Goal: Task Accomplishment & Management: Use online tool/utility

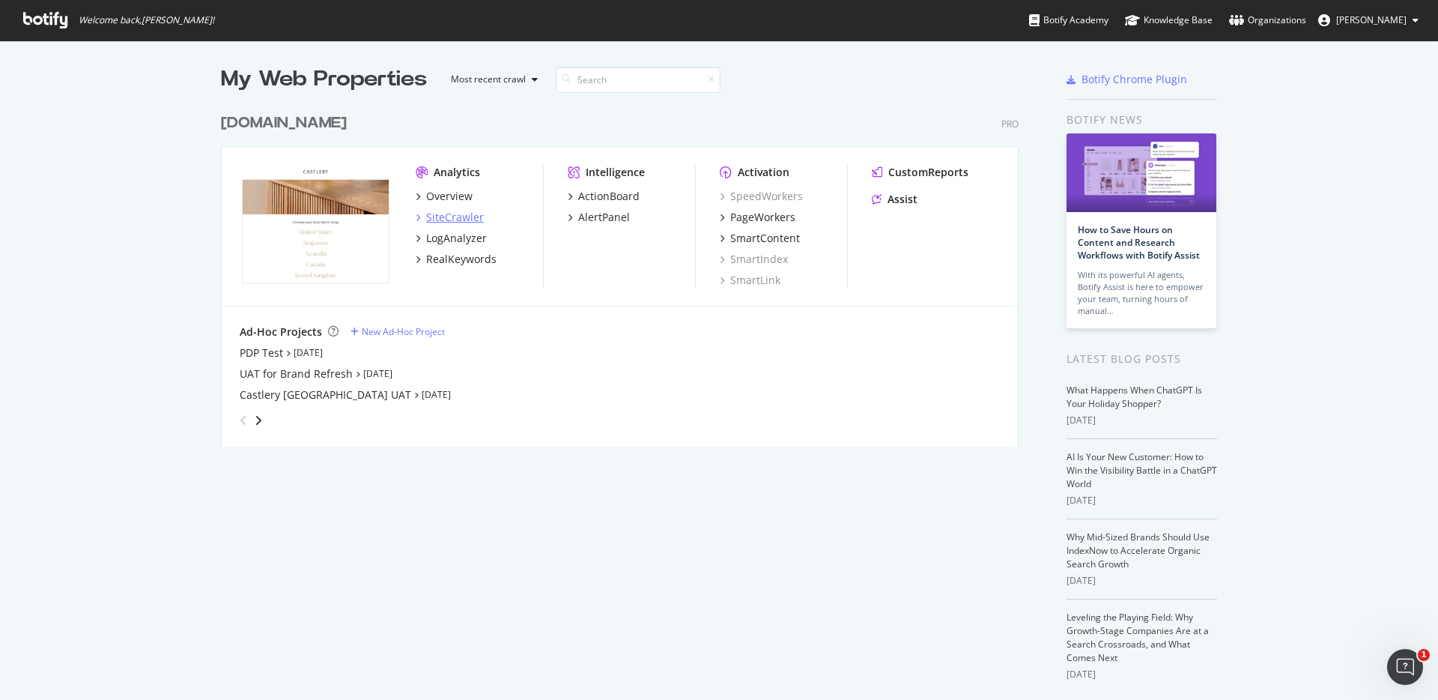
click at [451, 219] on div "SiteCrawler" at bounding box center [455, 217] width 58 height 15
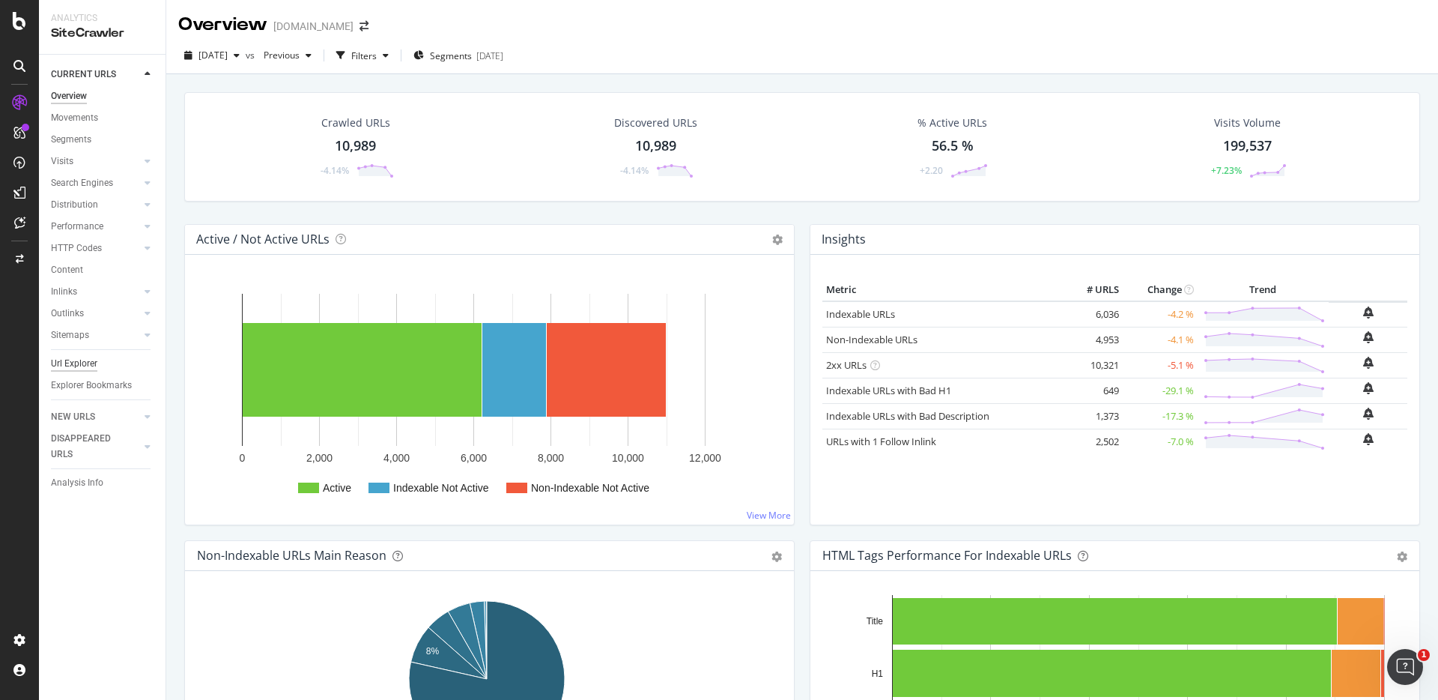
click at [85, 365] on div "Url Explorer" at bounding box center [74, 364] width 46 height 16
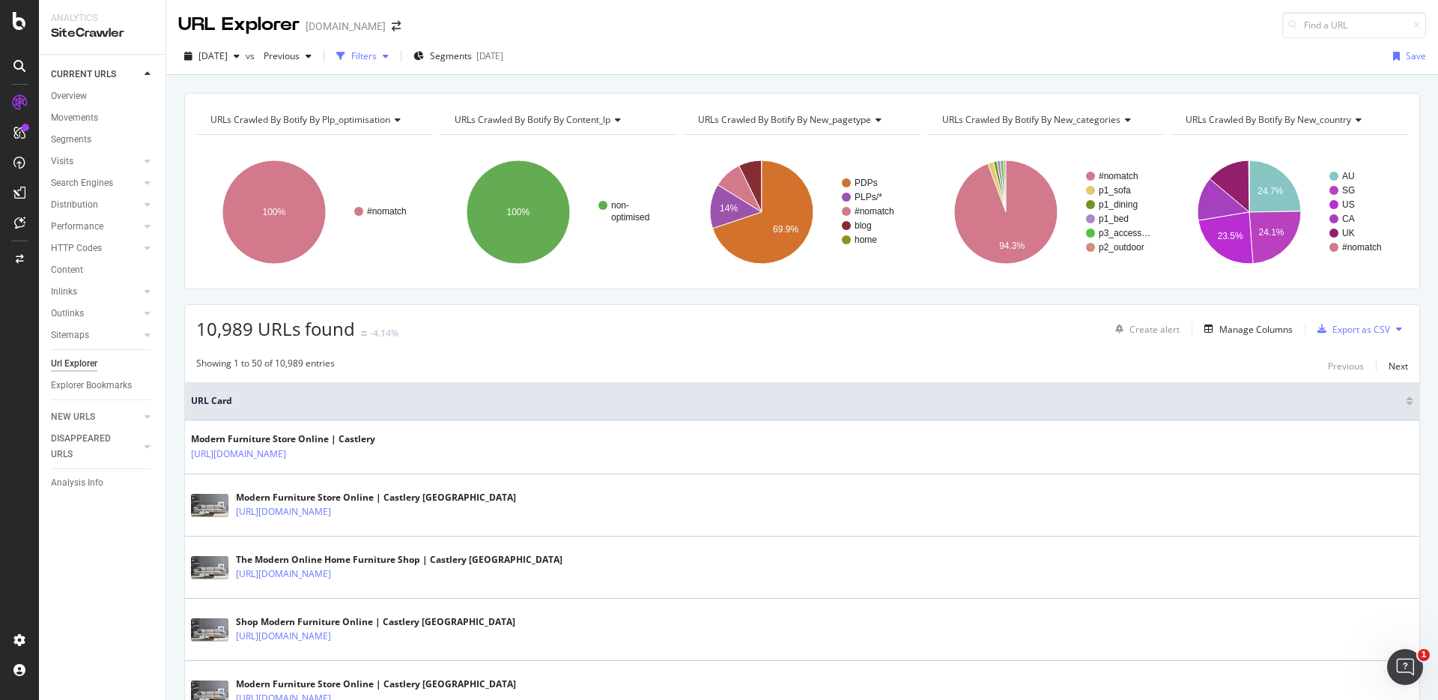
click at [377, 56] on div "Filters" at bounding box center [363, 55] width 25 height 13
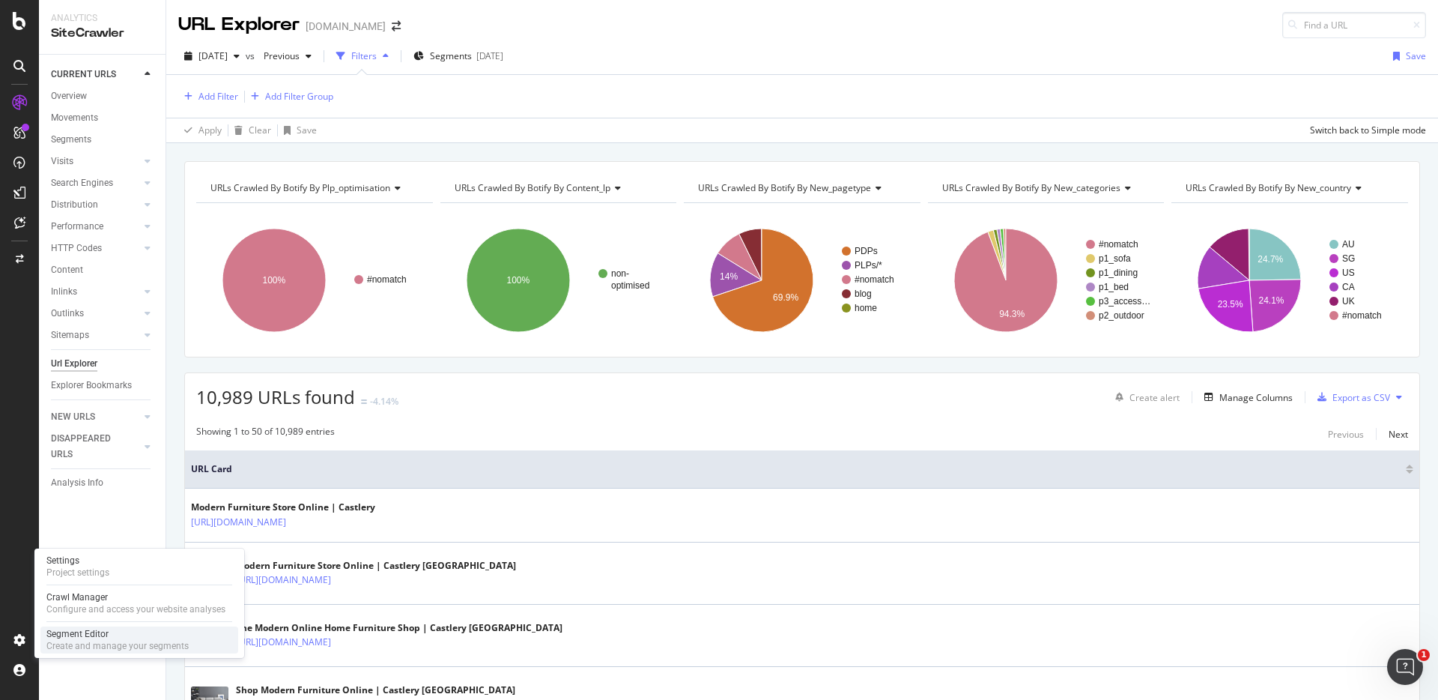
click at [73, 640] on div "Create and manage your segments" at bounding box center [117, 646] width 142 height 12
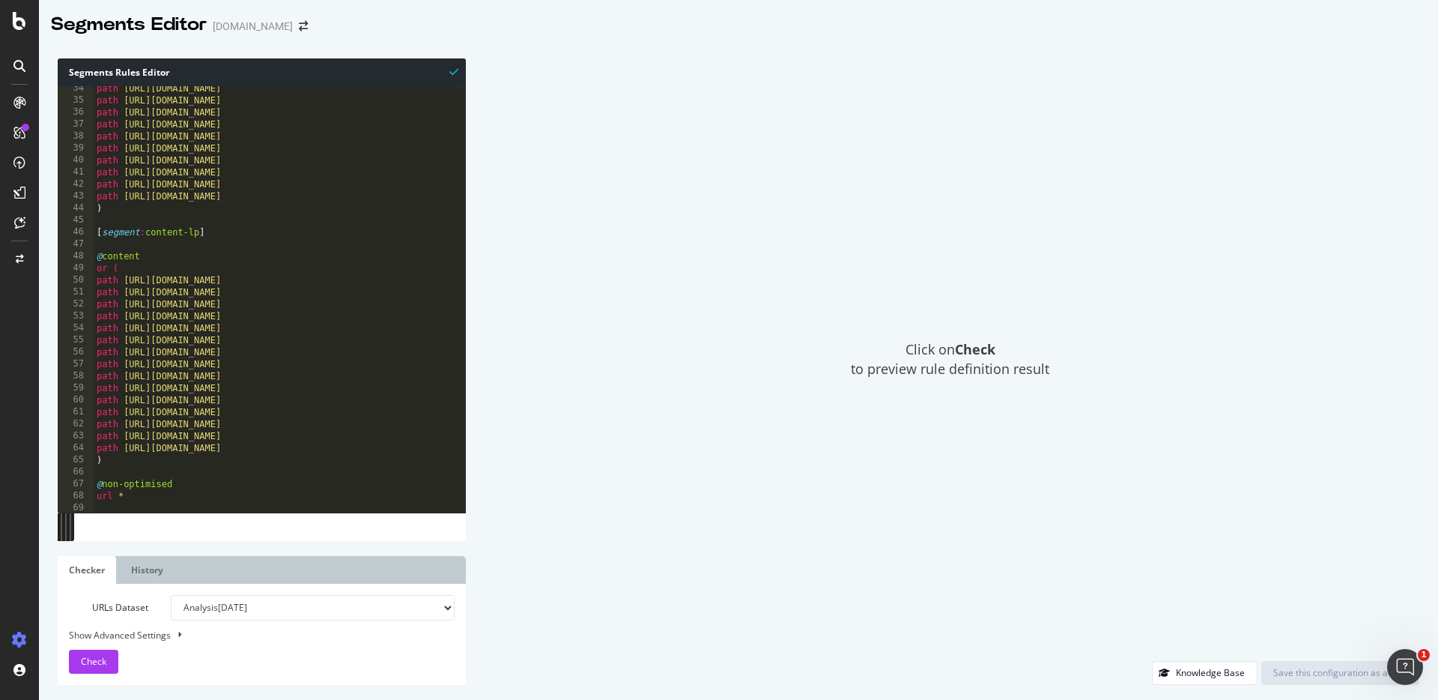
scroll to position [411, 0]
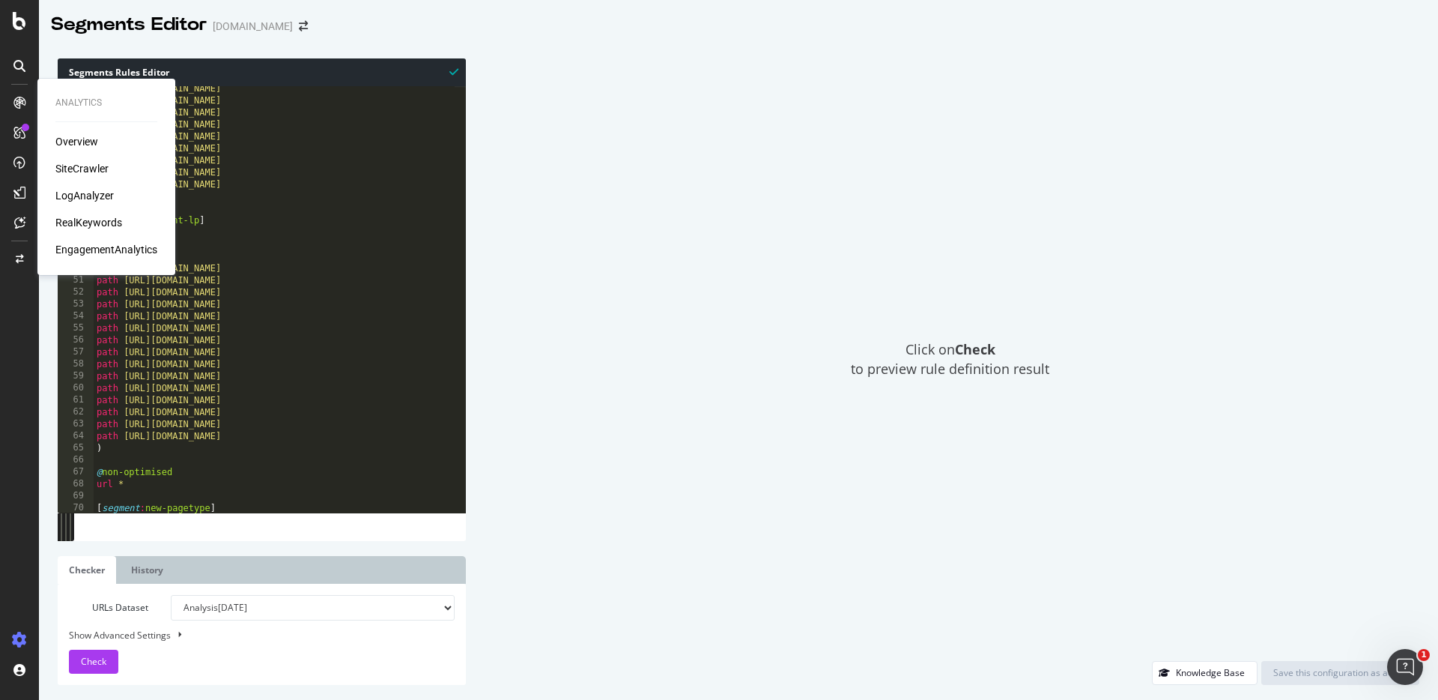
click at [75, 168] on div "SiteCrawler" at bounding box center [81, 168] width 53 height 15
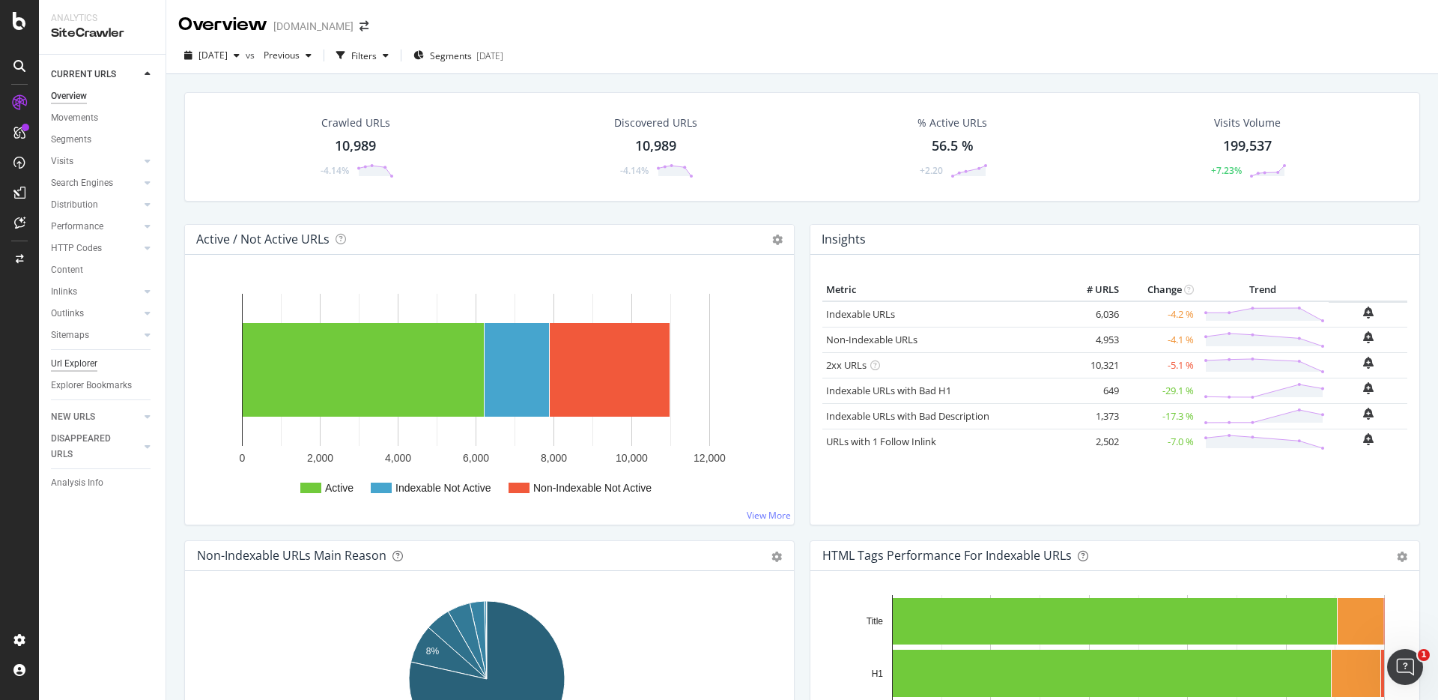
click at [86, 363] on div "Url Explorer" at bounding box center [74, 364] width 46 height 16
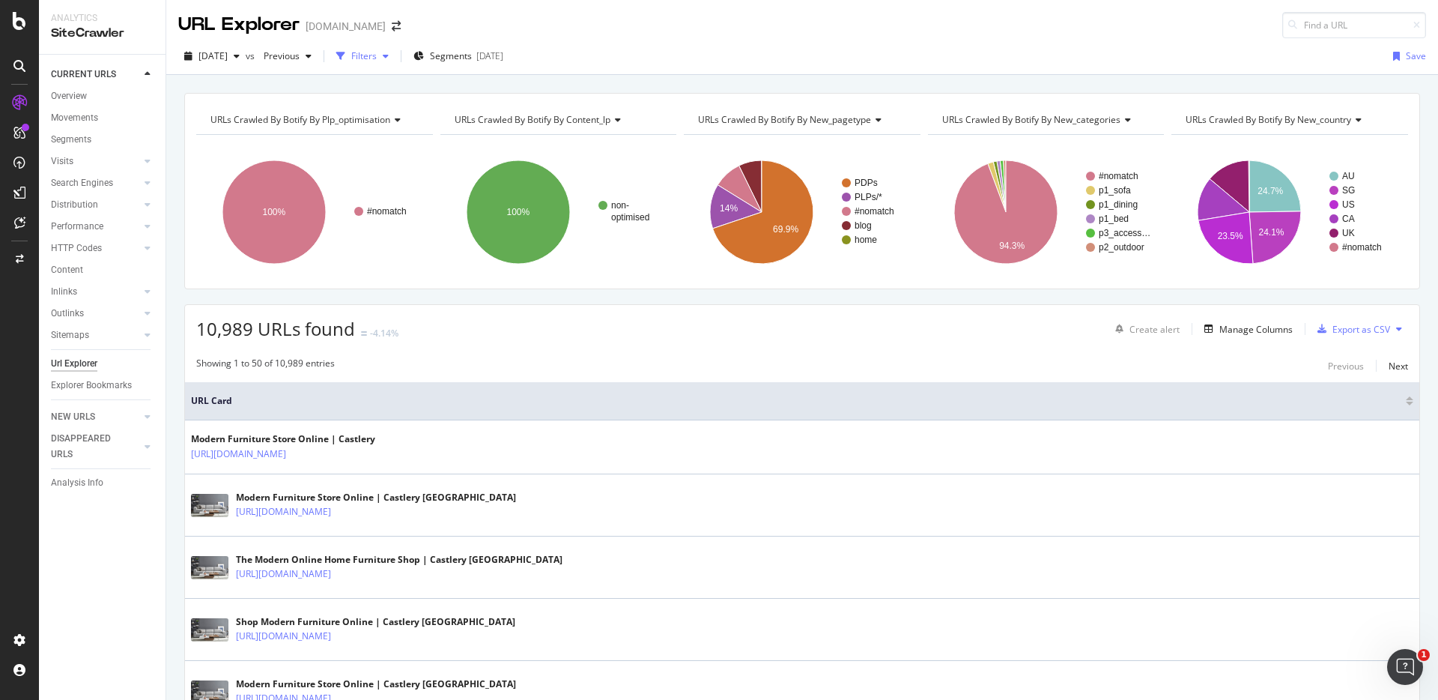
click at [377, 59] on div "Filters" at bounding box center [363, 55] width 25 height 13
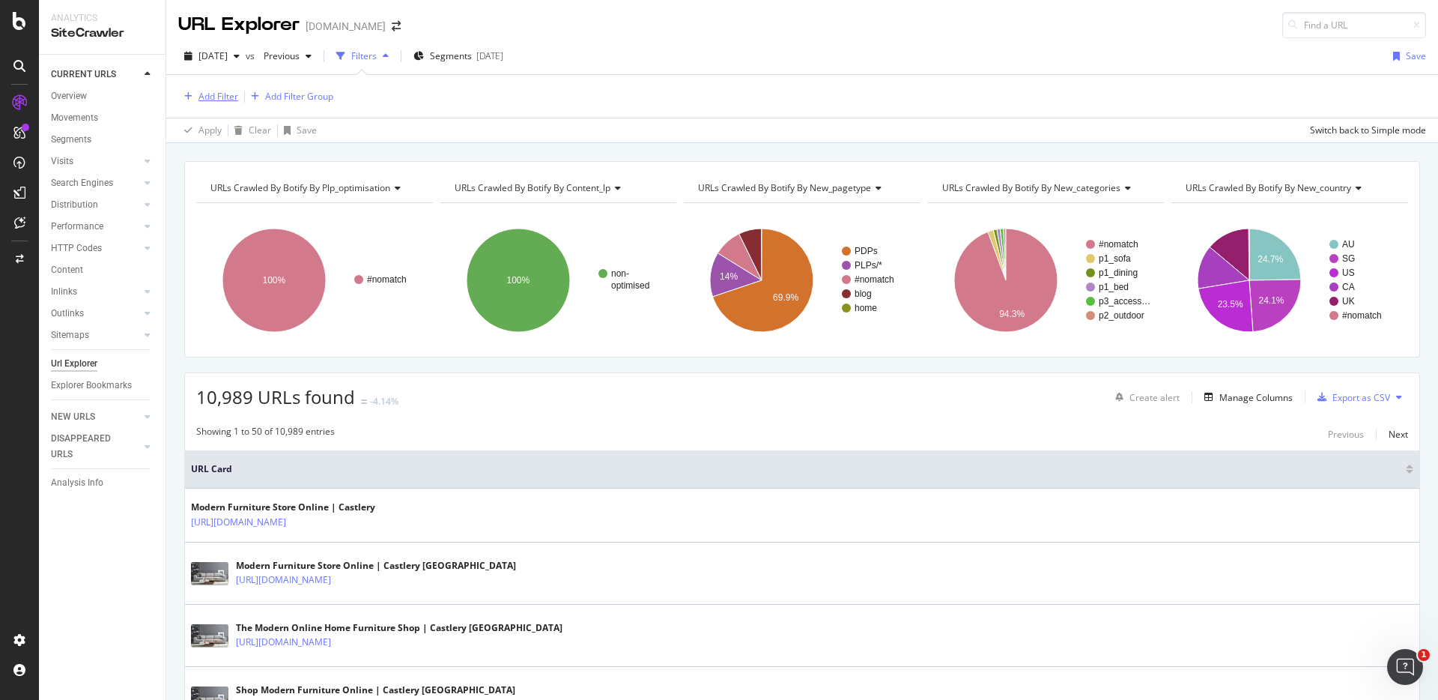
click at [227, 100] on div "Add Filter" at bounding box center [218, 96] width 40 height 13
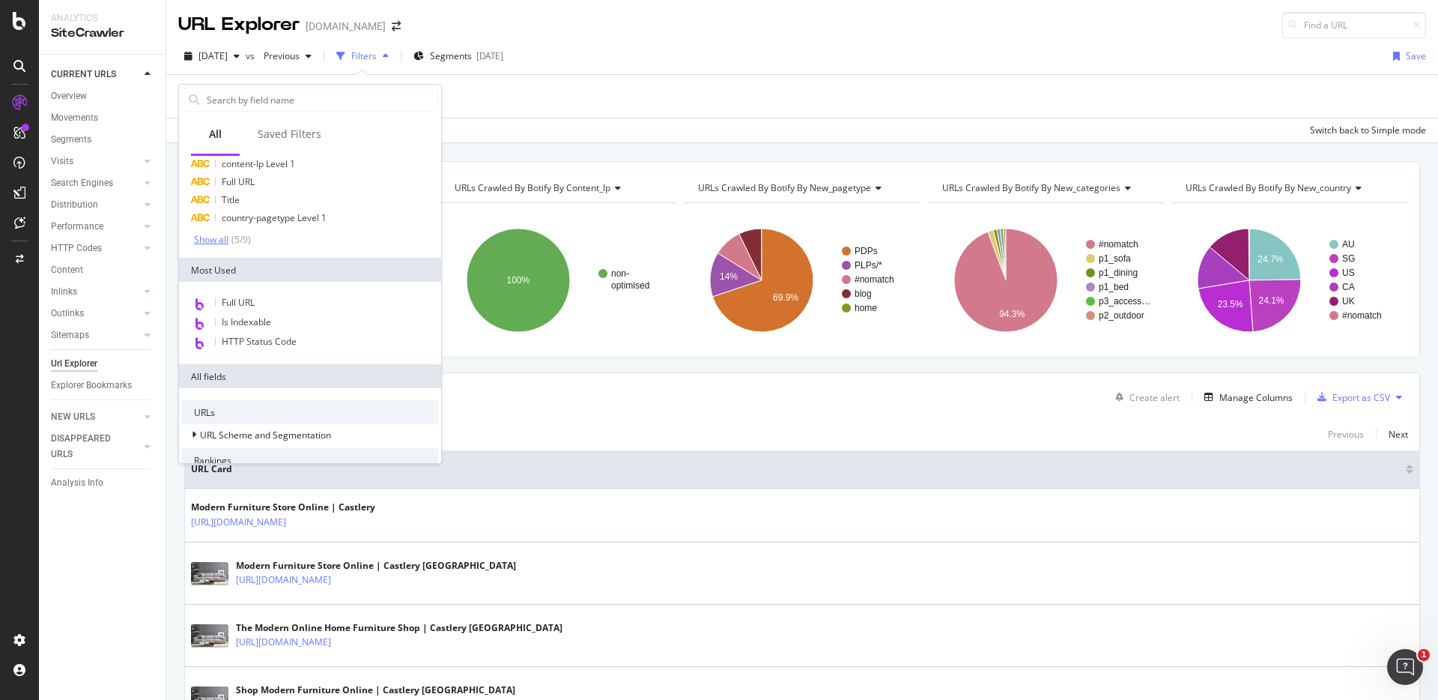
scroll to position [58, 0]
click at [299, 102] on input "text" at bounding box center [321, 99] width 232 height 22
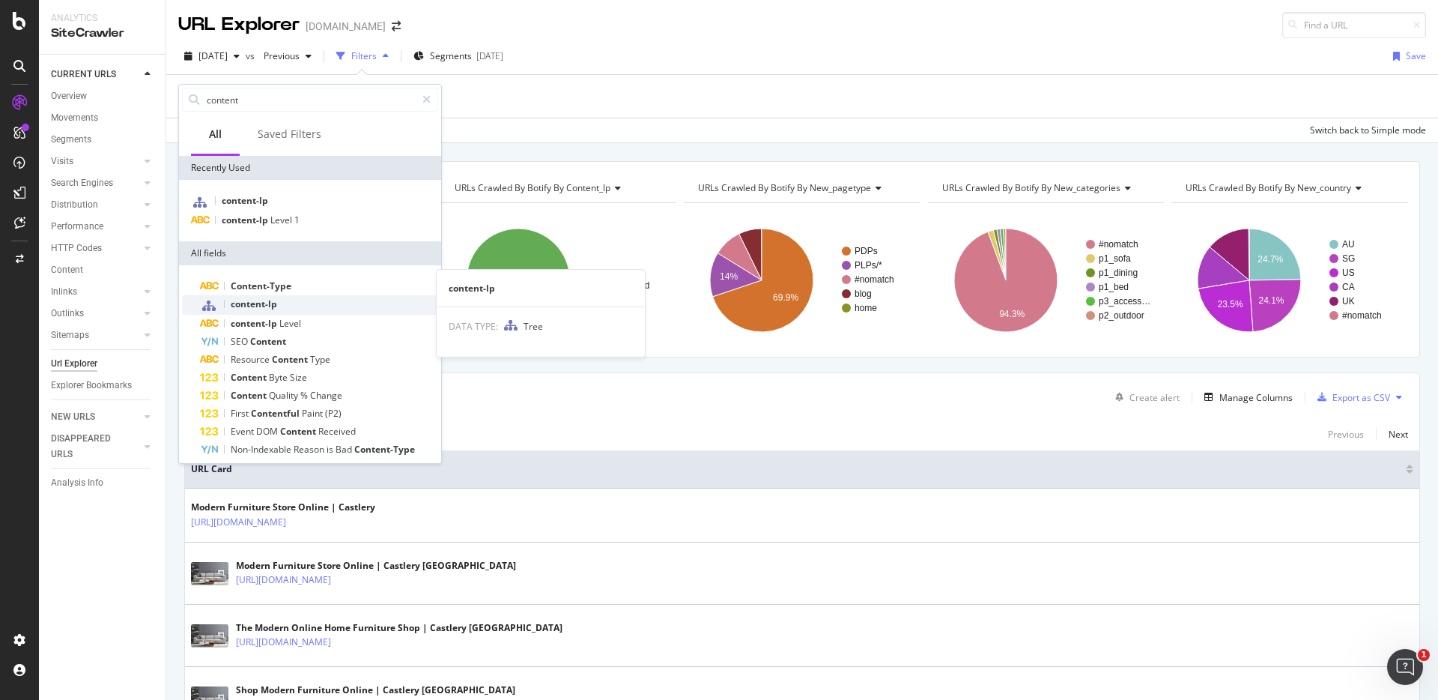
scroll to position [26, 0]
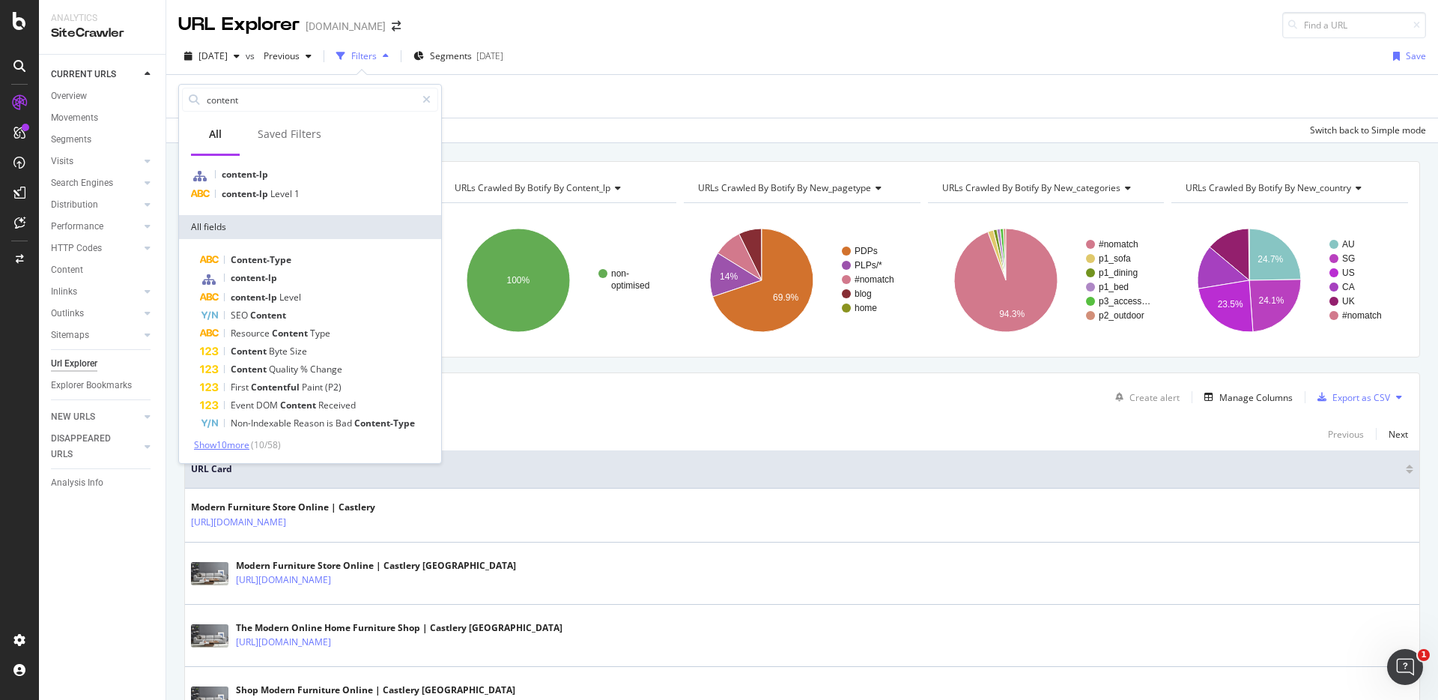
type input "content"
click at [248, 441] on span "Show 10 more" at bounding box center [221, 444] width 55 height 13
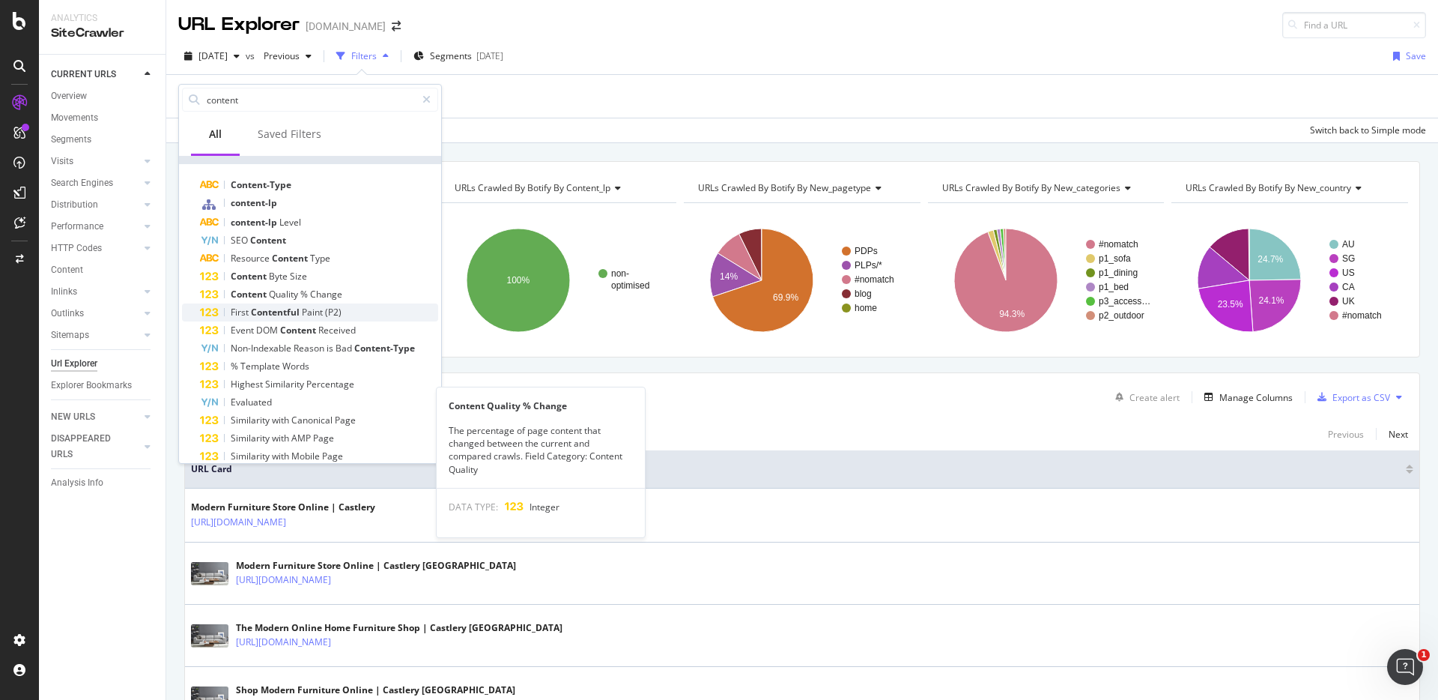
scroll to position [0, 0]
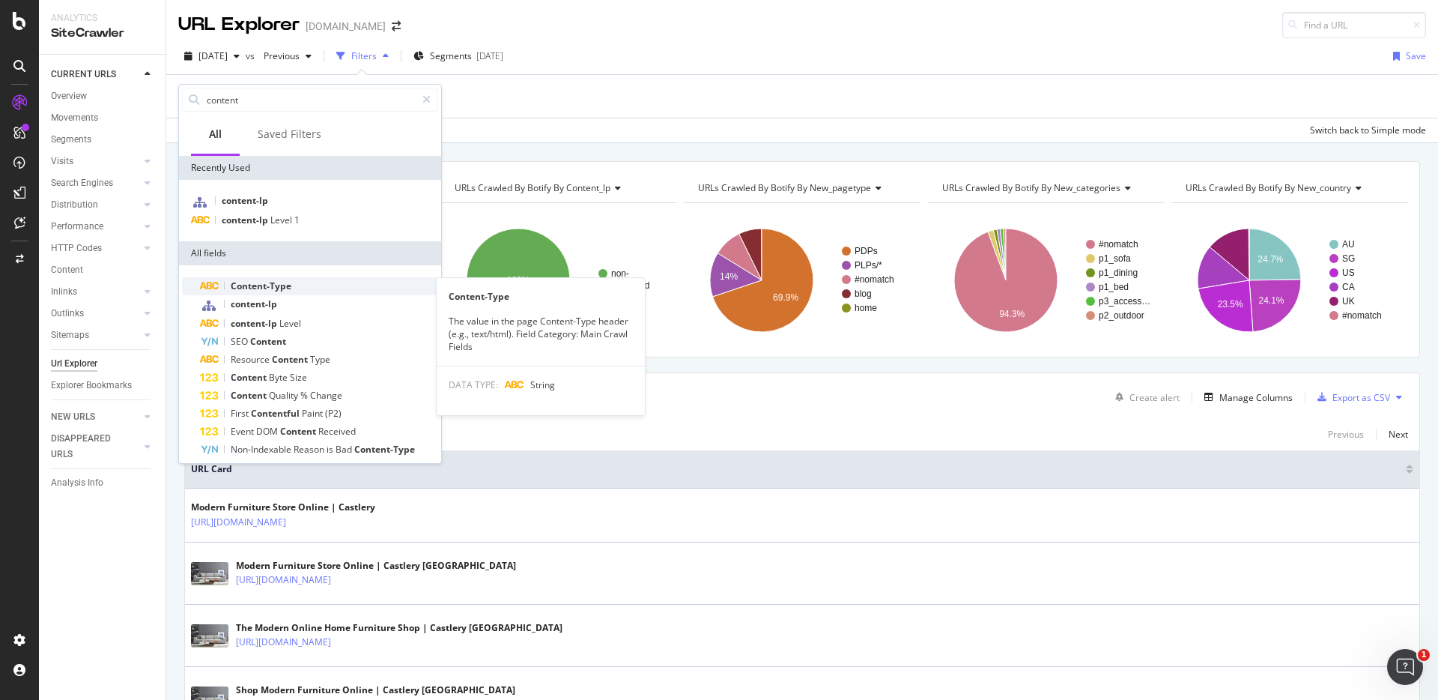
click at [243, 288] on span "Content-Type" at bounding box center [261, 285] width 61 height 13
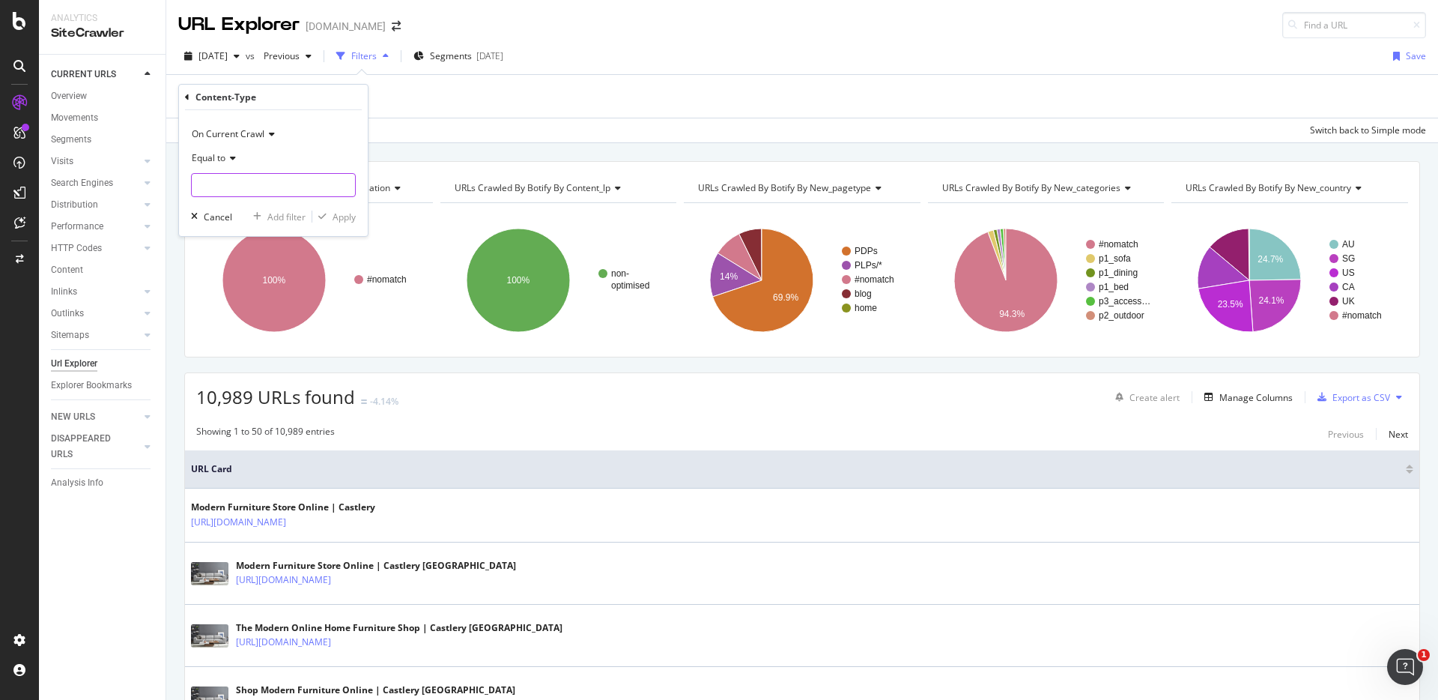
click at [266, 182] on input "text" at bounding box center [273, 185] width 163 height 24
click at [288, 109] on div "Content-Type" at bounding box center [273, 97] width 177 height 25
click at [188, 97] on icon at bounding box center [187, 97] width 4 height 9
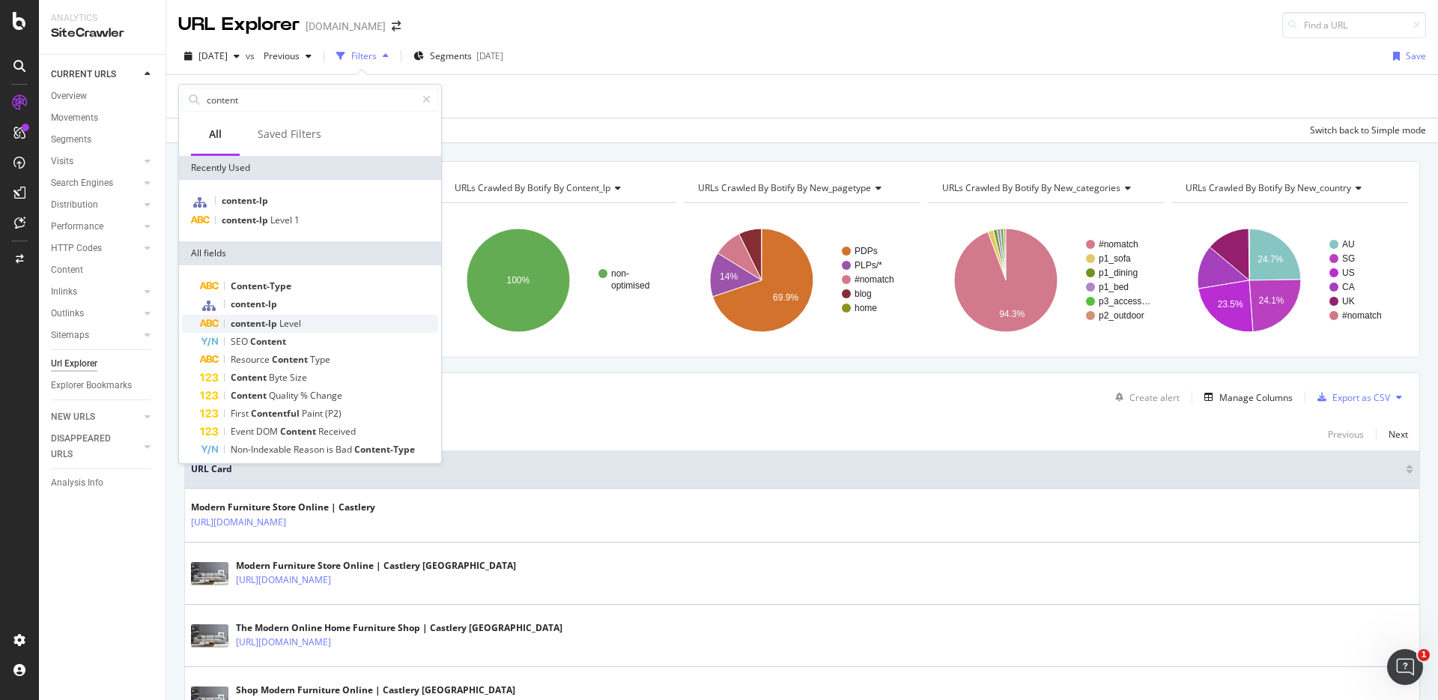
click at [245, 321] on span "content-lp" at bounding box center [255, 323] width 49 height 13
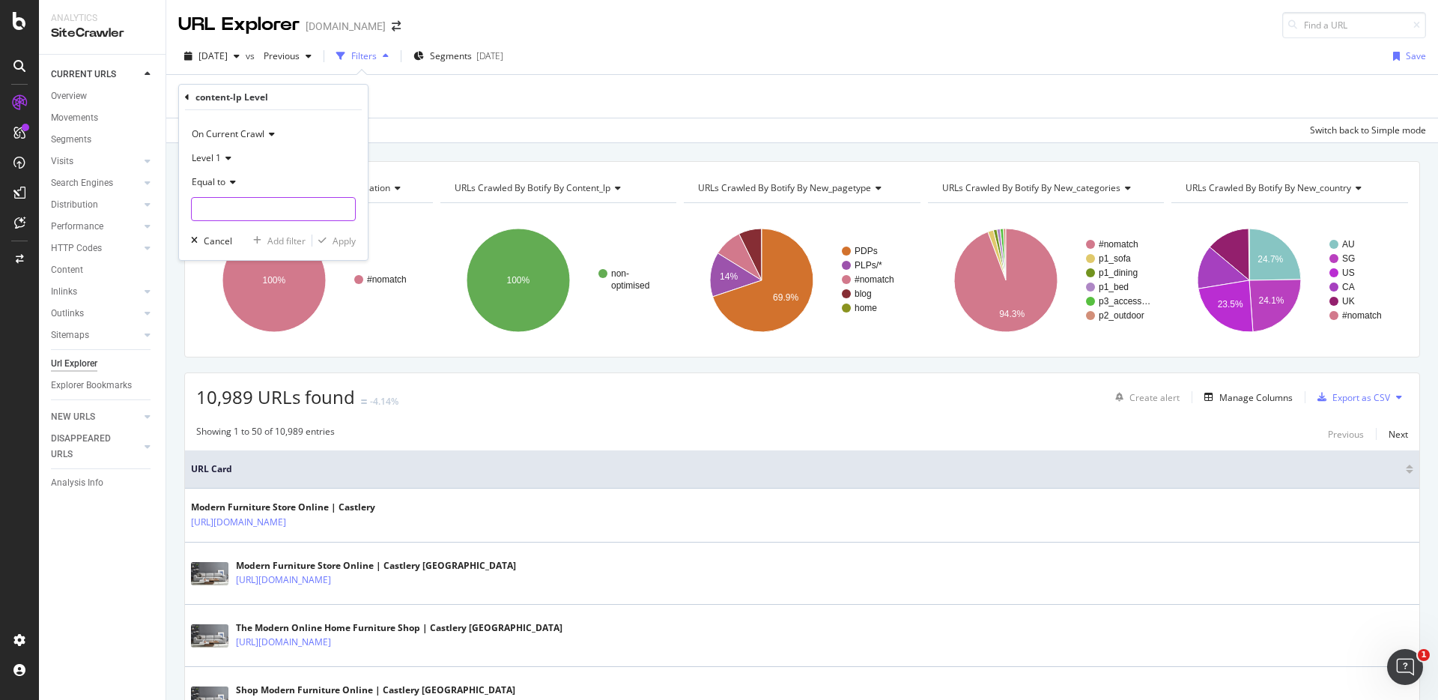
click at [248, 198] on input "text" at bounding box center [273, 209] width 163 height 24
click at [250, 175] on div "Equal to" at bounding box center [273, 182] width 165 height 24
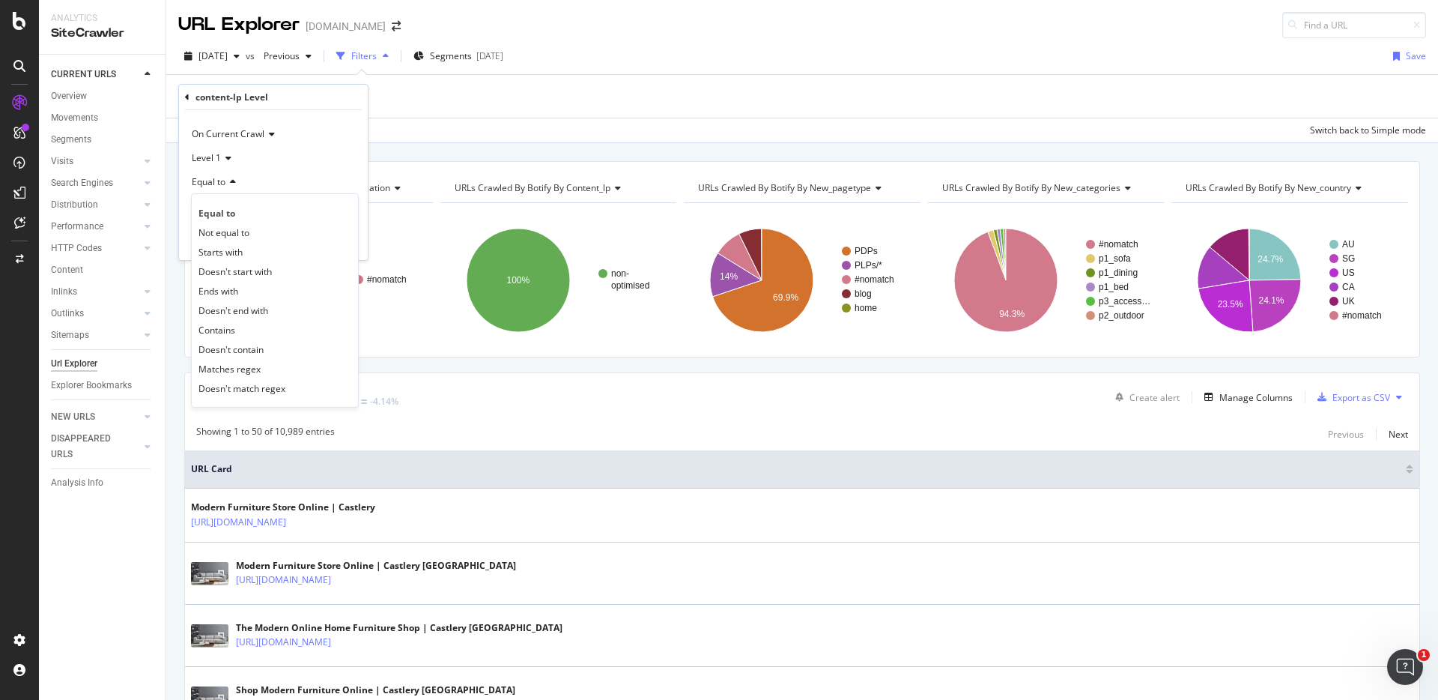
click at [223, 160] on icon at bounding box center [226, 158] width 10 height 9
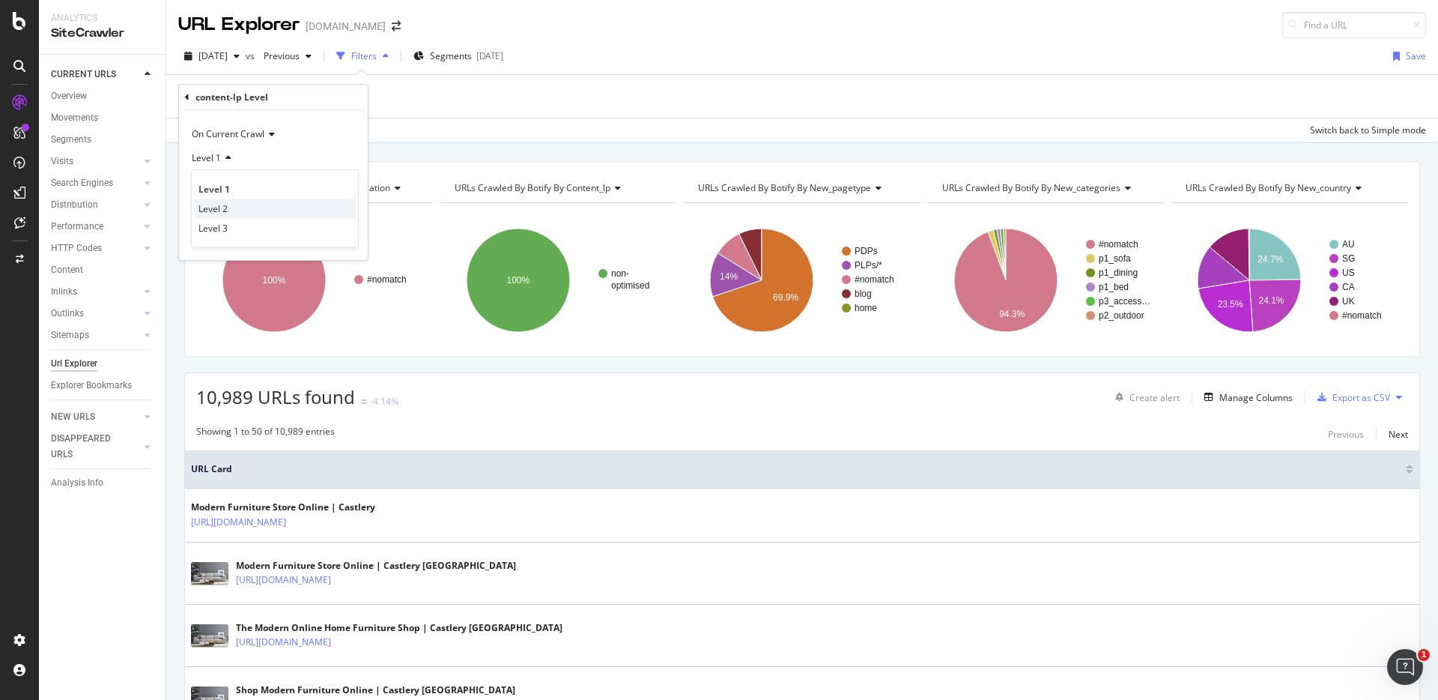
click at [219, 210] on span "Level 2" at bounding box center [212, 208] width 29 height 13
click at [228, 210] on input "text" at bounding box center [273, 209] width 163 height 24
click at [240, 204] on input "text" at bounding box center [273, 209] width 163 height 24
click at [225, 160] on icon at bounding box center [226, 158] width 10 height 9
click at [224, 220] on div "Level 3" at bounding box center [275, 227] width 160 height 19
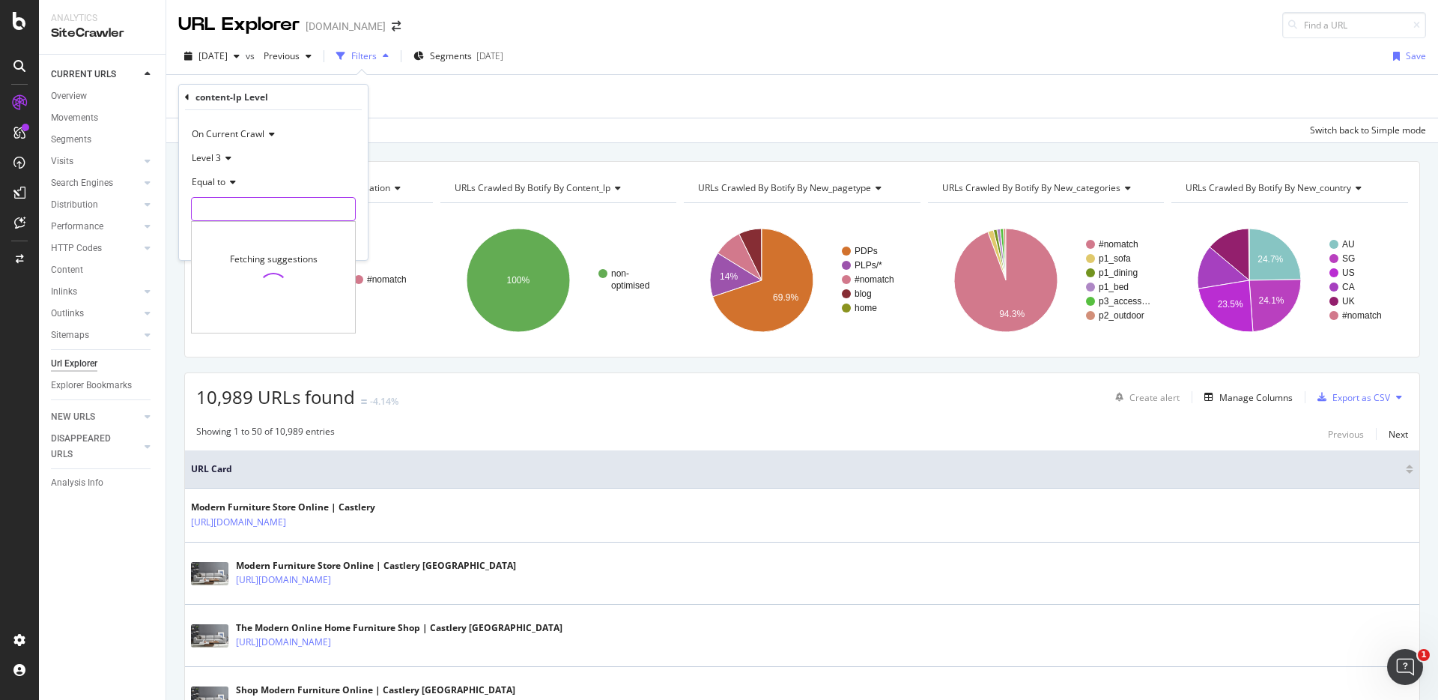
click at [222, 207] on input "text" at bounding box center [273, 209] width 163 height 24
click at [213, 175] on span "Equal to" at bounding box center [209, 181] width 34 height 13
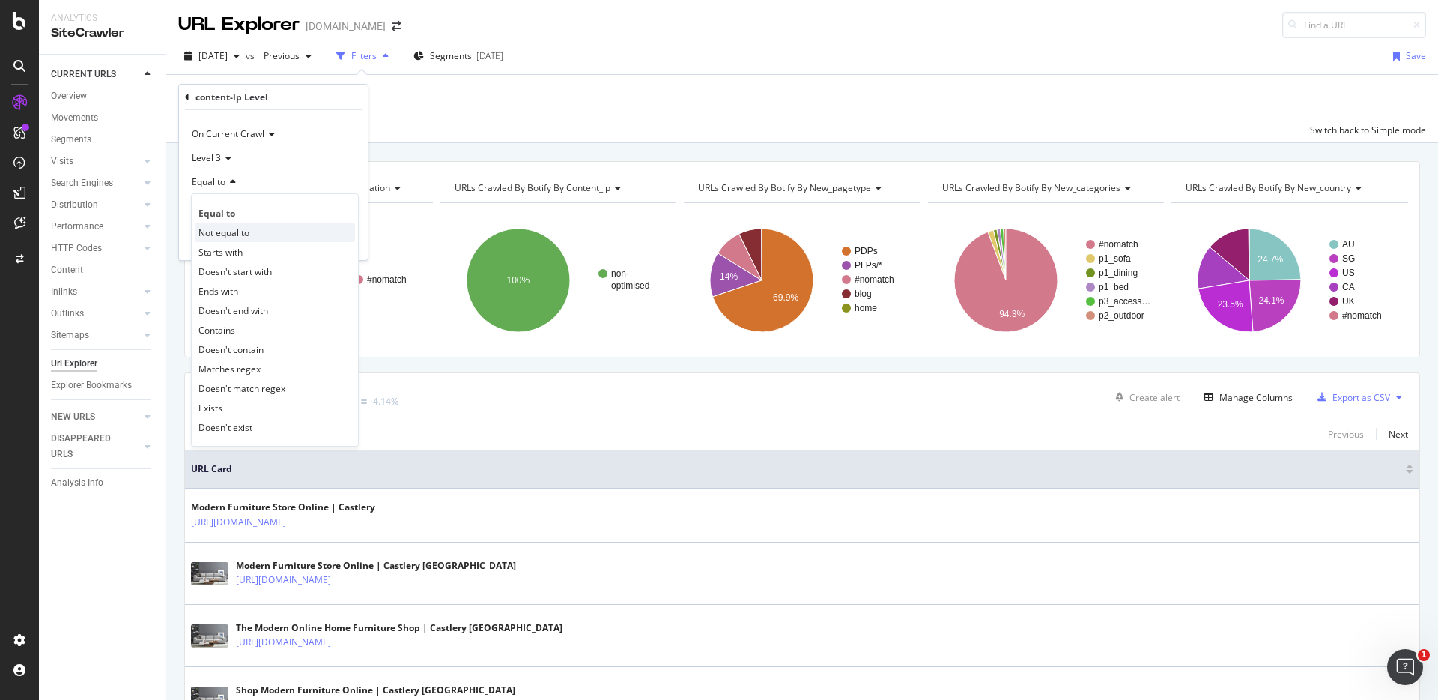
click at [214, 224] on div "Not equal to" at bounding box center [275, 231] width 160 height 19
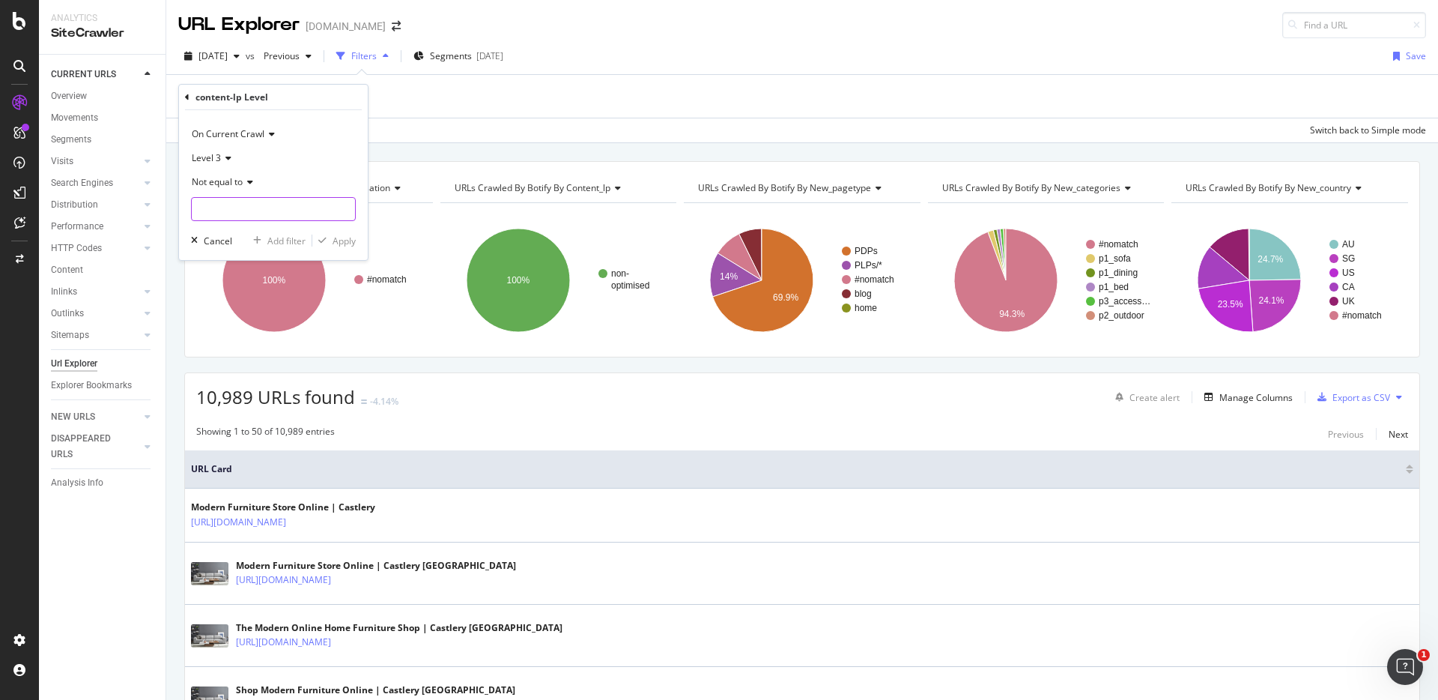
click at [218, 210] on input "text" at bounding box center [273, 209] width 163 height 24
click at [220, 172] on div "Not equal to" at bounding box center [273, 182] width 165 height 24
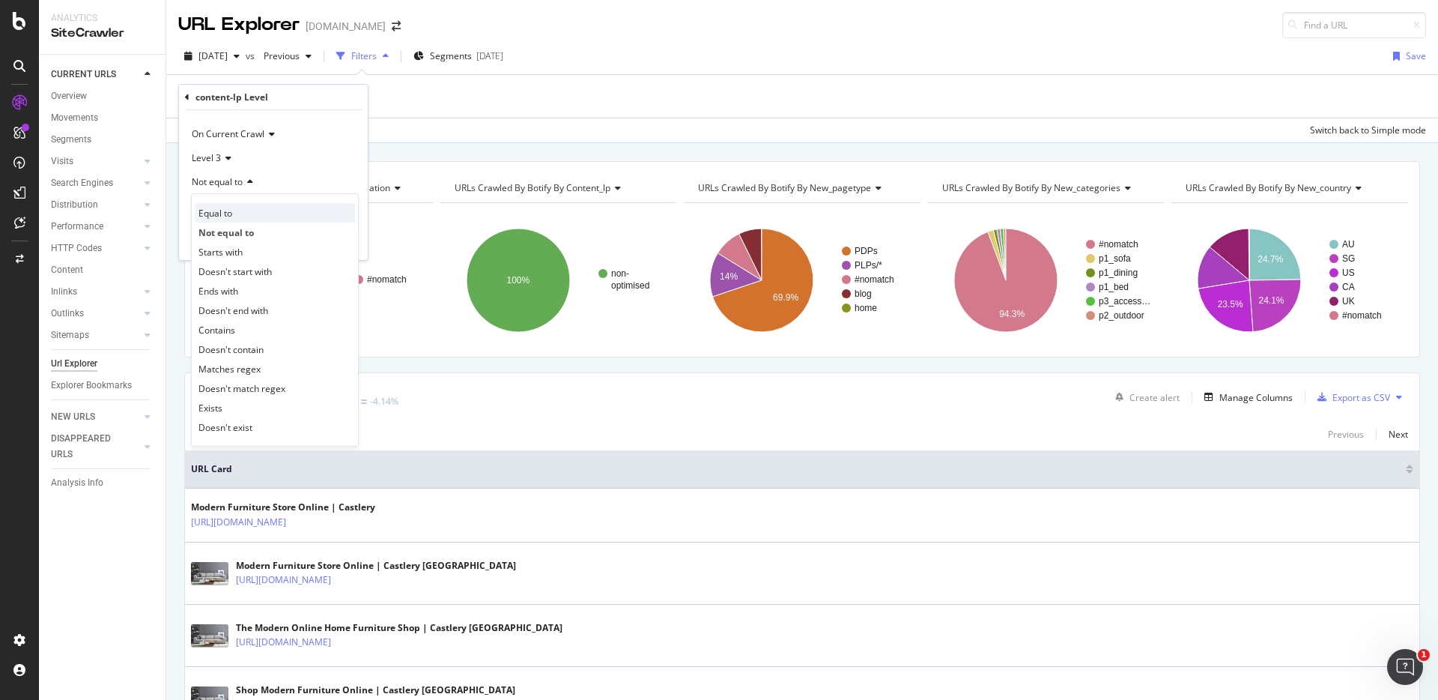
click at [219, 203] on div "Equal to" at bounding box center [275, 212] width 160 height 19
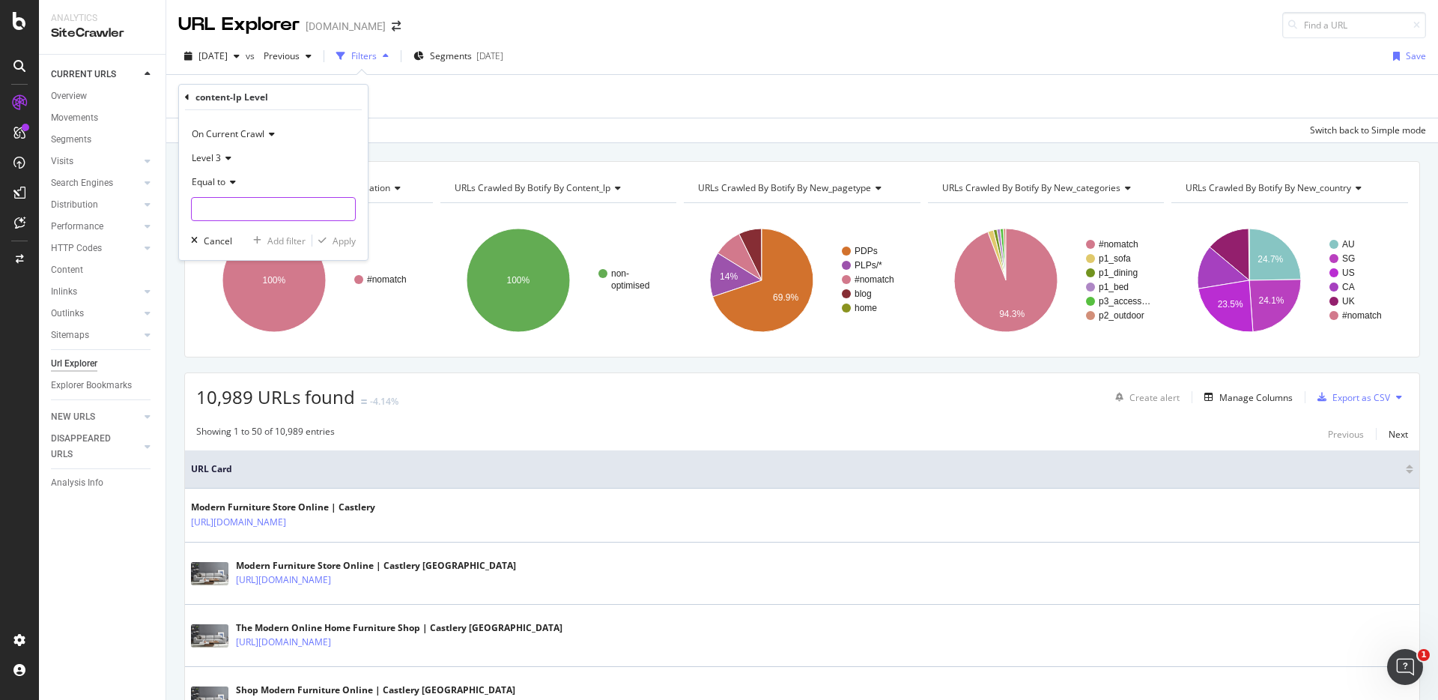
click at [219, 202] on input "text" at bounding box center [273, 209] width 163 height 24
click at [222, 159] on icon at bounding box center [226, 158] width 10 height 9
click at [222, 207] on span "Level 2" at bounding box center [212, 208] width 29 height 13
click at [222, 206] on input "text" at bounding box center [273, 209] width 163 height 24
click at [217, 163] on span "Level 2" at bounding box center [206, 157] width 29 height 13
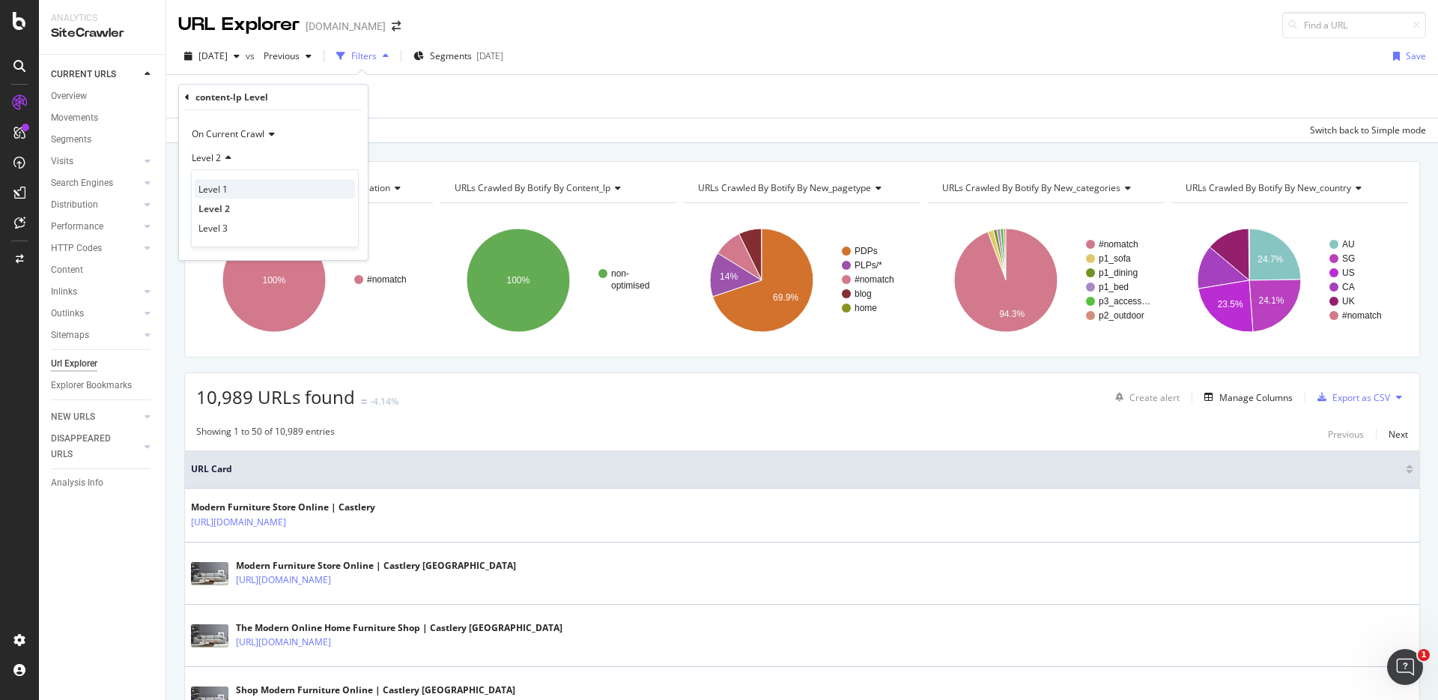
click at [217, 180] on div "Level 1" at bounding box center [275, 188] width 160 height 19
click at [225, 203] on input "text" at bounding box center [273, 209] width 163 height 24
click at [224, 231] on span "non-optimised" at bounding box center [247, 228] width 105 height 13
type input "non-optimised"
click at [343, 235] on div "Apply" at bounding box center [344, 240] width 23 height 13
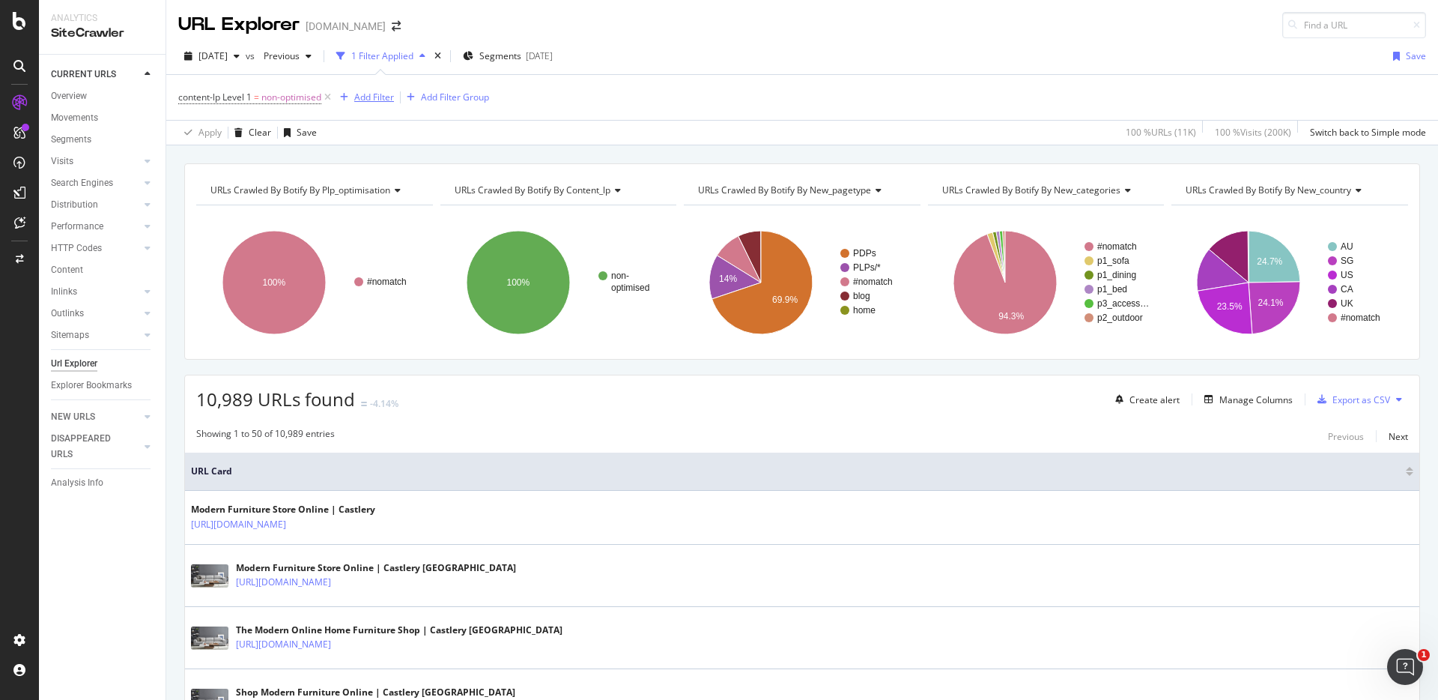
click at [374, 103] on div "Add Filter" at bounding box center [364, 97] width 60 height 16
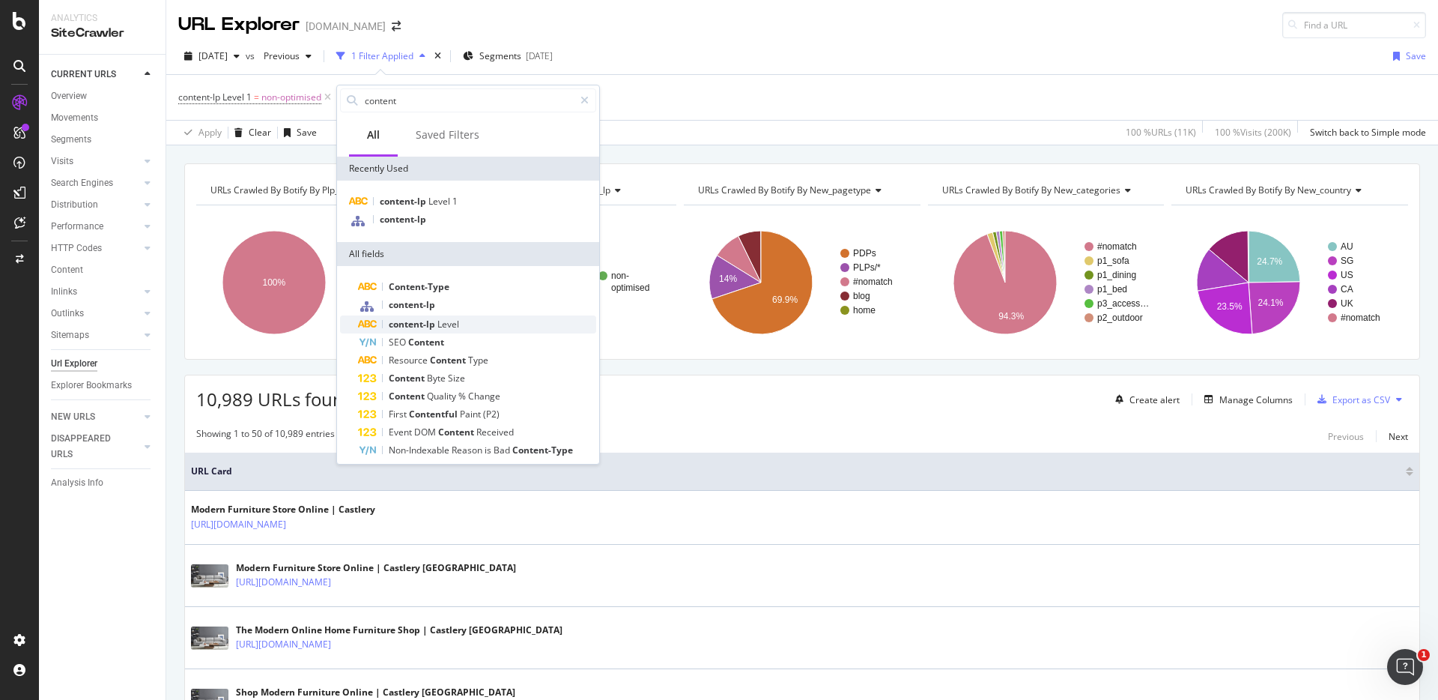
click at [443, 325] on span "Level" at bounding box center [448, 324] width 22 height 13
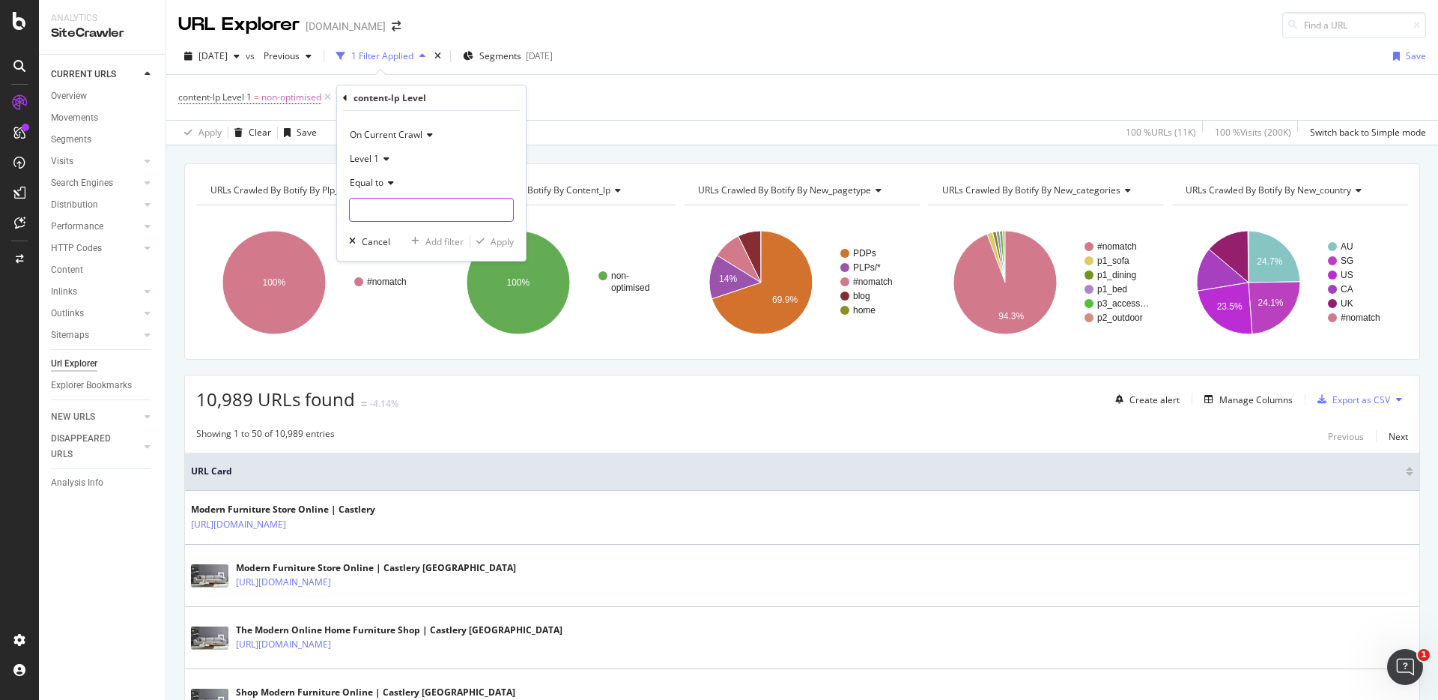
click at [386, 208] on input "text" at bounding box center [431, 210] width 163 height 24
click at [479, 166] on div "Level 1" at bounding box center [431, 159] width 165 height 24
click at [347, 100] on icon at bounding box center [345, 98] width 4 height 9
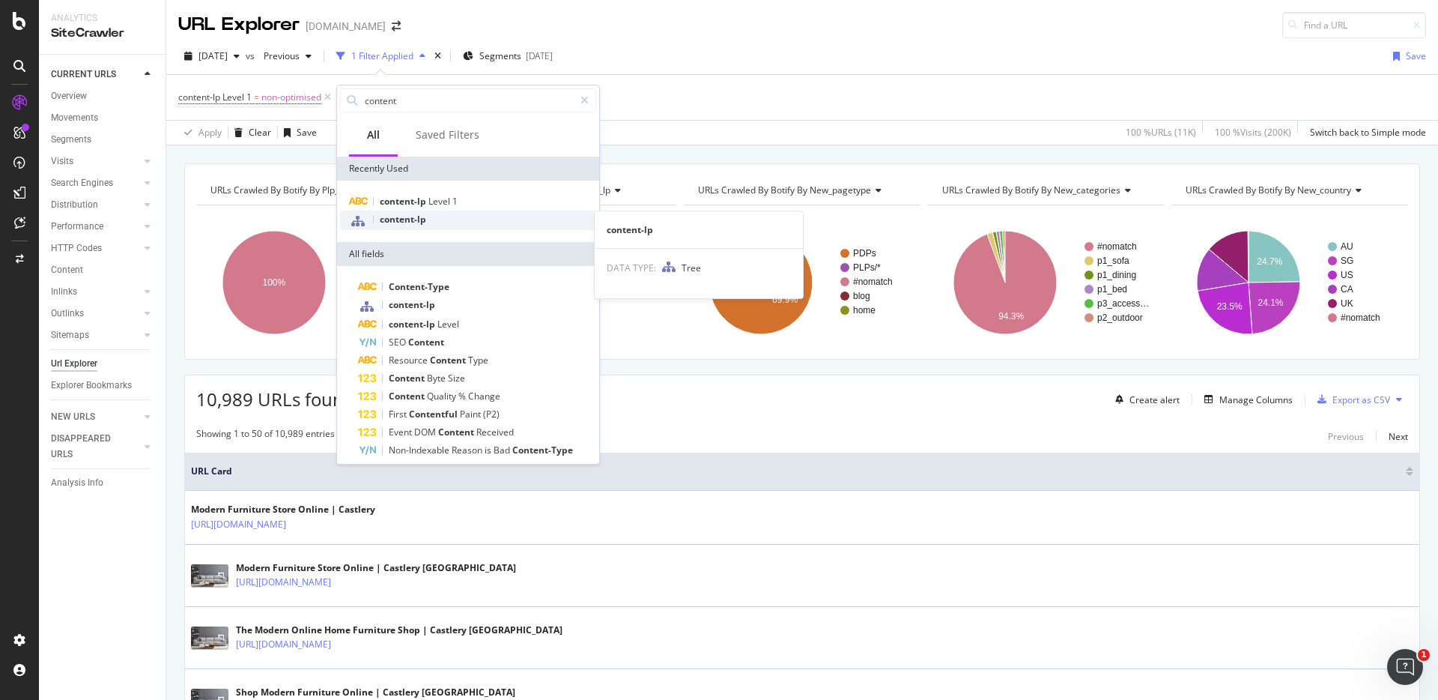
click at [411, 214] on span "content-lp" at bounding box center [403, 219] width 46 height 13
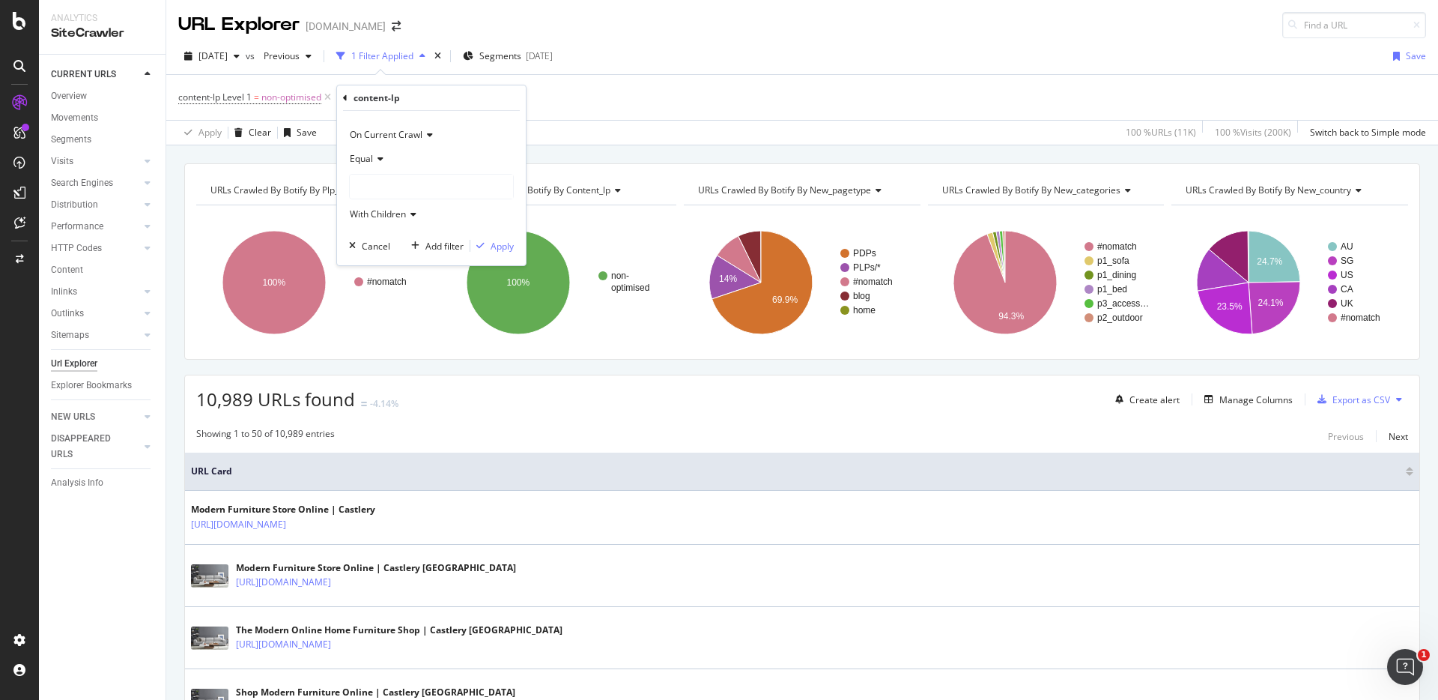
click at [404, 191] on div at bounding box center [431, 187] width 163 height 24
click at [407, 216] on span "non-optimised" at bounding box center [395, 217] width 60 height 13
click at [402, 216] on span "With Children" at bounding box center [378, 213] width 56 height 13
click at [405, 248] on span "With Children" at bounding box center [388, 245] width 63 height 13
click at [389, 246] on div "Cancel" at bounding box center [376, 246] width 28 height 13
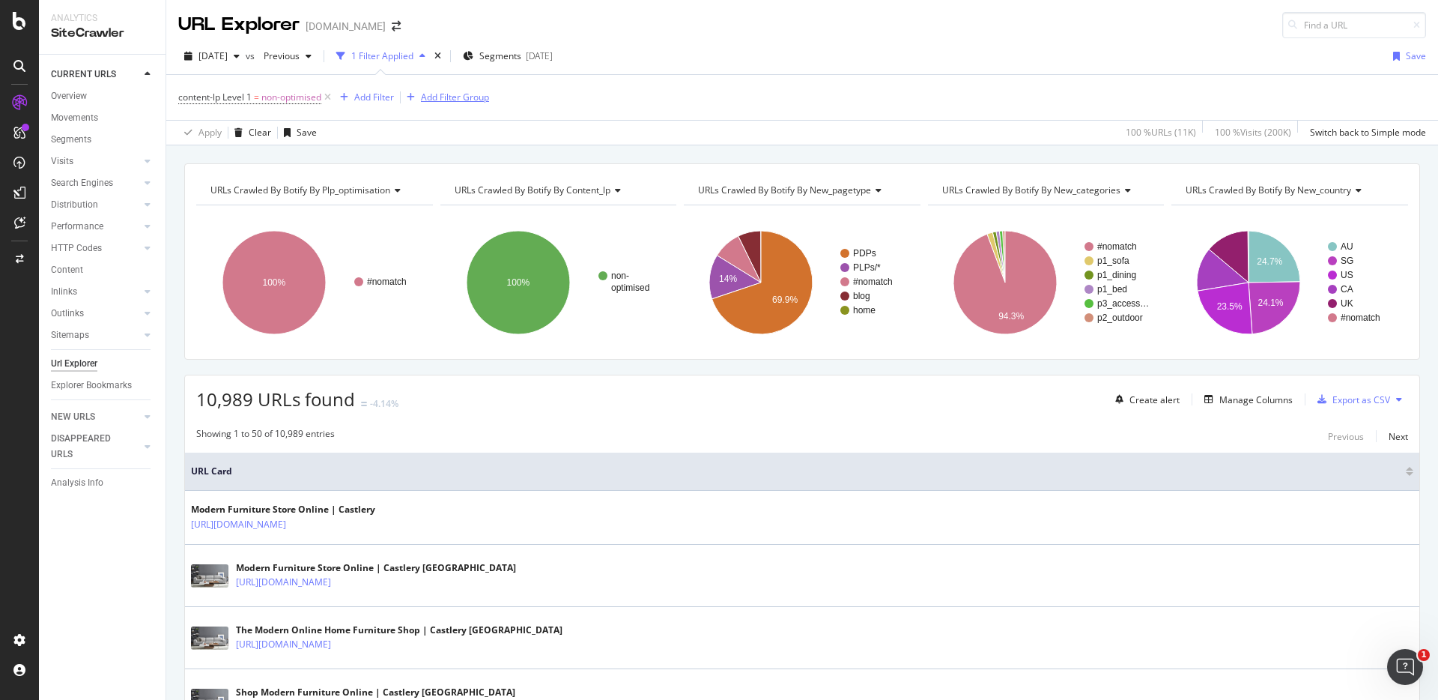
click at [432, 101] on div "Add Filter Group" at bounding box center [455, 97] width 68 height 13
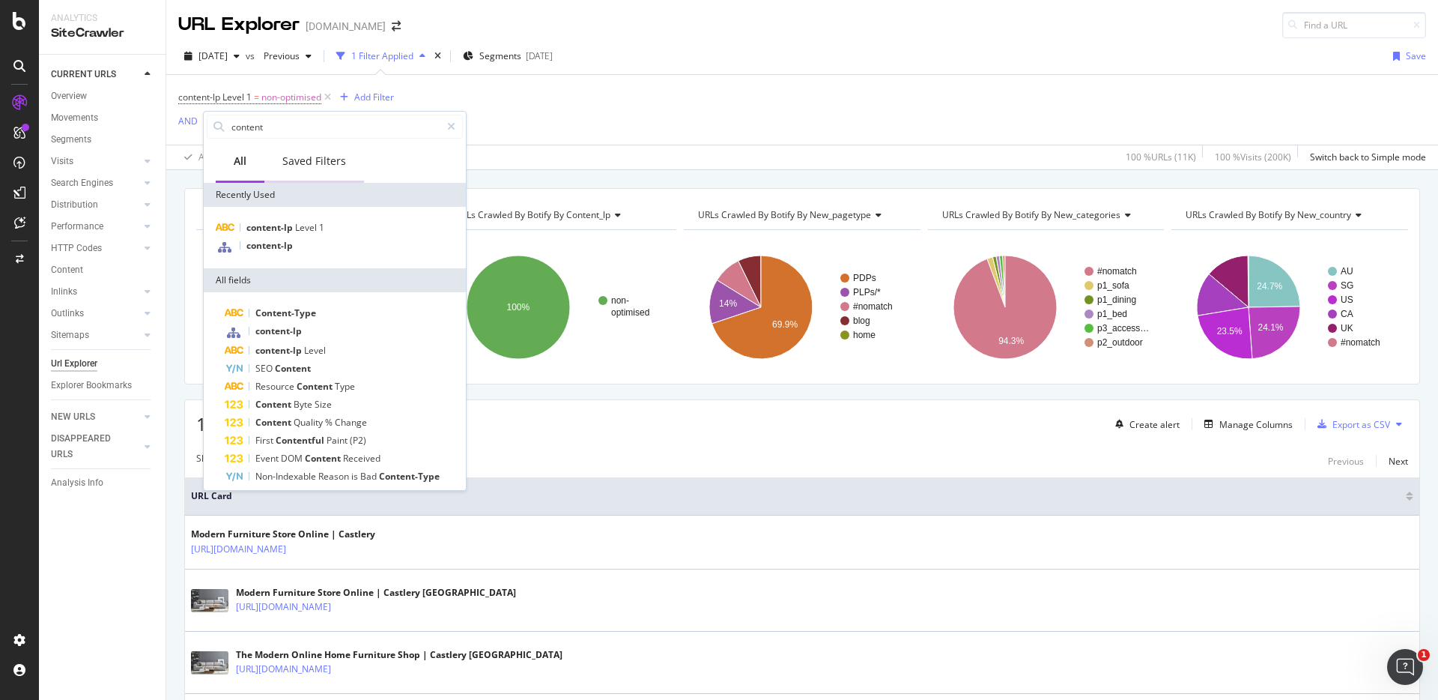
click at [346, 160] on div "Saved Filters" at bounding box center [314, 162] width 100 height 41
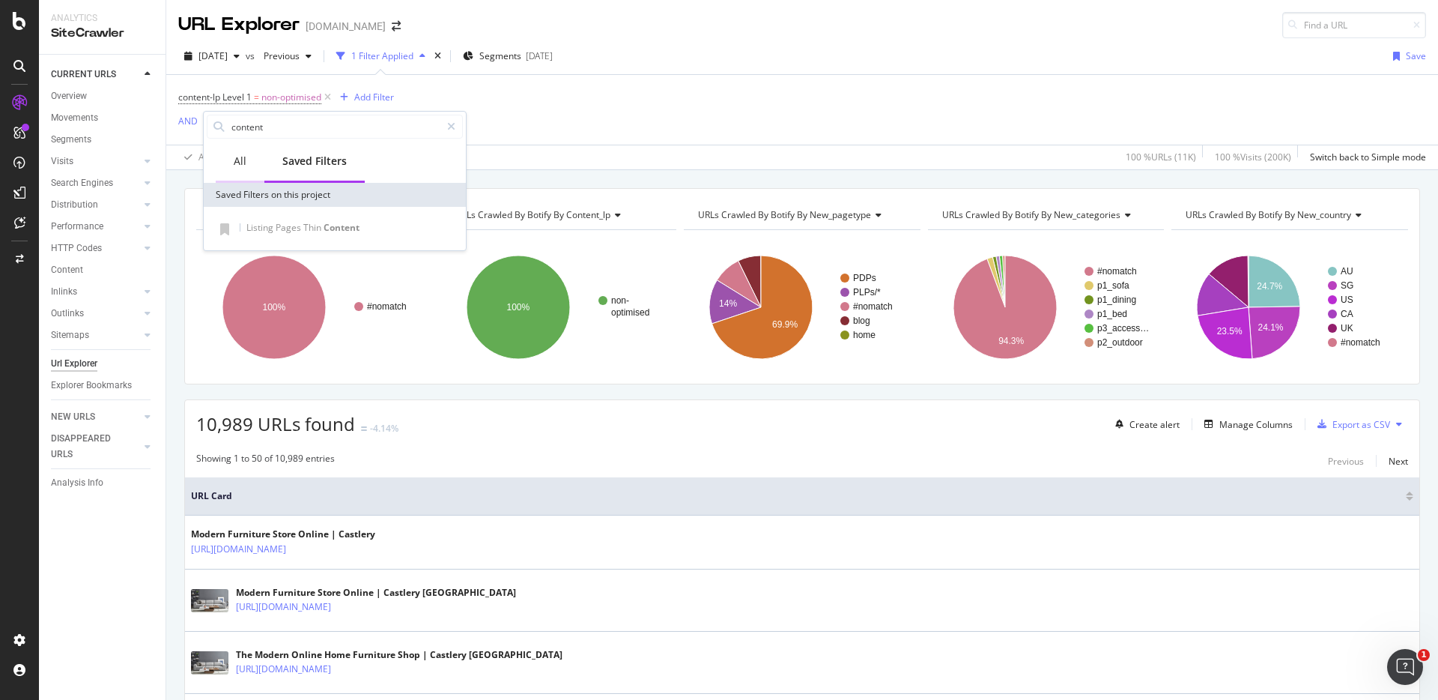
click at [246, 152] on div "All" at bounding box center [240, 162] width 49 height 41
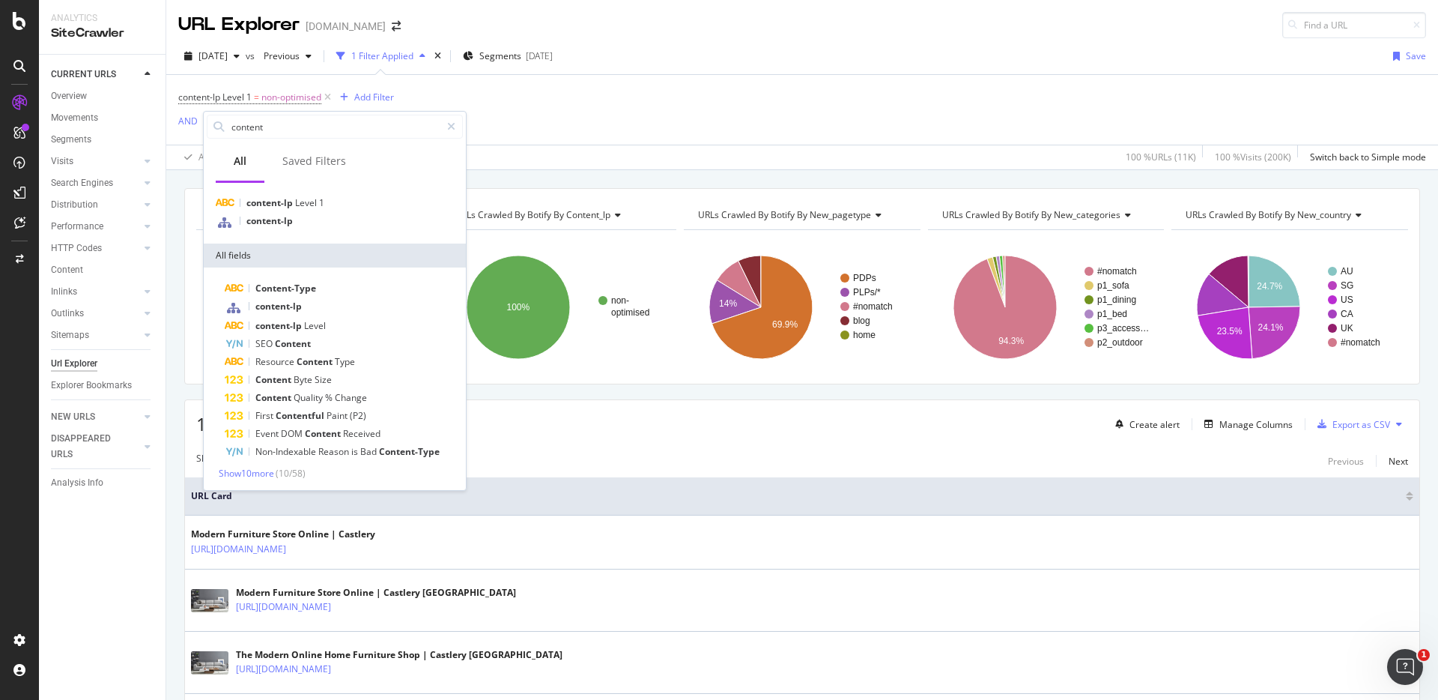
scroll to position [26, 0]
click at [453, 127] on icon at bounding box center [451, 126] width 8 height 10
click at [496, 118] on div "content-lp Level 1 = non-optimised Add Filter AND Add Filter" at bounding box center [802, 110] width 1248 height 70
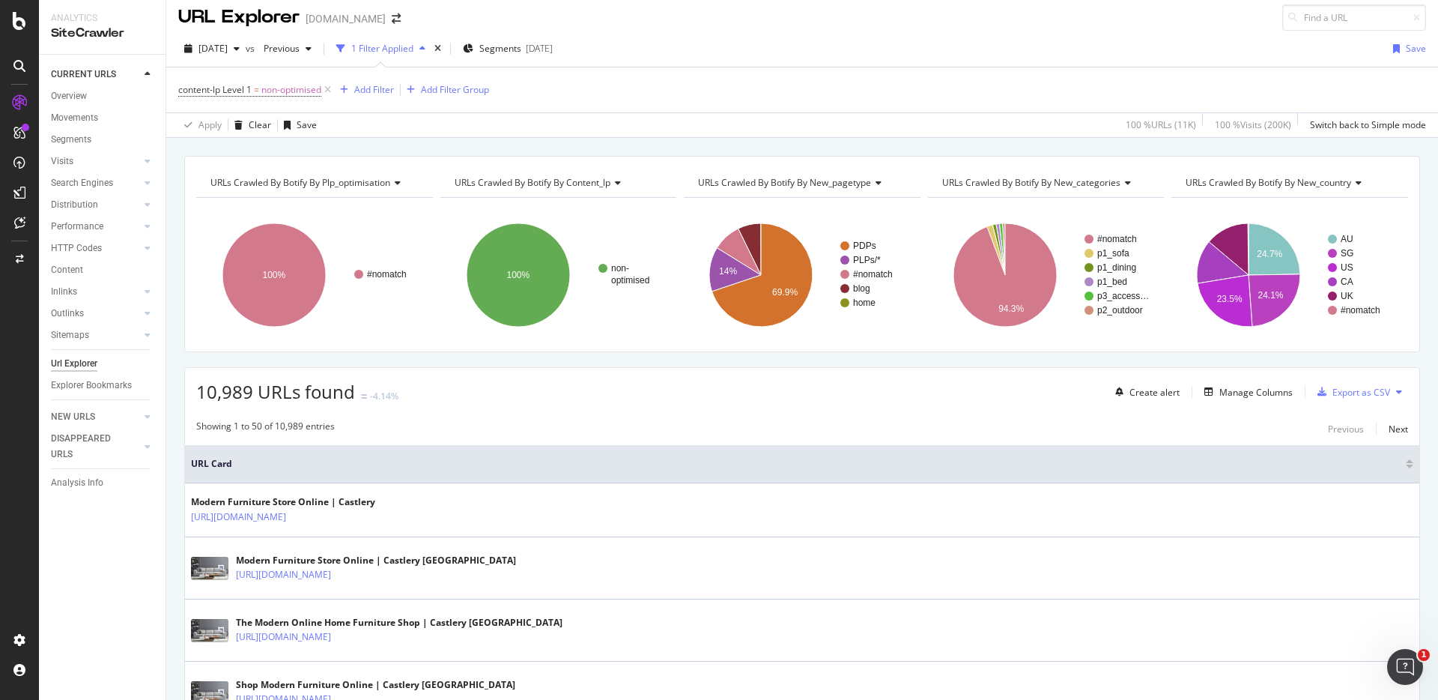
scroll to position [0, 0]
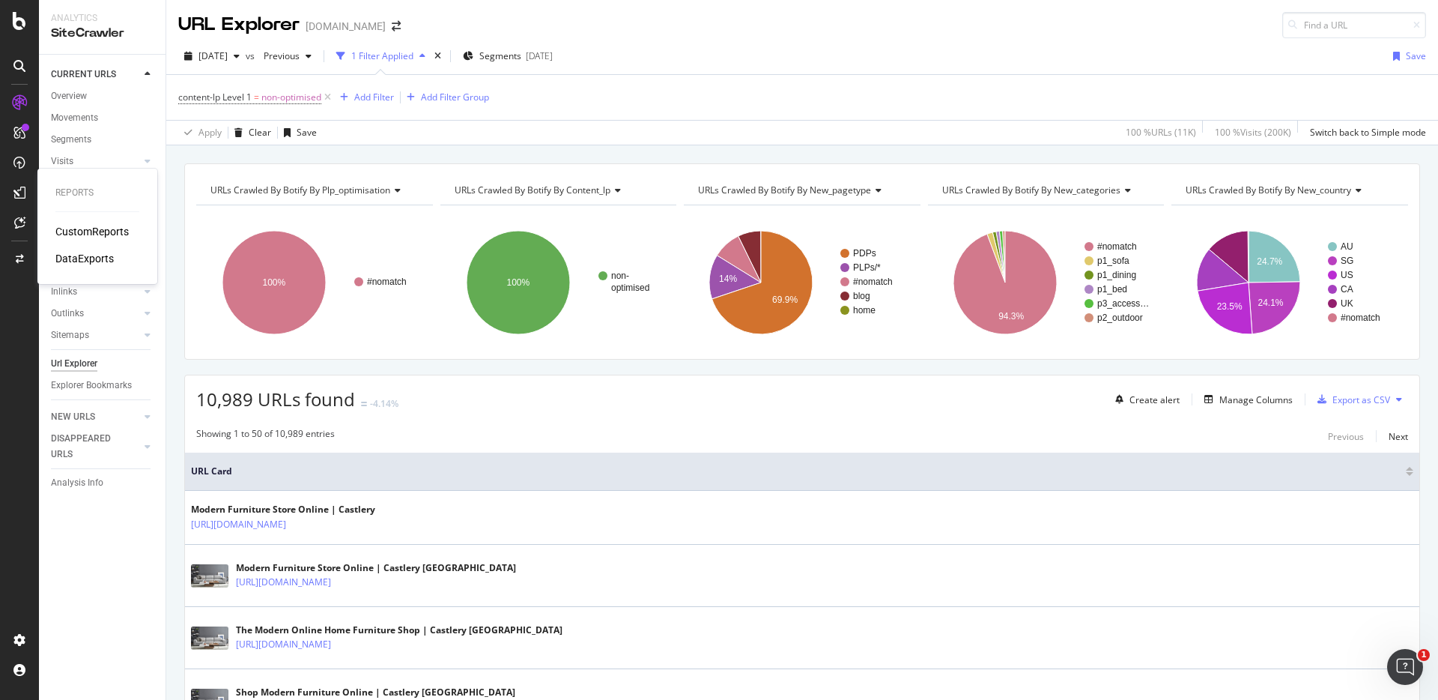
click at [65, 231] on div "CustomReports" at bounding box center [91, 231] width 73 height 15
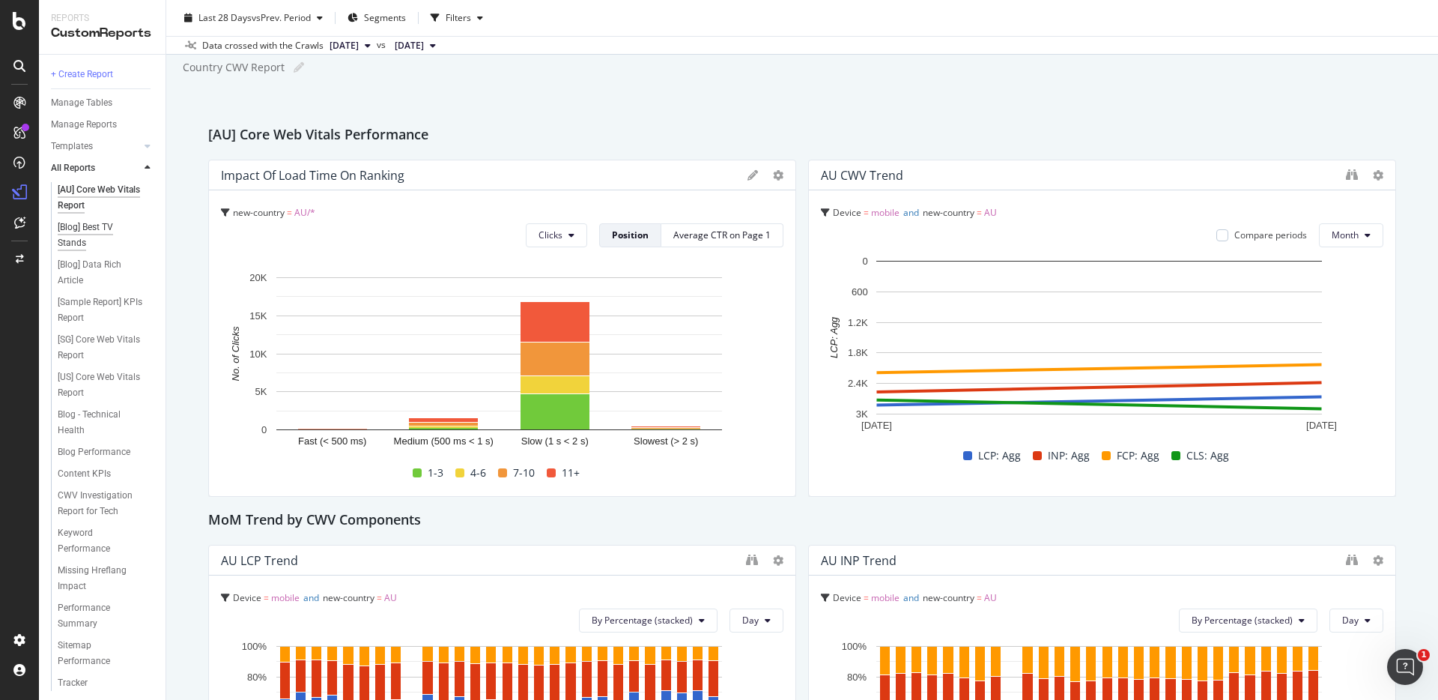
click at [97, 229] on div "[Blog] Best TV Stands" at bounding box center [99, 234] width 83 height 31
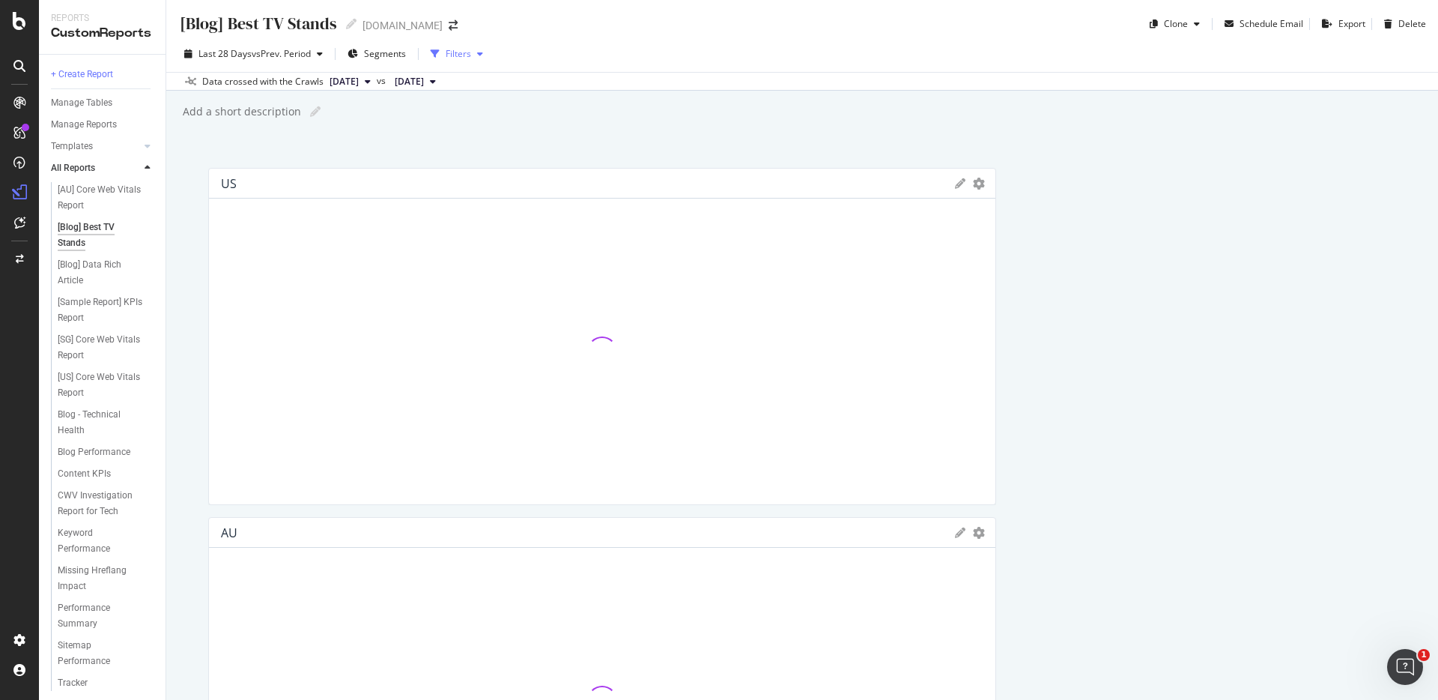
click at [454, 47] on div "Filters" at bounding box center [458, 53] width 25 height 13
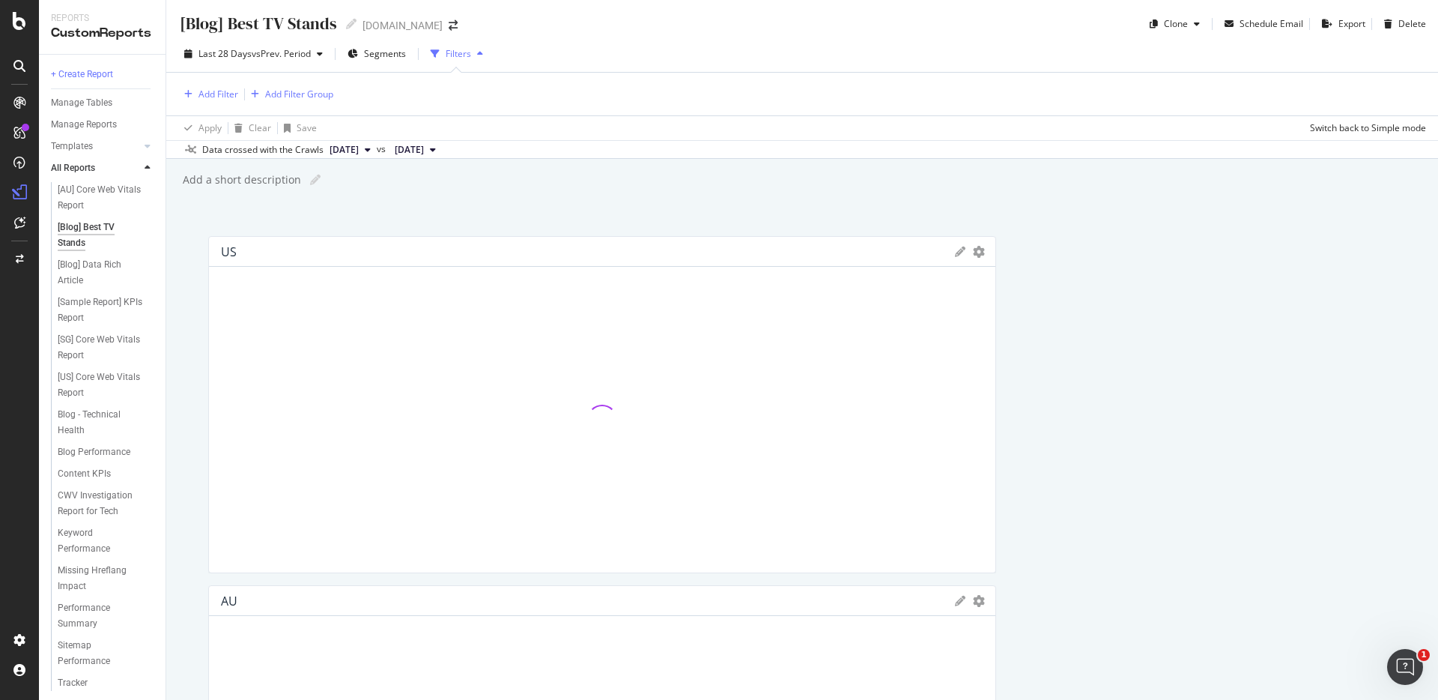
click at [454, 47] on div "Filters" at bounding box center [458, 53] width 25 height 13
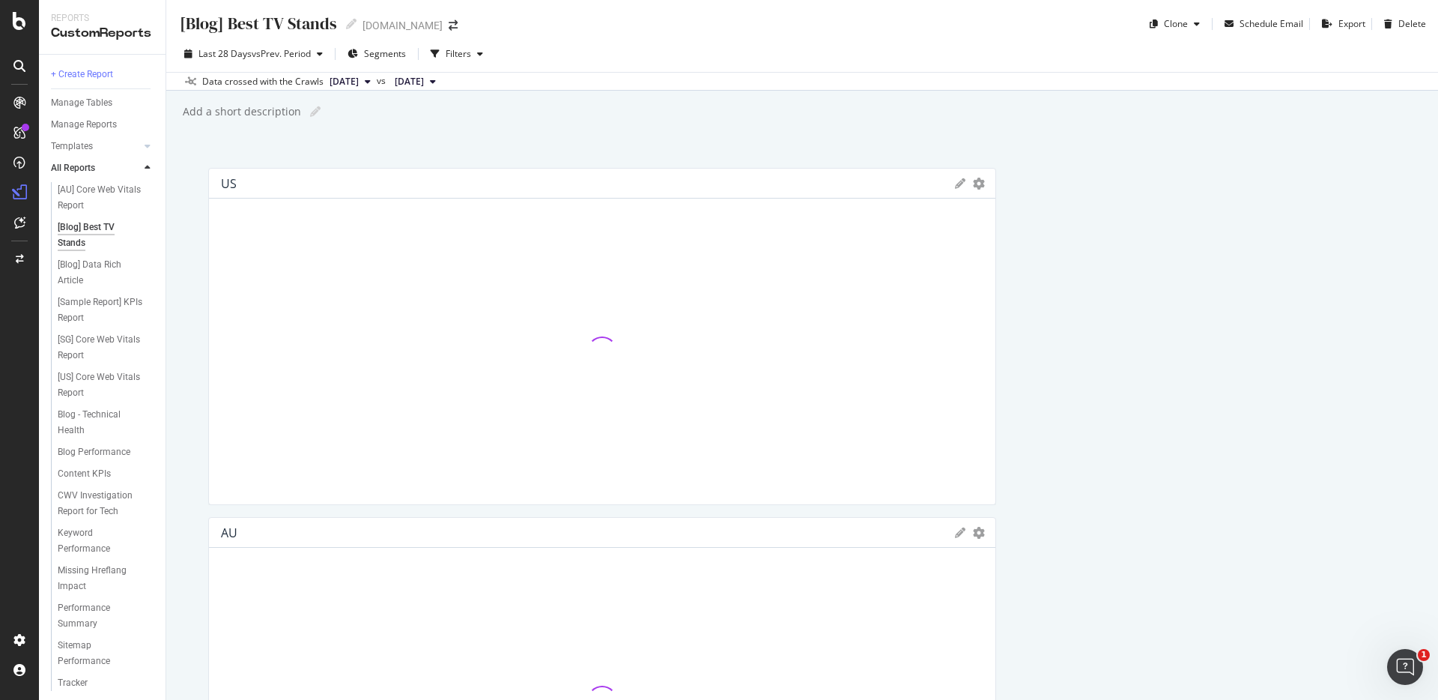
click at [955, 183] on icon at bounding box center [960, 183] width 10 height 10
click at [973, 183] on icon "gear" at bounding box center [979, 184] width 12 height 12
click at [892, 288] on span "Edit Filter" at bounding box center [917, 296] width 156 height 20
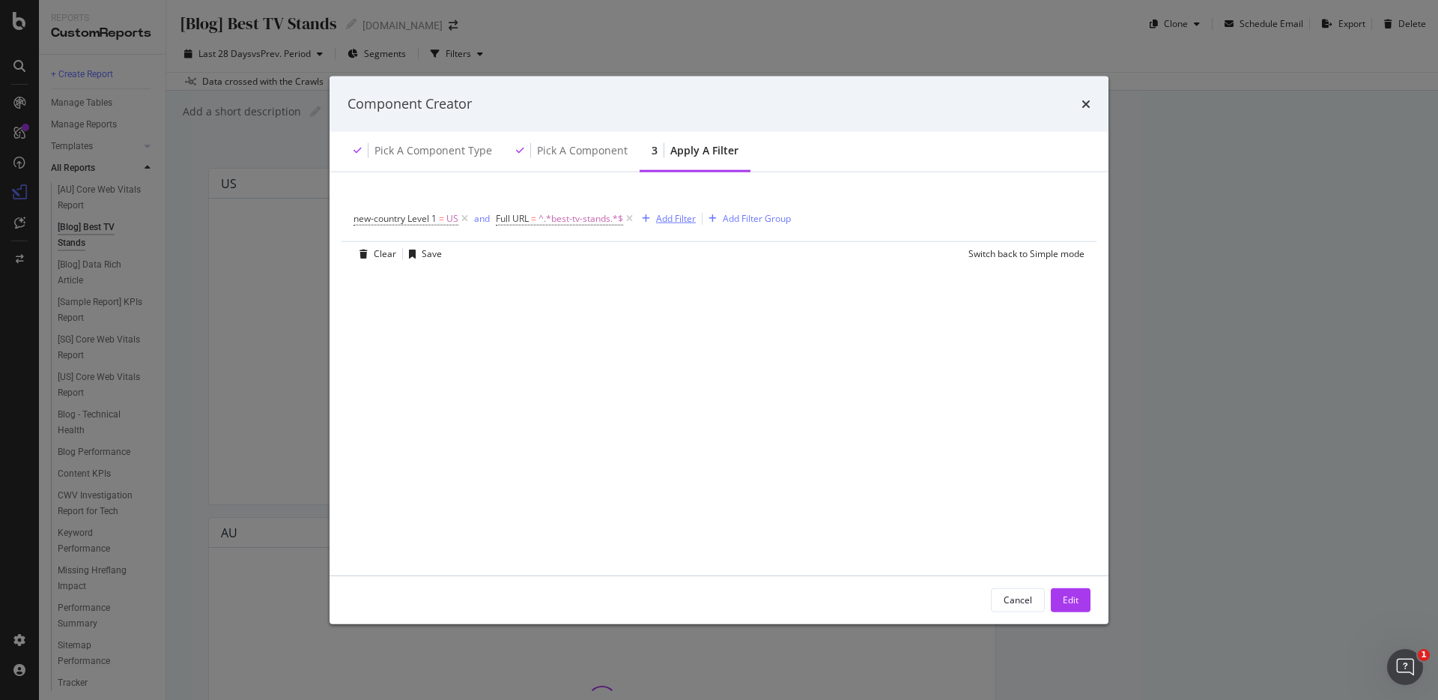
click at [658, 219] on div "Add Filter" at bounding box center [676, 218] width 40 height 13
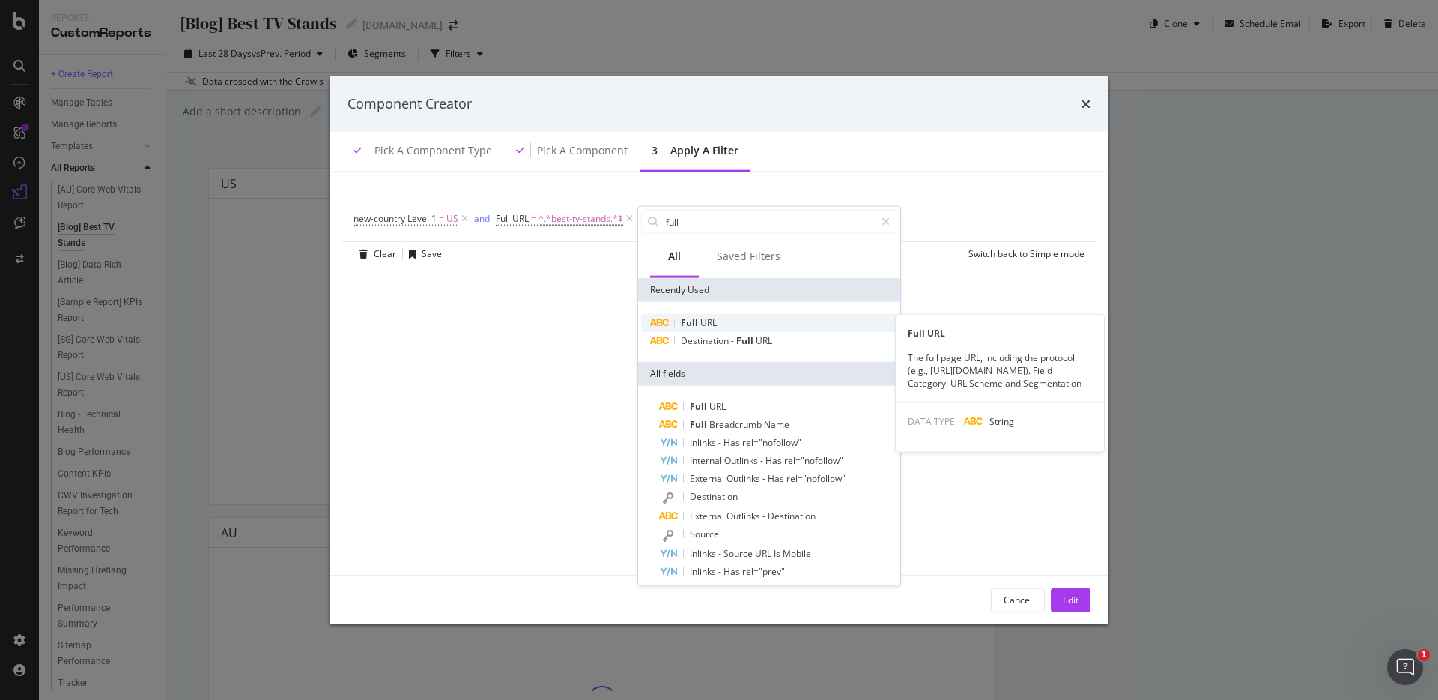
type input "full"
click at [725, 319] on div "Full URL" at bounding box center [769, 323] width 256 height 18
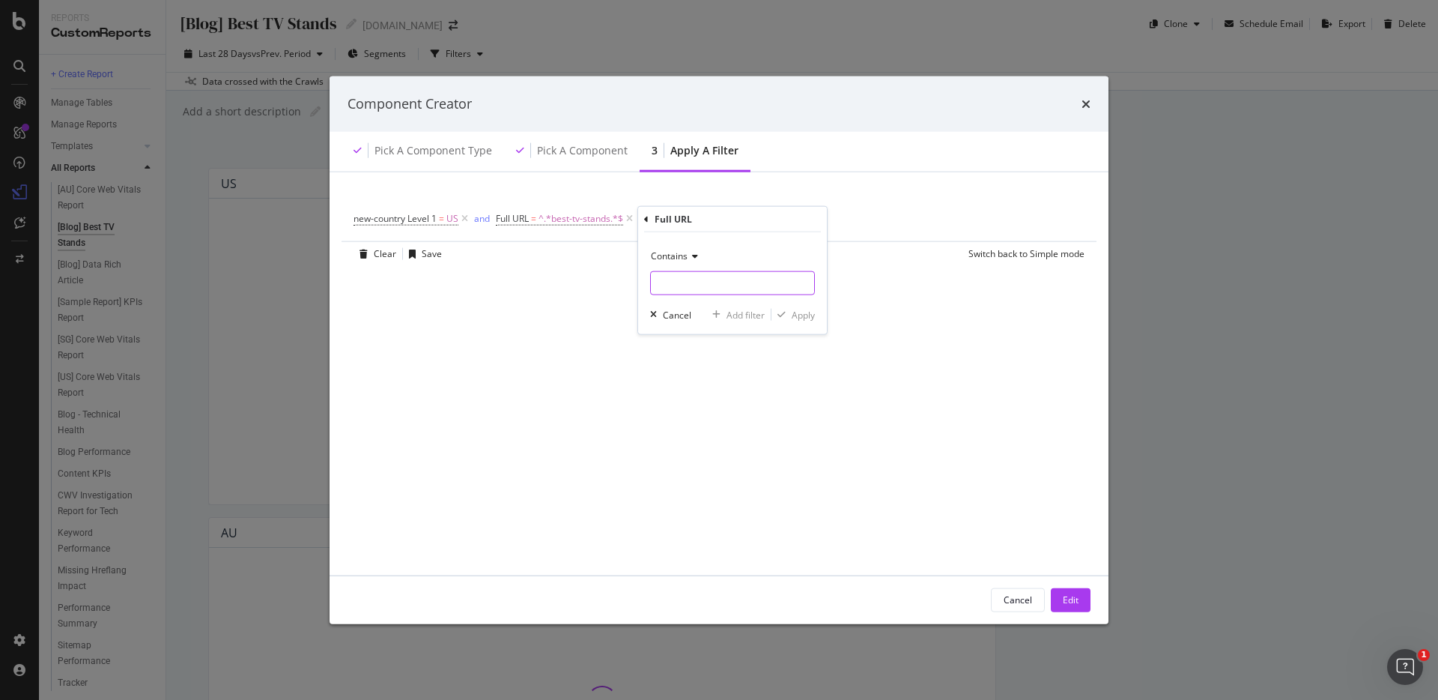
click at [706, 280] on input "modal" at bounding box center [732, 283] width 163 height 24
paste input "outdoor-buying-guide"
type input "outdoor-buying-guide"
click at [786, 312] on div "modal" at bounding box center [781, 314] width 20 height 9
click at [856, 225] on div "Add Filter" at bounding box center [861, 218] width 60 height 16
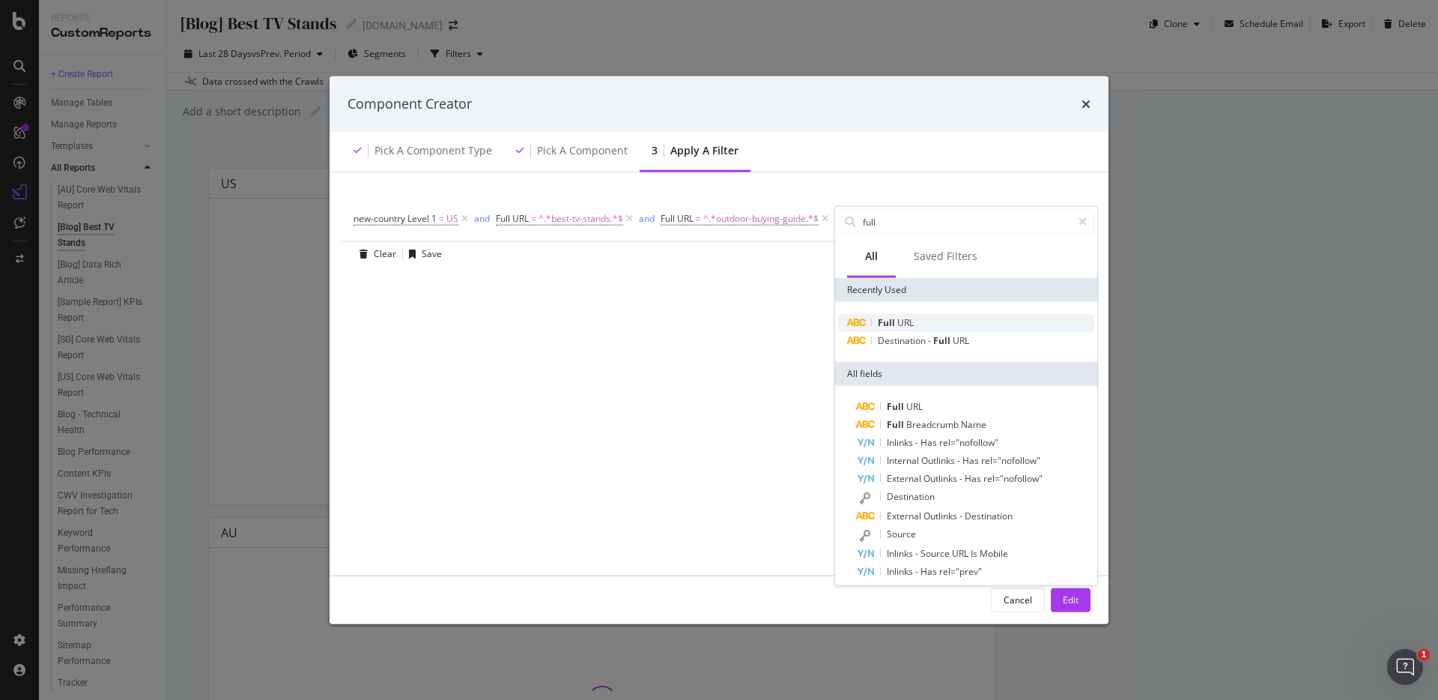
click at [912, 314] on div "Full URL" at bounding box center [966, 323] width 256 height 18
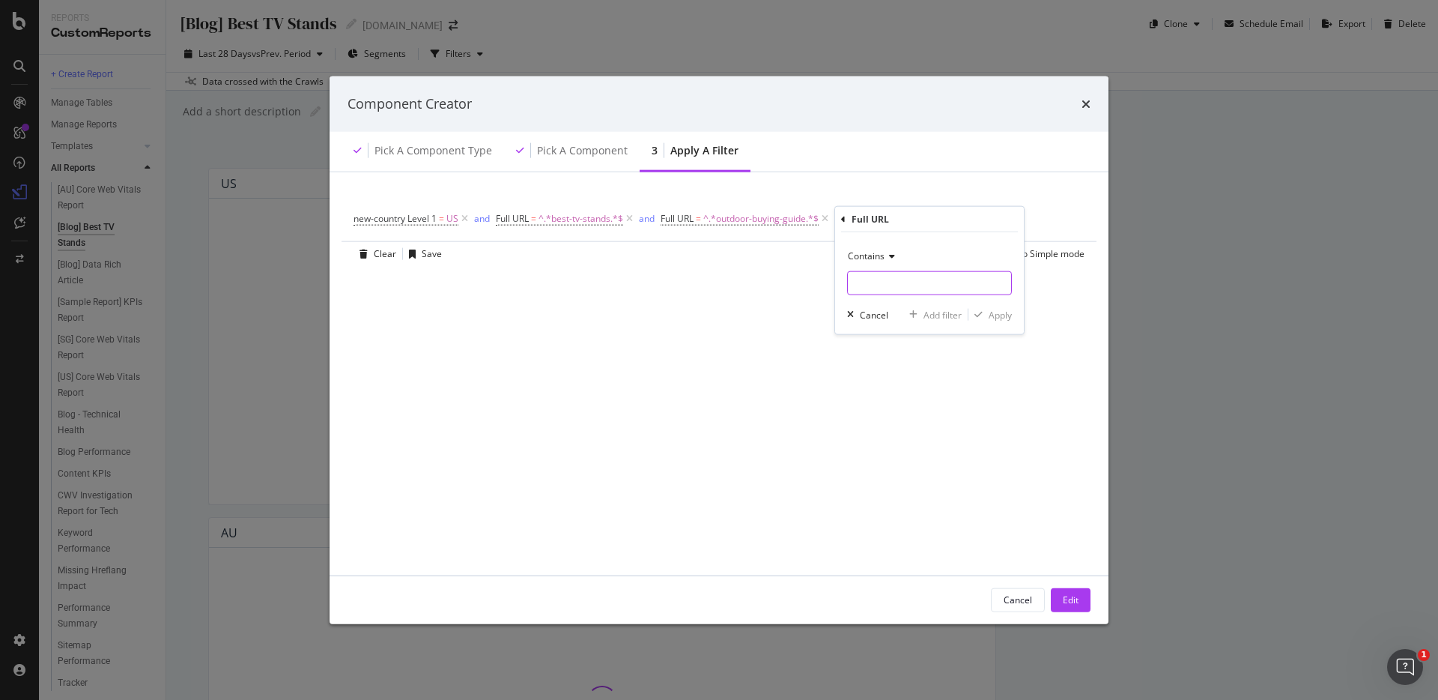
click at [894, 290] on input "modal" at bounding box center [929, 283] width 163 height 24
paste input "outdoor-buying-guide"
drag, startPoint x: 888, startPoint y: 283, endPoint x: 810, endPoint y: 283, distance: 78.6
click at [810, 283] on div "new-country Level 1 = US and Full URL = ^.*best-tv-stands.*$ and Full URL = ^.*…" at bounding box center [719, 372] width 743 height 367
click at [884, 284] on input "outdoor-buying-guide" at bounding box center [919, 283] width 142 height 24
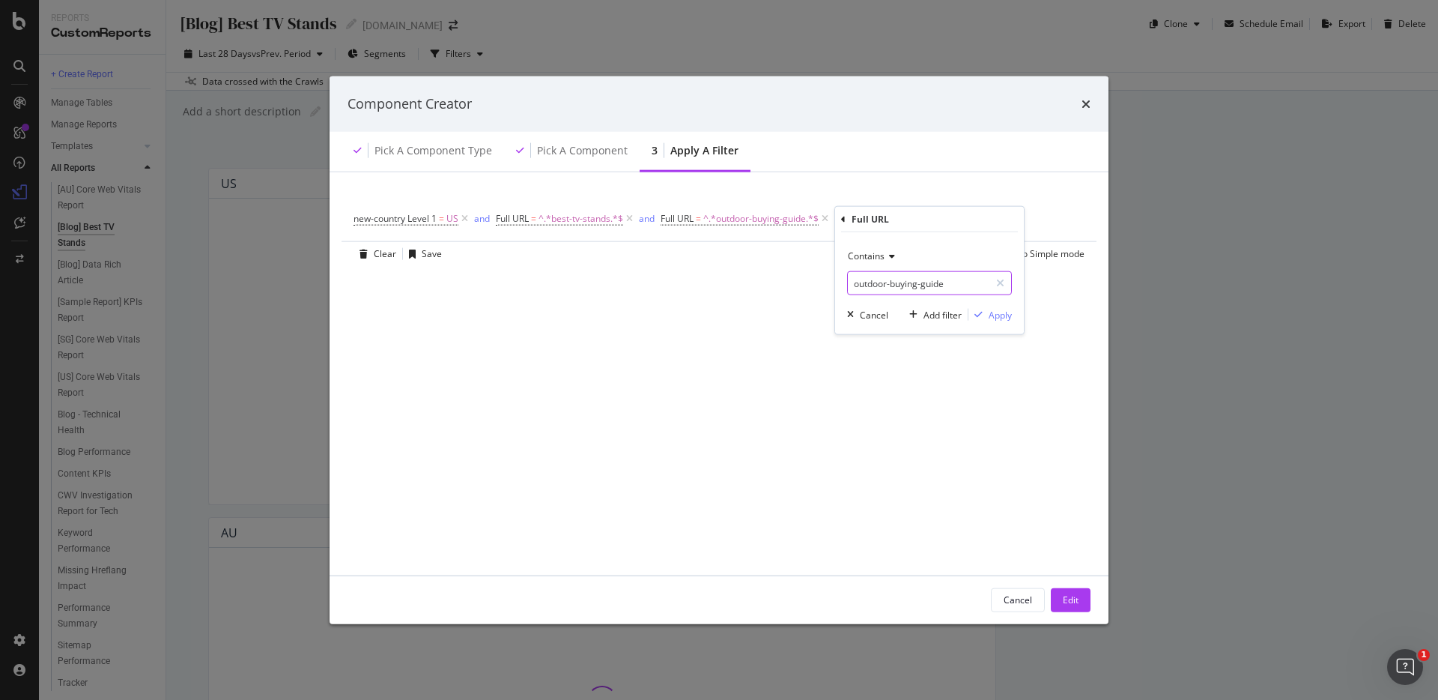
drag, startPoint x: 886, startPoint y: 284, endPoint x: 883, endPoint y: 274, distance: 10.2
click at [883, 274] on input "outdoor-buying-guide" at bounding box center [919, 283] width 142 height 24
drag, startPoint x: 888, startPoint y: 286, endPoint x: 852, endPoint y: 286, distance: 35.9
click at [852, 286] on input "outdoor-buying-guide" at bounding box center [919, 283] width 142 height 24
type input "sofa-buying-guide"
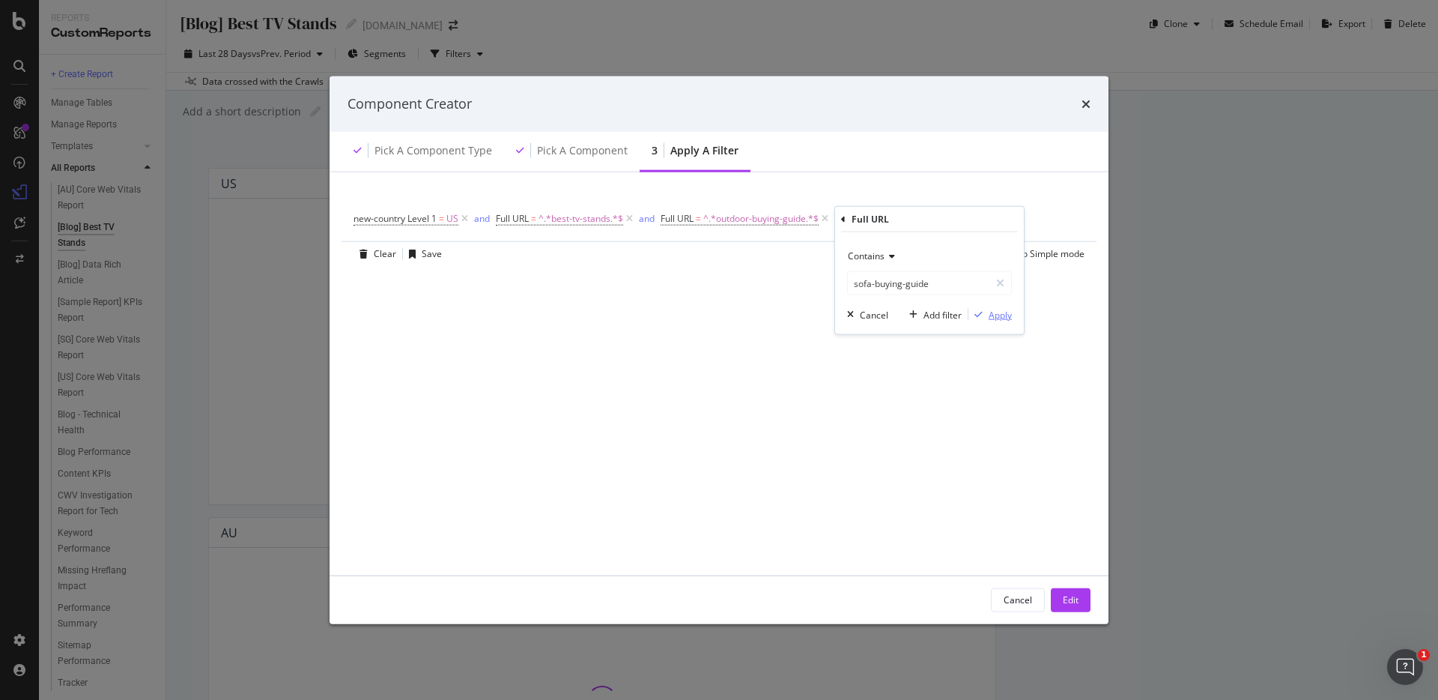
click at [987, 316] on div "modal" at bounding box center [978, 314] width 20 height 9
click at [385, 246] on button "Add Filter" at bounding box center [384, 238] width 60 height 18
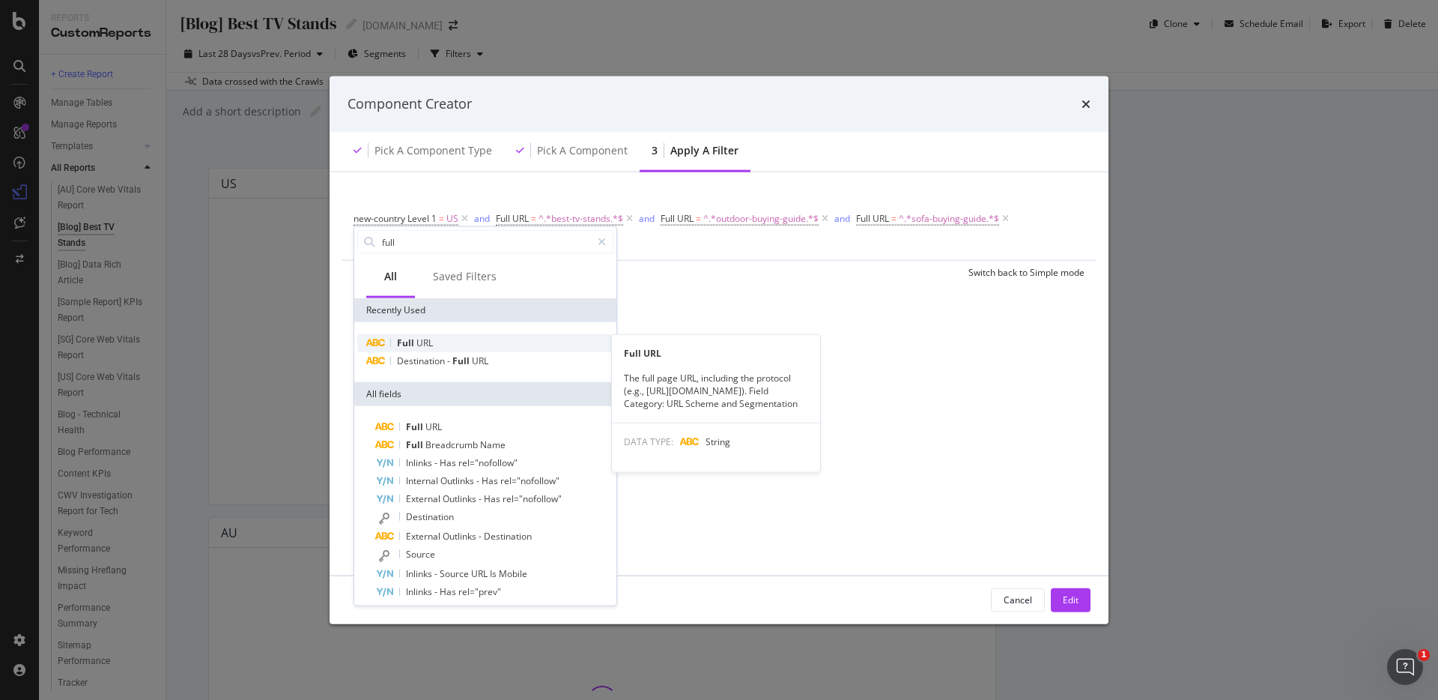
click at [485, 342] on div "Full URL" at bounding box center [485, 343] width 256 height 18
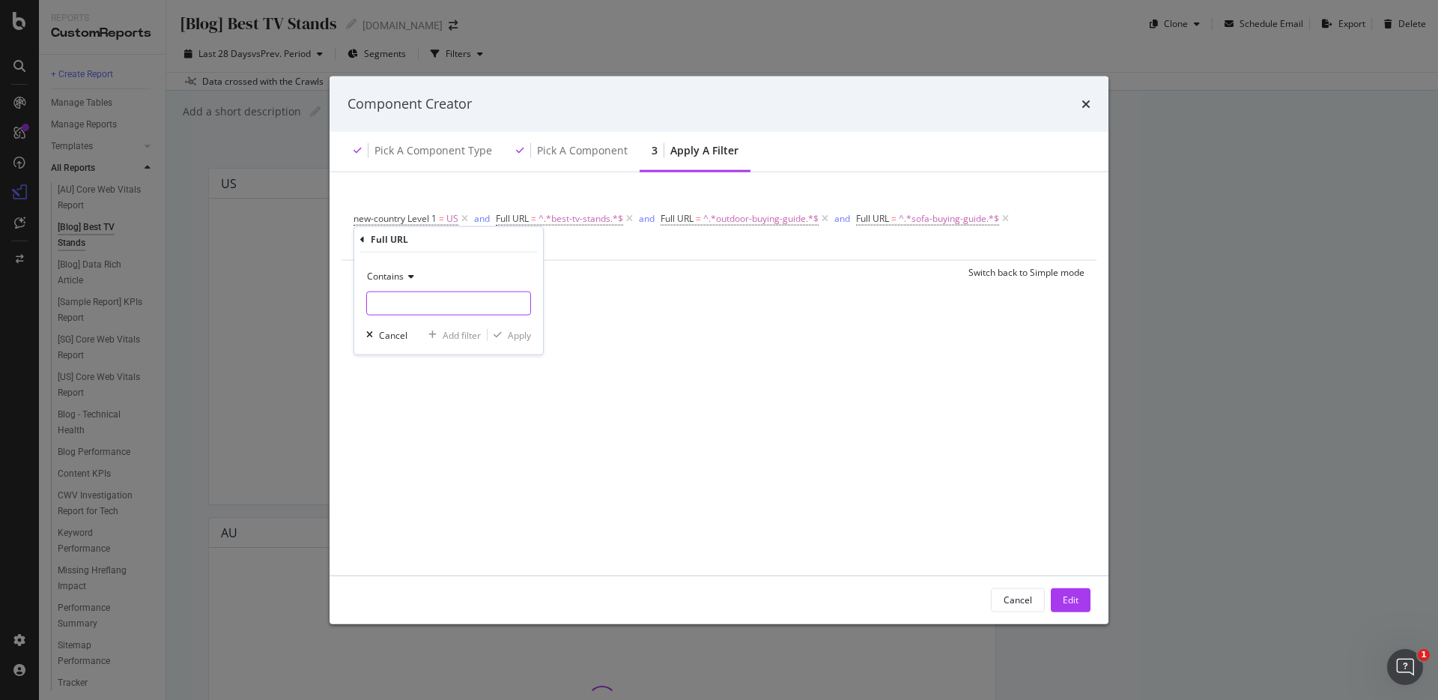
click at [480, 307] on input "modal" at bounding box center [448, 303] width 163 height 24
type input "shop-the-room/bedroom"
click at [500, 336] on icon "modal" at bounding box center [498, 334] width 8 height 9
click at [1068, 593] on div "Edit" at bounding box center [1071, 599] width 16 height 13
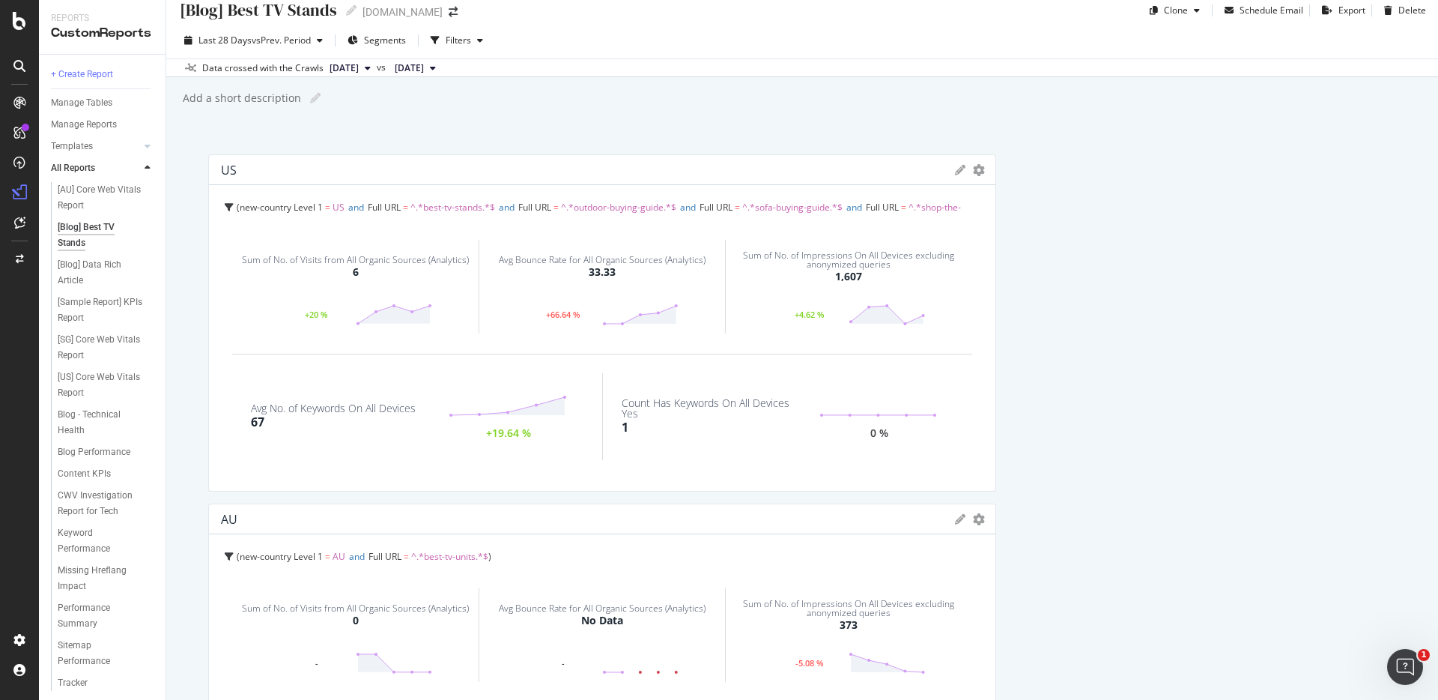
scroll to position [13, 0]
drag, startPoint x: 276, startPoint y: 427, endPoint x: 249, endPoint y: 424, distance: 27.1
click at [249, 424] on div "Avg No. of Keywords On All Devices 67 +19.64 %" at bounding box center [417, 417] width 370 height 87
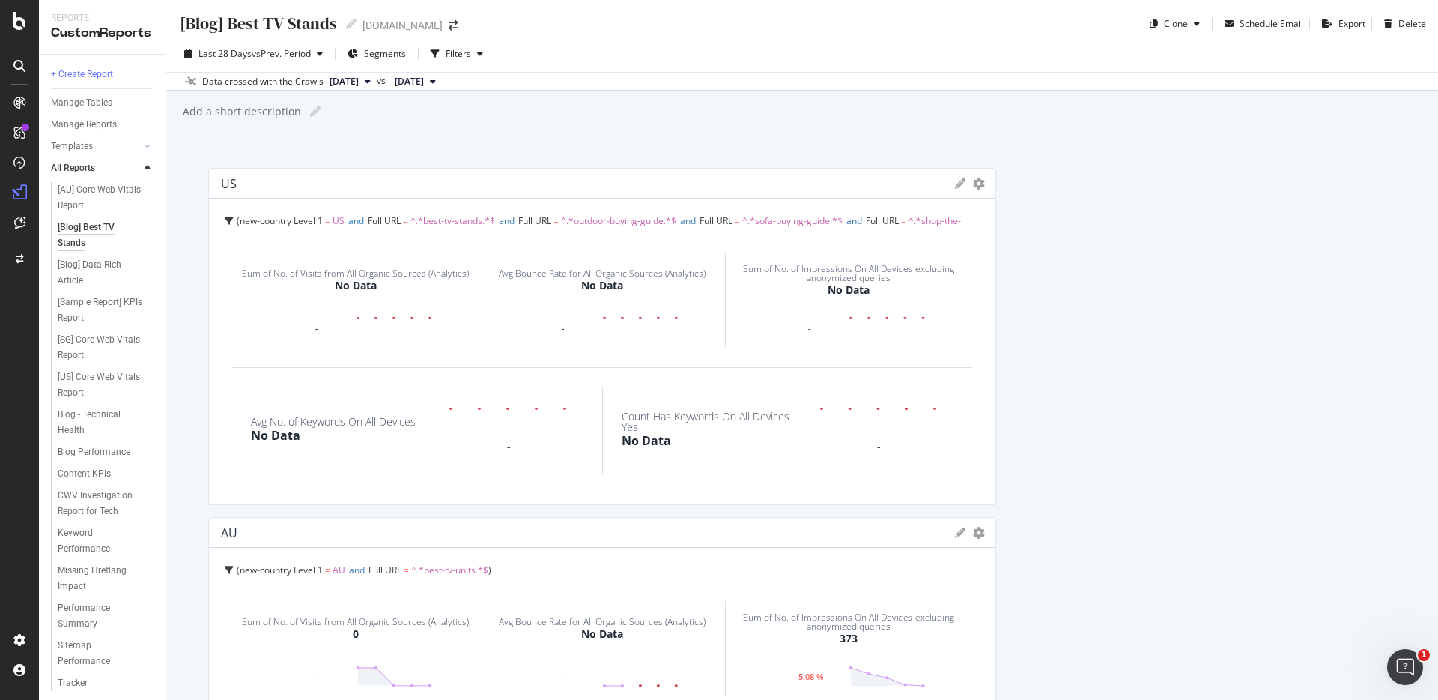
click at [415, 427] on div "Avg No. of Keywords On All Devices" at bounding box center [333, 421] width 165 height 10
click at [802, 127] on div "[Blog] Best TV Stands [Blog] Best TV Stands [DOMAIN_NAME] Clone Schedule Email …" at bounding box center [802, 350] width 1272 height 700
click at [497, 399] on div "Avg No. of Keywords On All Devices No Data -" at bounding box center [417, 429] width 370 height 87
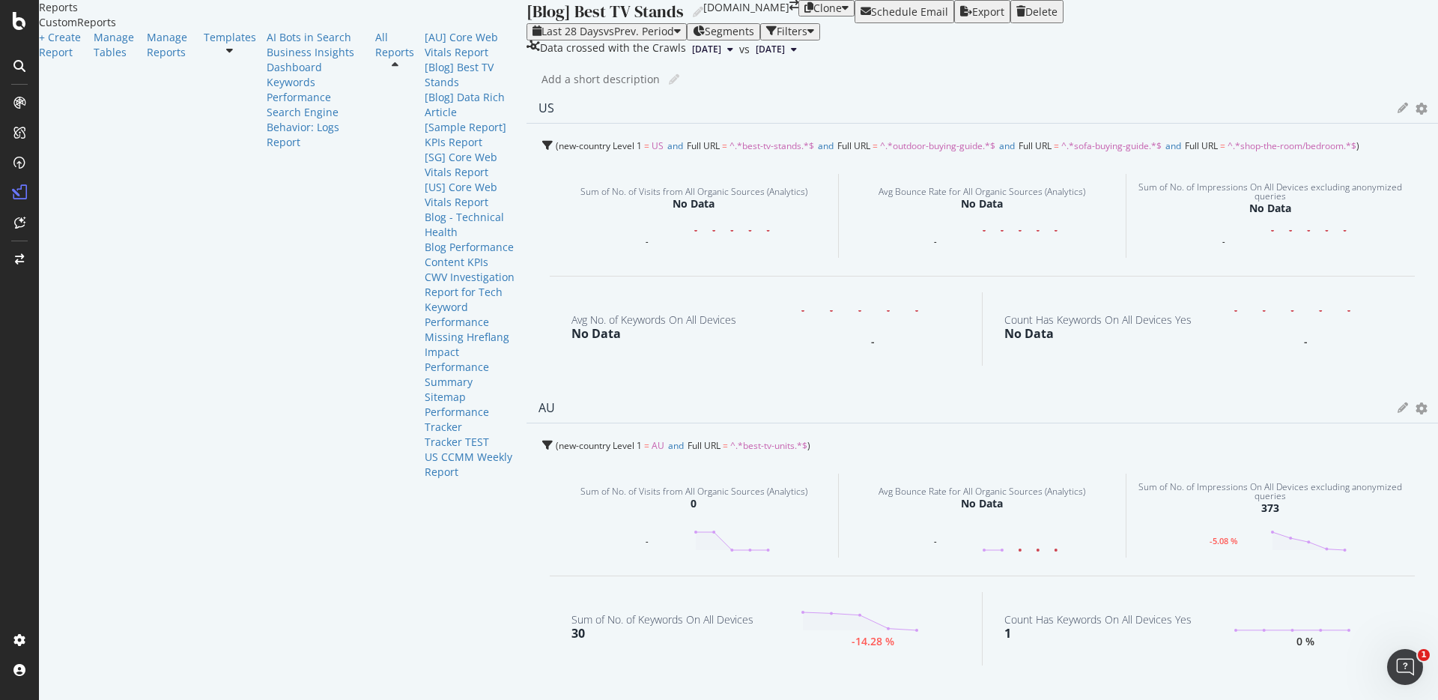
scroll to position [11, 0]
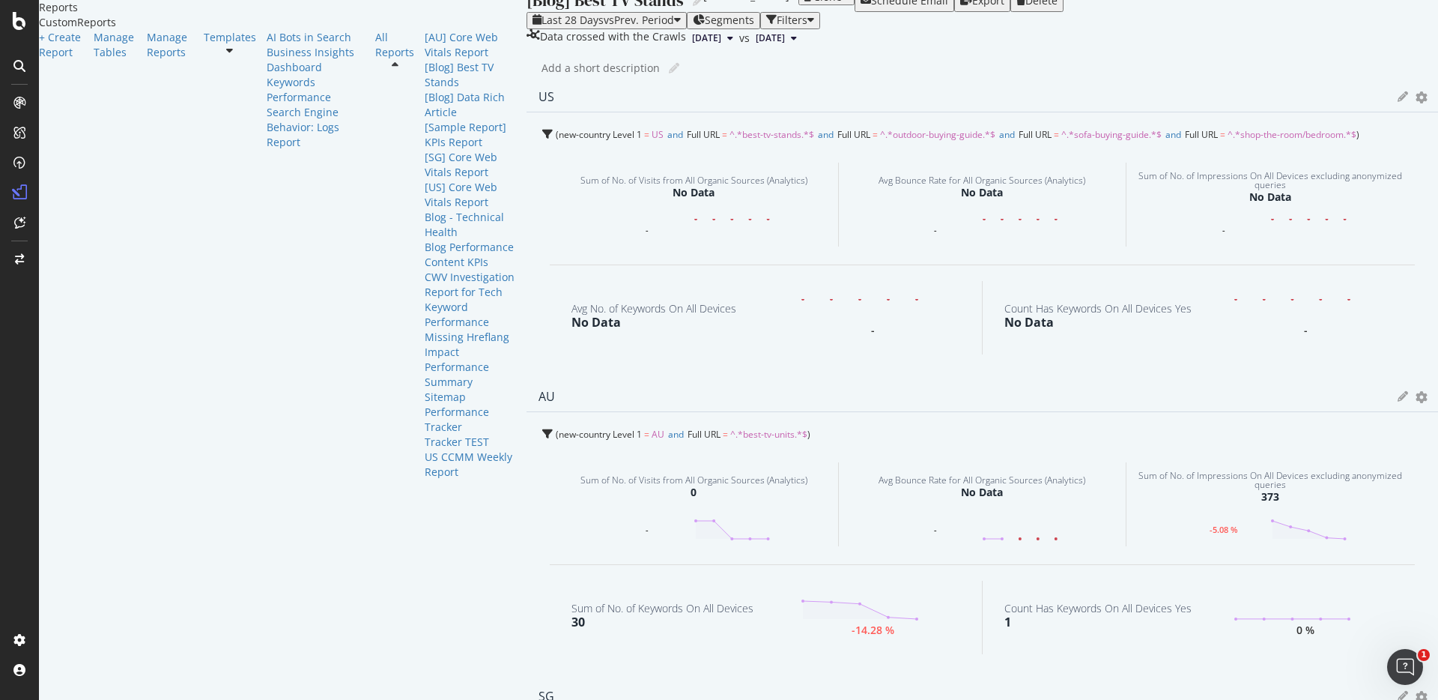
click at [527, 145] on div "[Blog] Best TV Stands [Blog] Best TV Stands [DOMAIN_NAME] Clone Schedule Email …" at bounding box center [982, 350] width 911 height 700
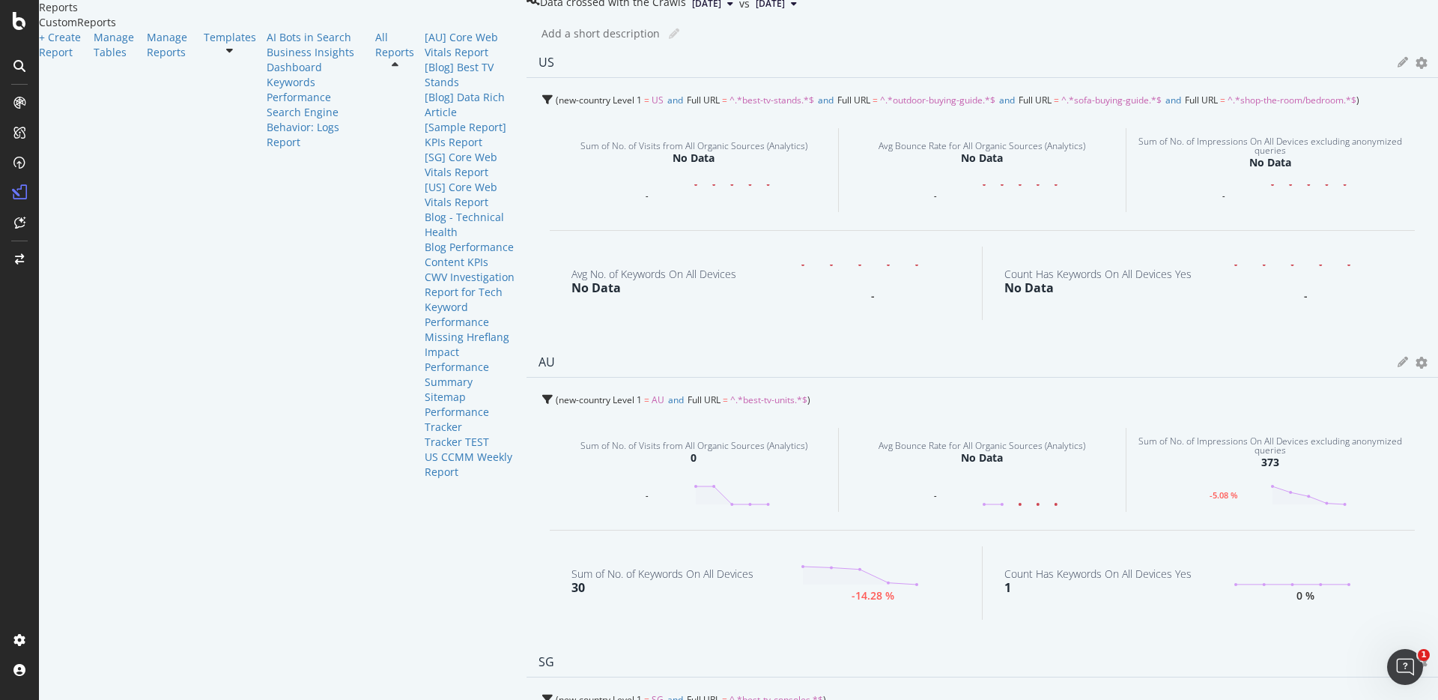
scroll to position [0, 0]
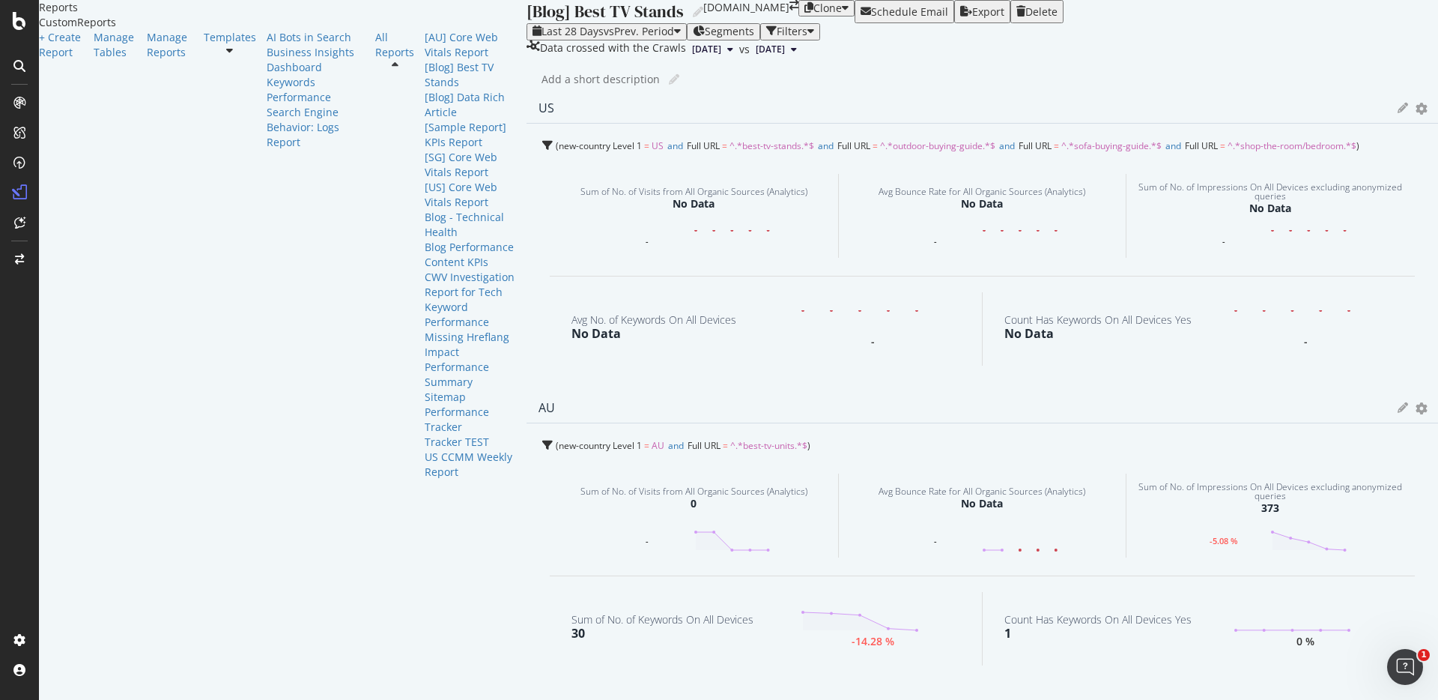
click at [1398, 113] on icon at bounding box center [1403, 108] width 10 height 10
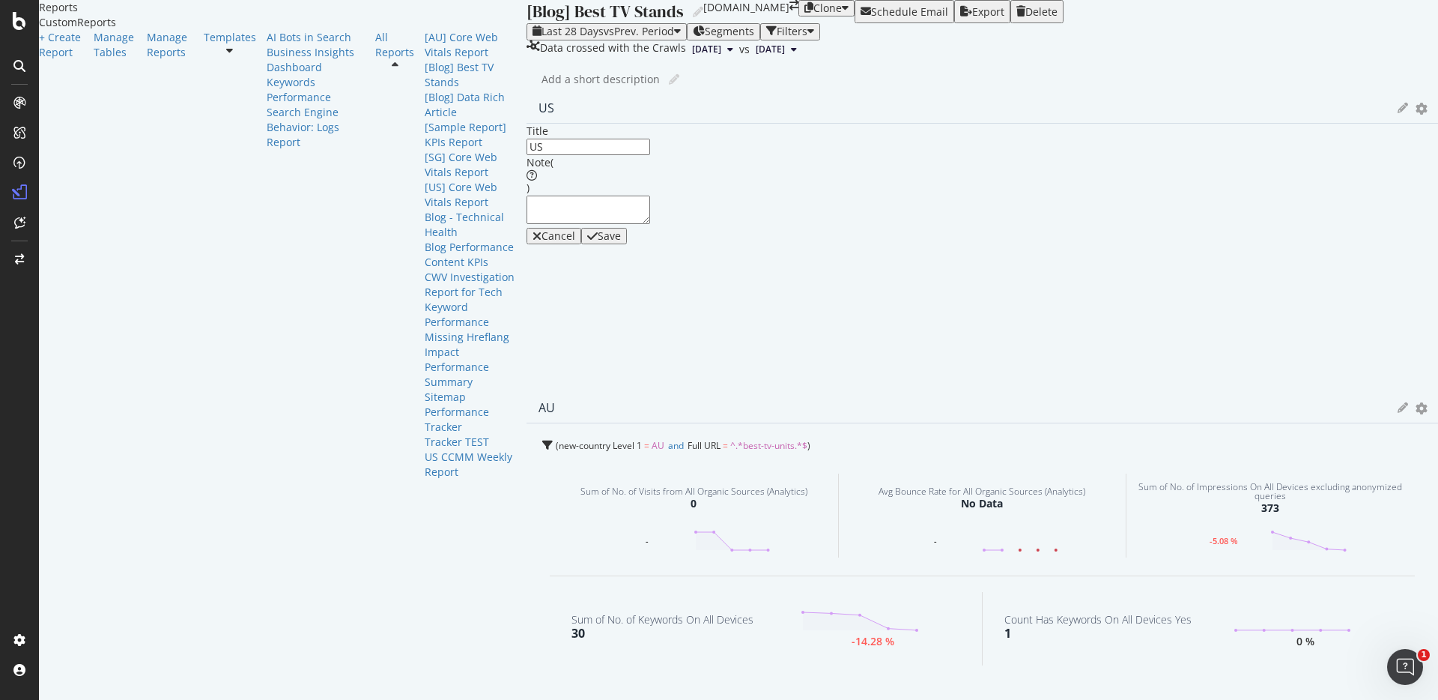
click at [1416, 113] on icon "gear" at bounding box center [1422, 108] width 12 height 10
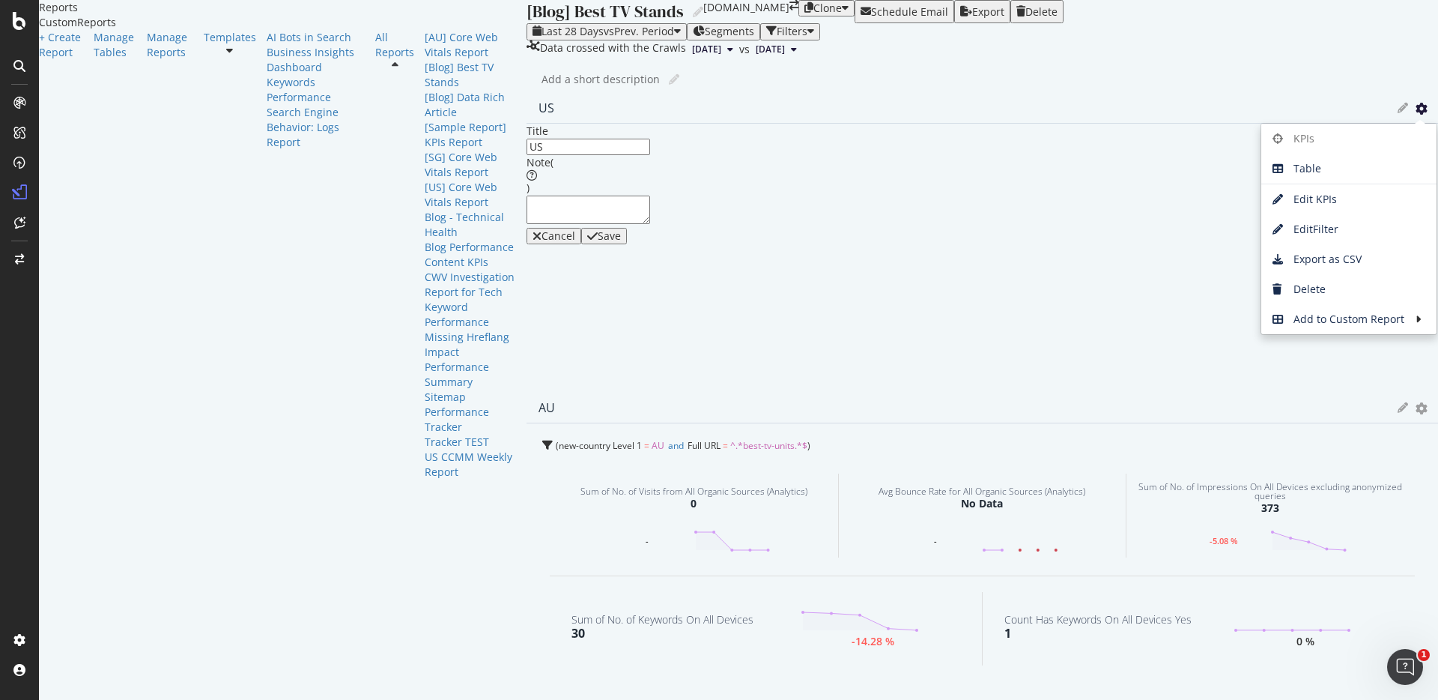
click at [1416, 113] on icon "gear" at bounding box center [1422, 108] width 12 height 10
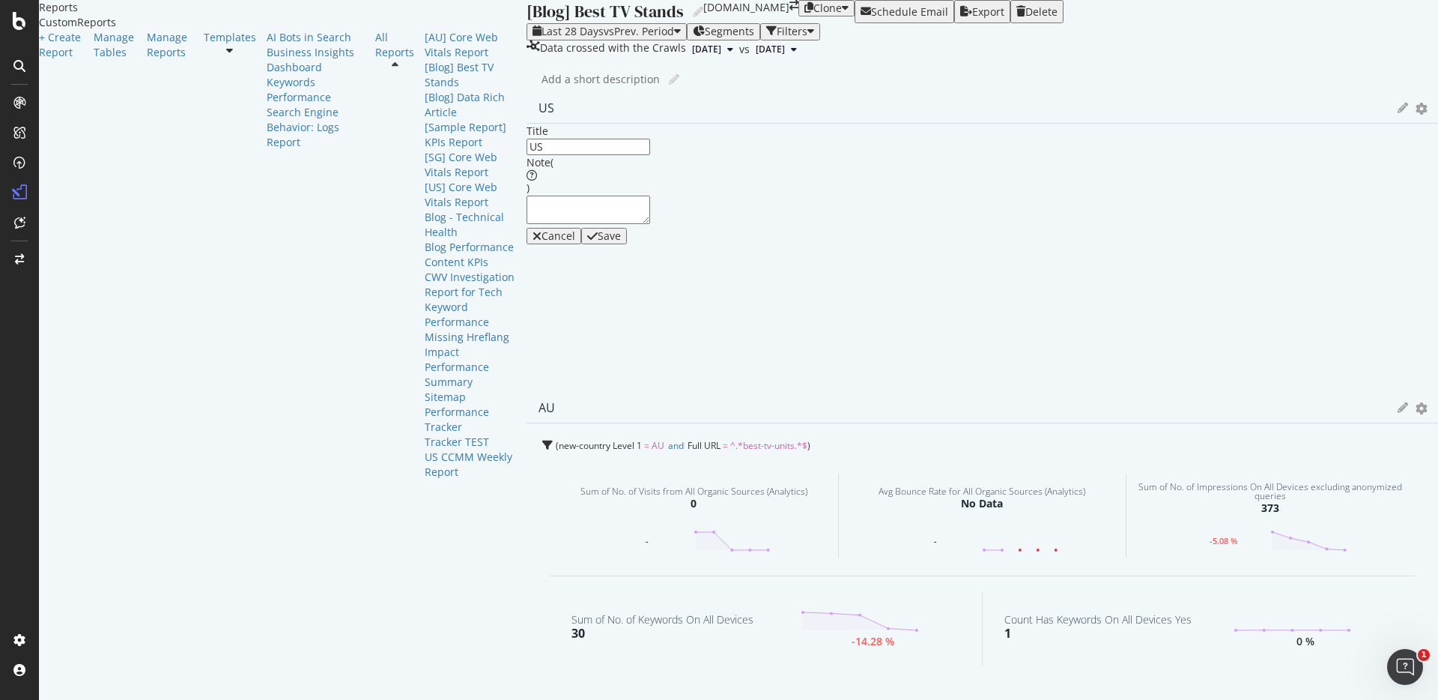
click at [1416, 113] on icon "gear" at bounding box center [1422, 108] width 12 height 10
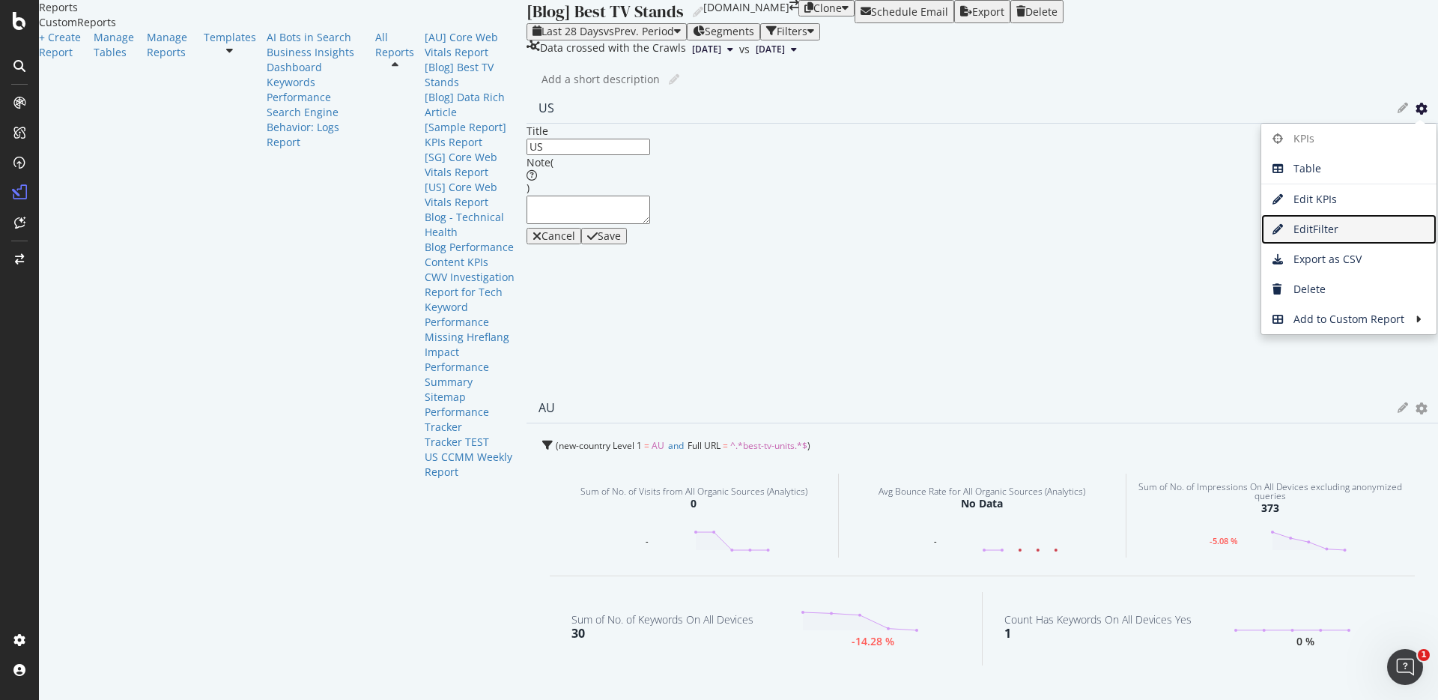
click at [1261, 240] on span "Edit Filter" at bounding box center [1348, 229] width 175 height 22
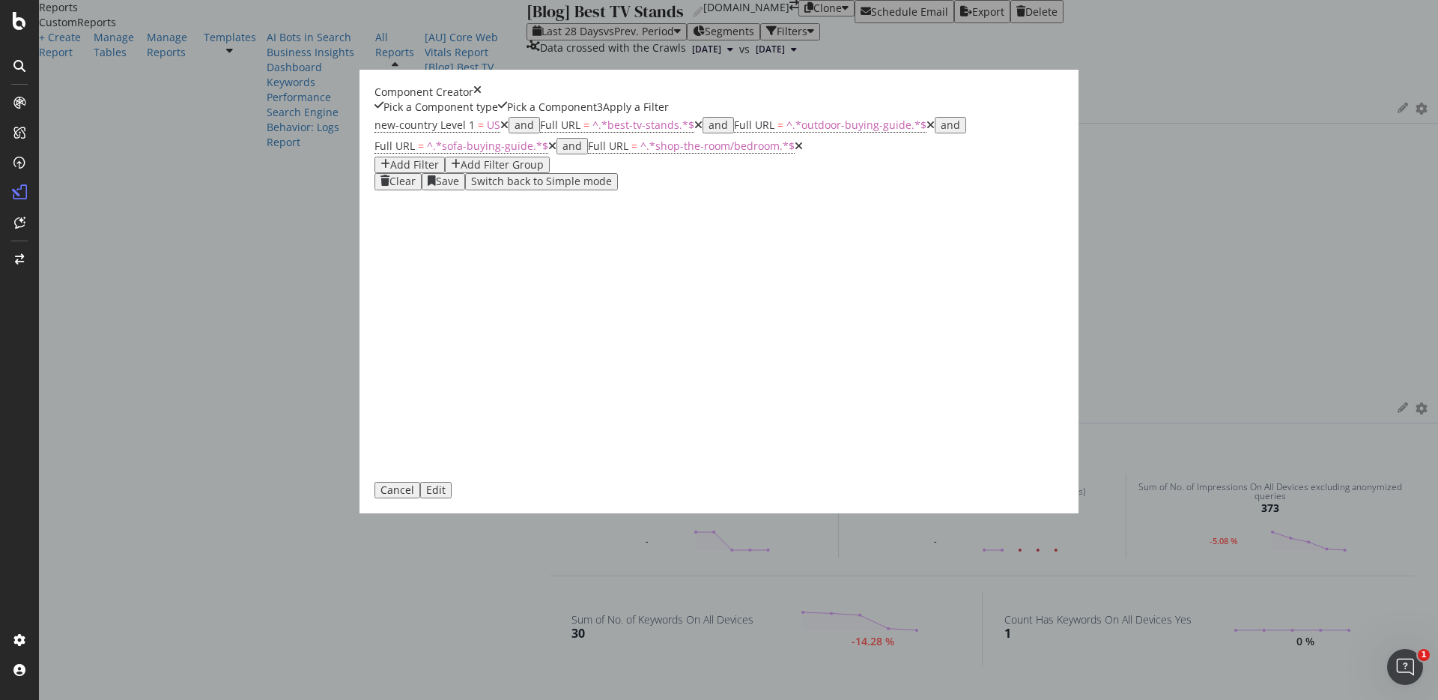
click at [926, 130] on icon "modal" at bounding box center [930, 125] width 8 height 10
click at [908, 130] on icon "modal" at bounding box center [912, 125] width 8 height 10
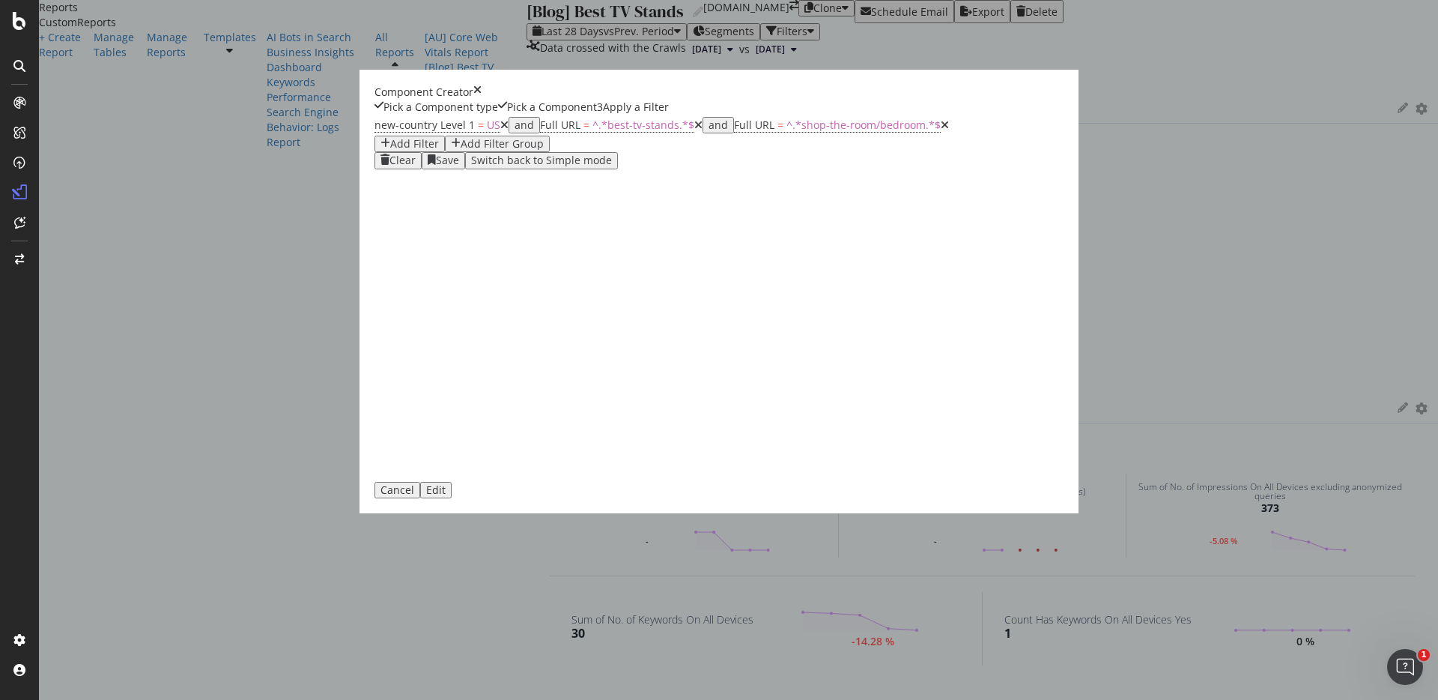
click at [941, 130] on icon "modal" at bounding box center [945, 125] width 8 height 10
click at [446, 496] on div "Edit" at bounding box center [435, 490] width 19 height 12
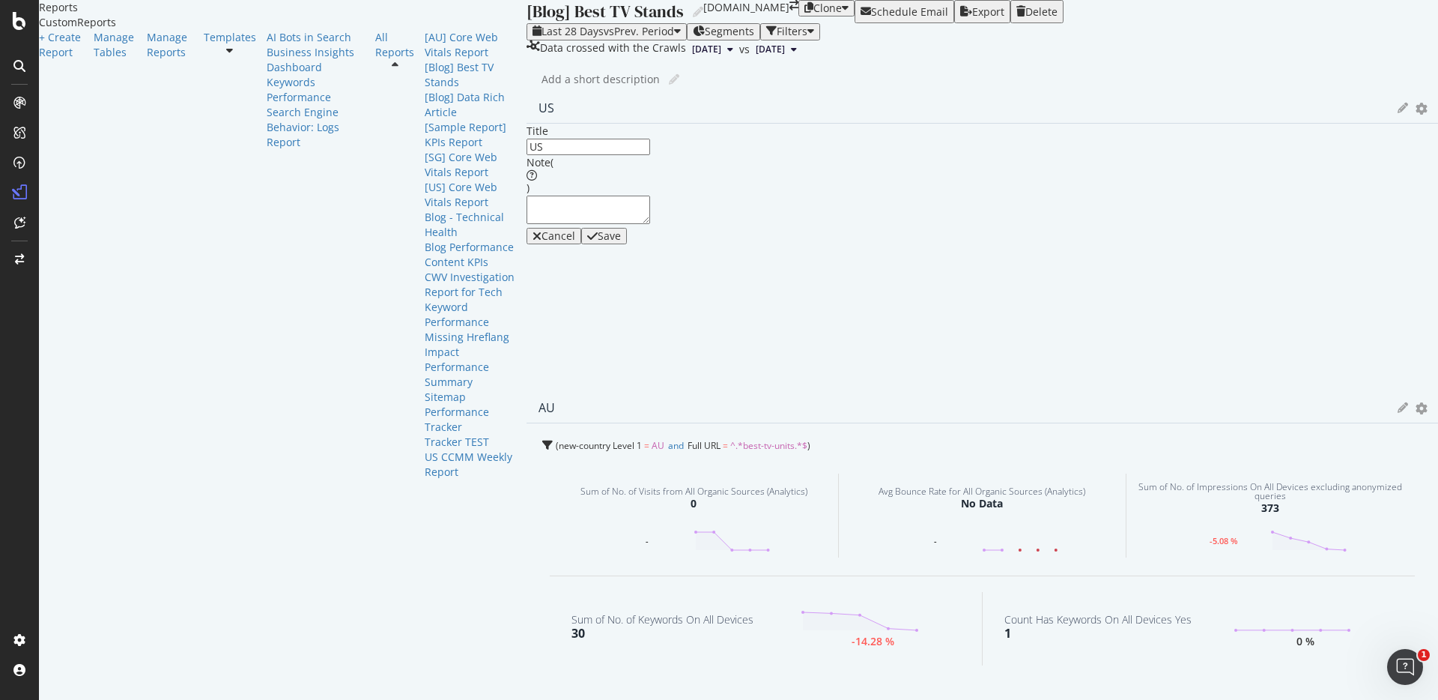
click at [575, 242] on div "Cancel" at bounding box center [558, 236] width 34 height 12
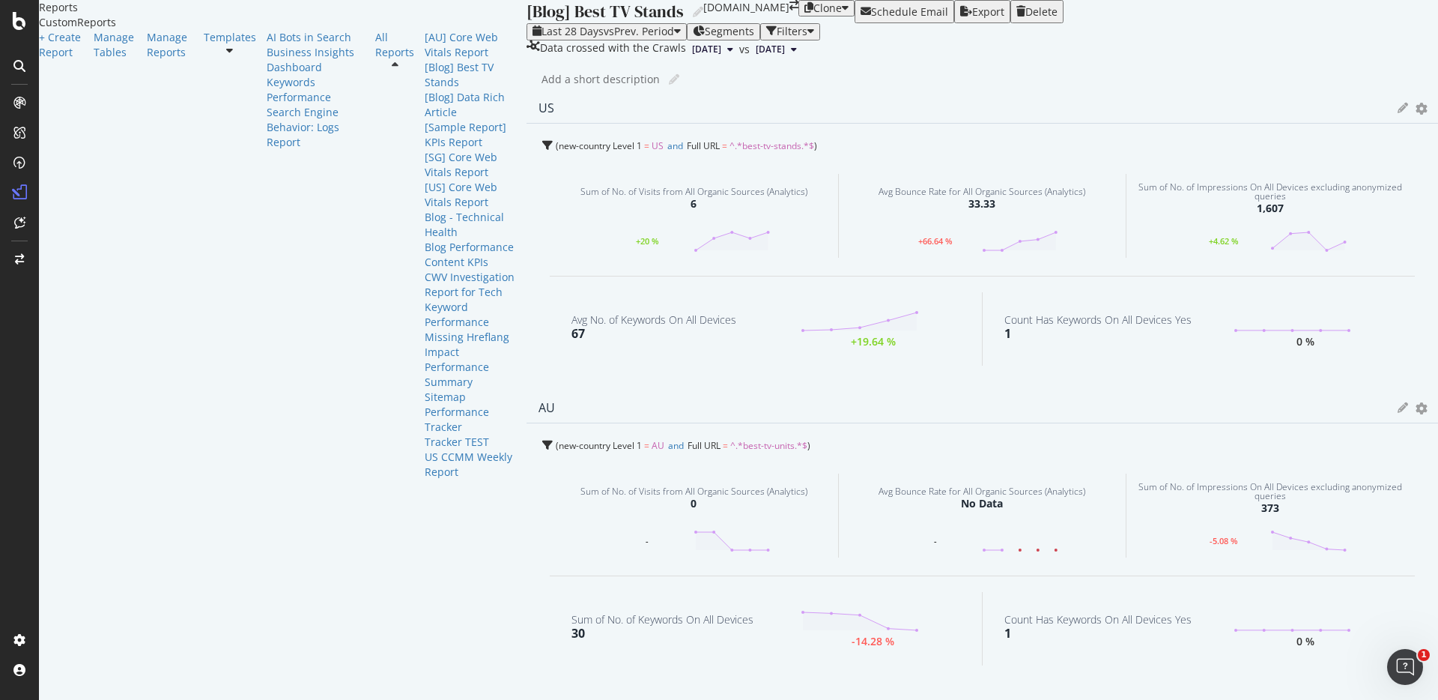
click at [1398, 113] on icon at bounding box center [1403, 108] width 10 height 10
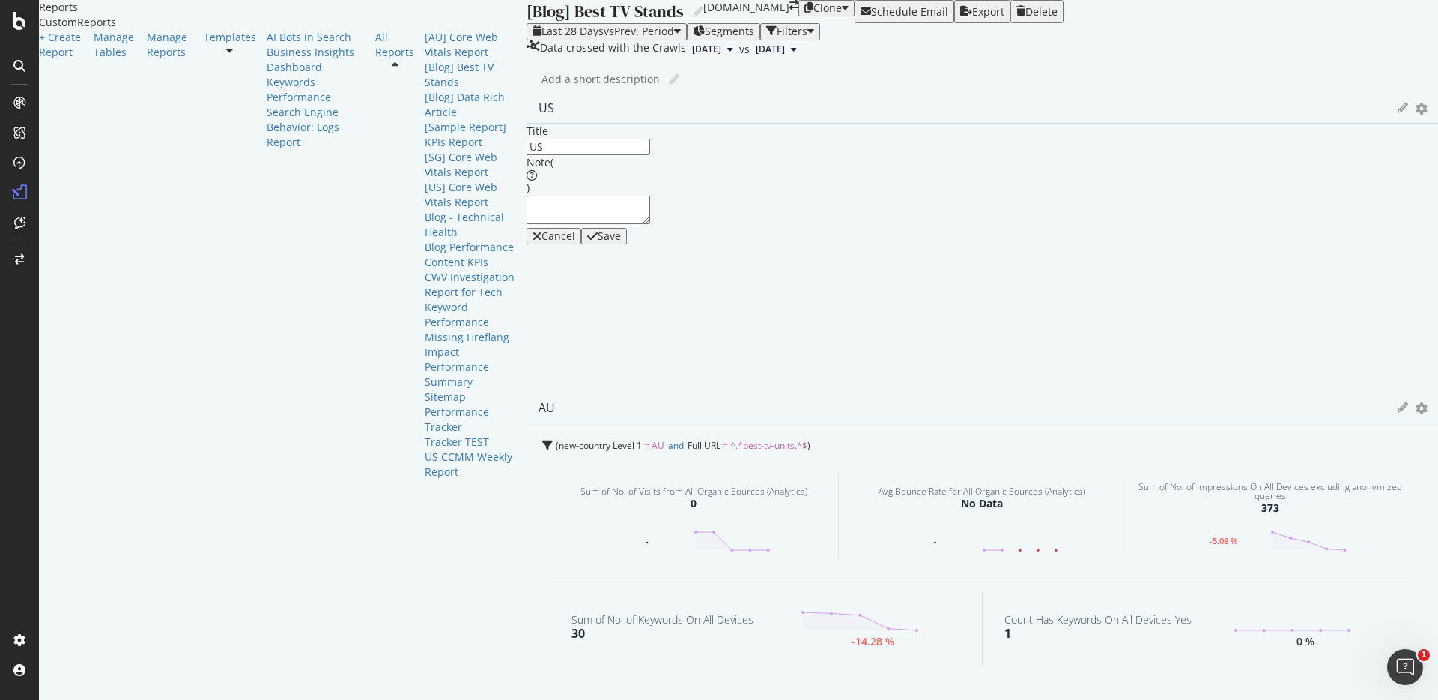
click at [974, 393] on div at bounding box center [982, 393] width 911 height 0
click at [973, 393] on div at bounding box center [982, 393] width 911 height 0
click at [1416, 113] on icon "gear" at bounding box center [1422, 108] width 12 height 10
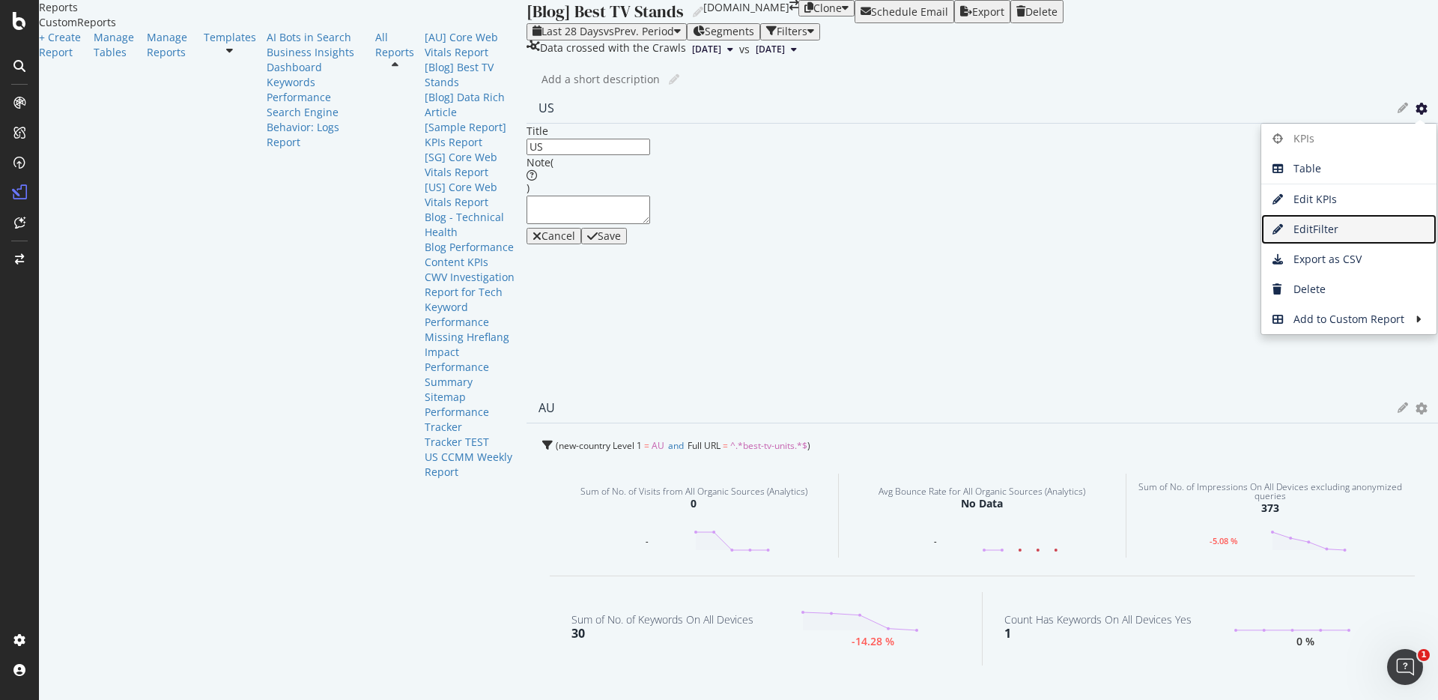
click at [1261, 240] on span "Edit Filter" at bounding box center [1348, 229] width 175 height 22
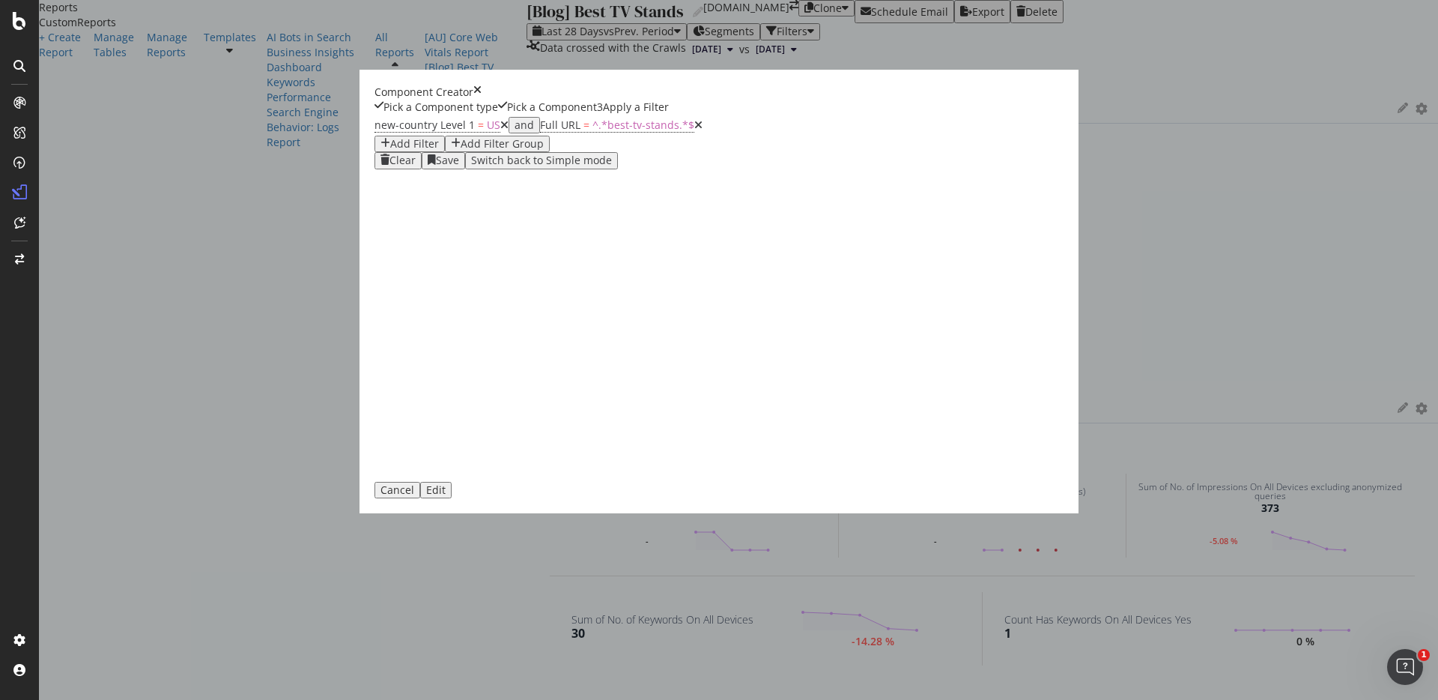
click at [439, 150] on div "Add Filter" at bounding box center [414, 144] width 49 height 12
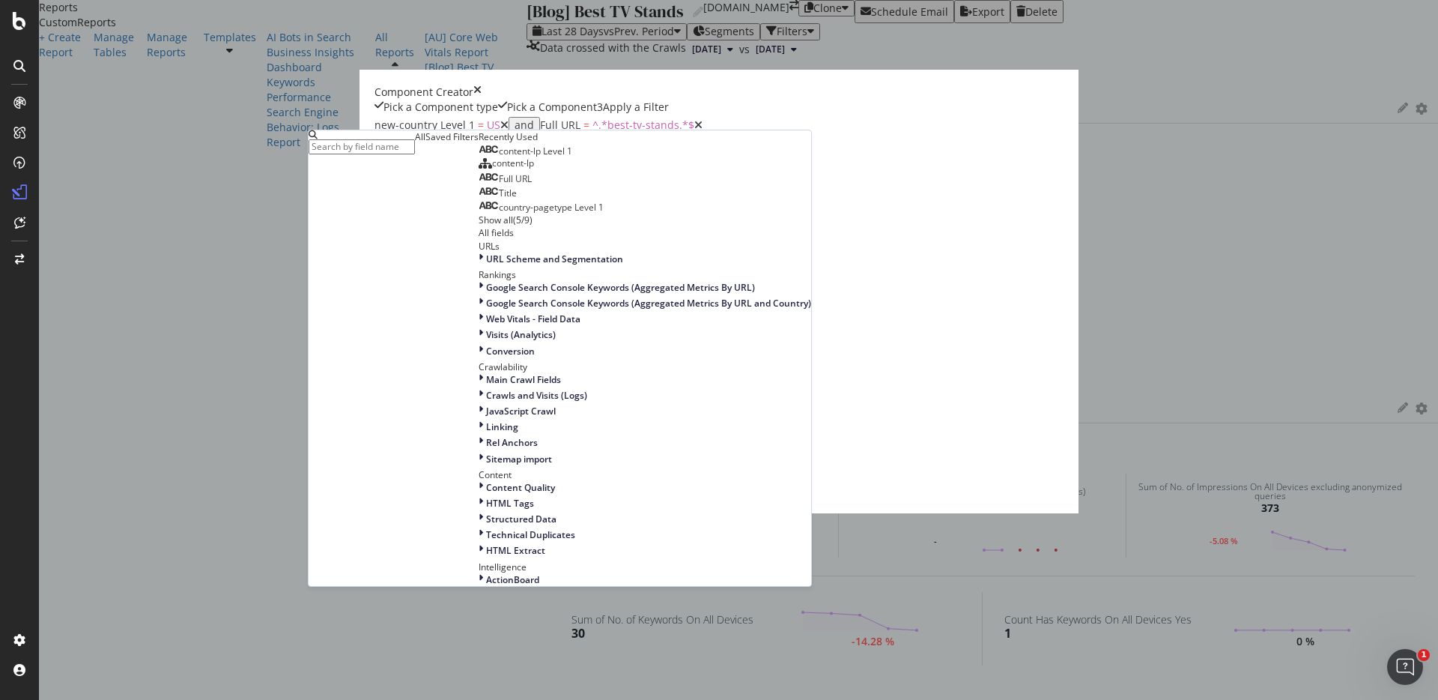
click at [532, 185] on span "Full URL" at bounding box center [515, 178] width 33 height 13
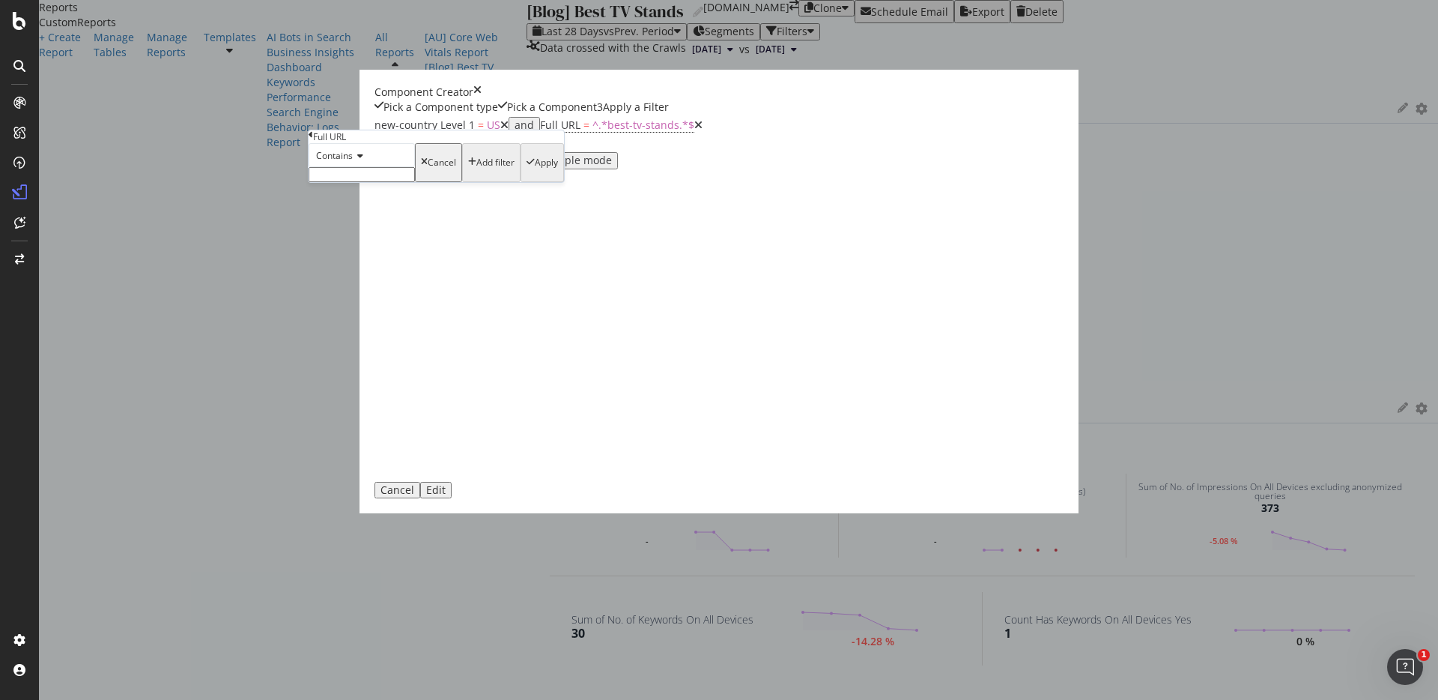
click at [415, 182] on input "modal" at bounding box center [362, 174] width 106 height 15
paste input "outdoor-buying-guide"
type input "outdoor-buying-guide"
click at [558, 172] on div "Apply" at bounding box center [546, 167] width 23 height 10
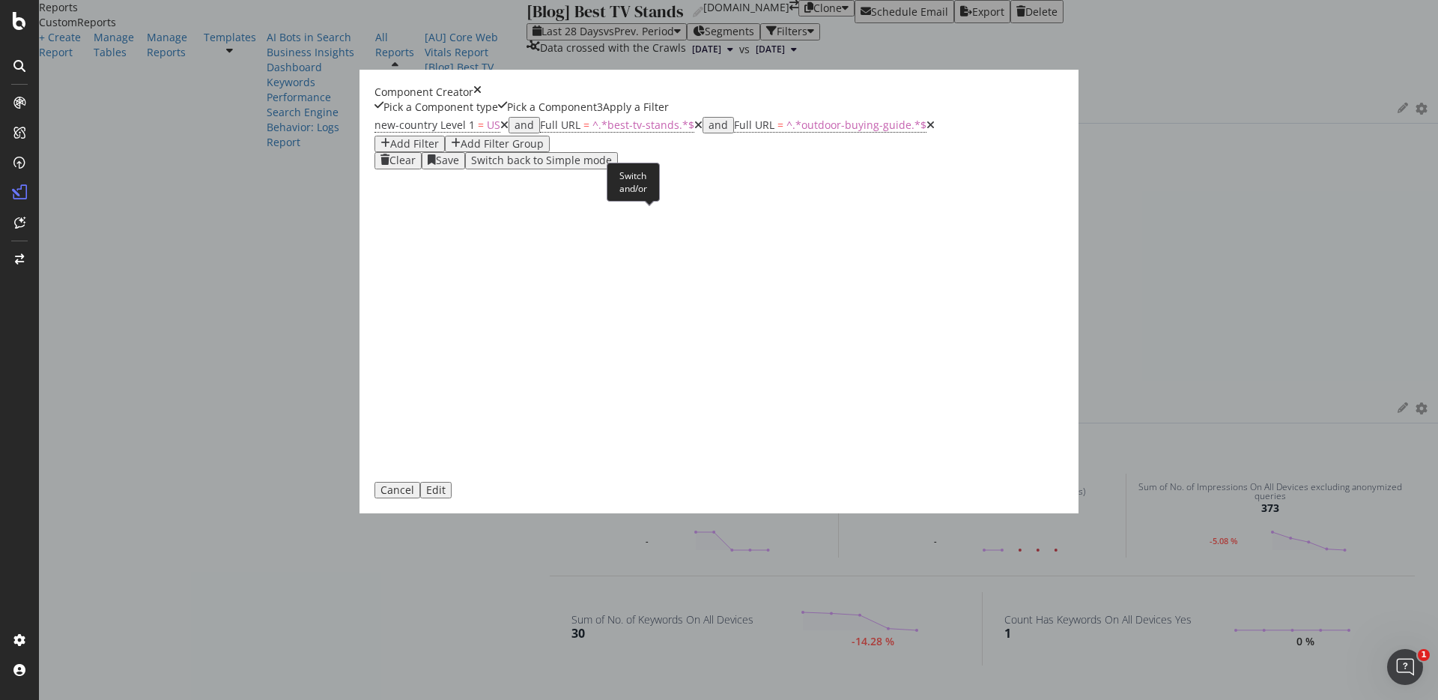
click at [709, 131] on div "and" at bounding box center [718, 125] width 19 height 12
click at [452, 498] on button "Edit" at bounding box center [435, 490] width 31 height 16
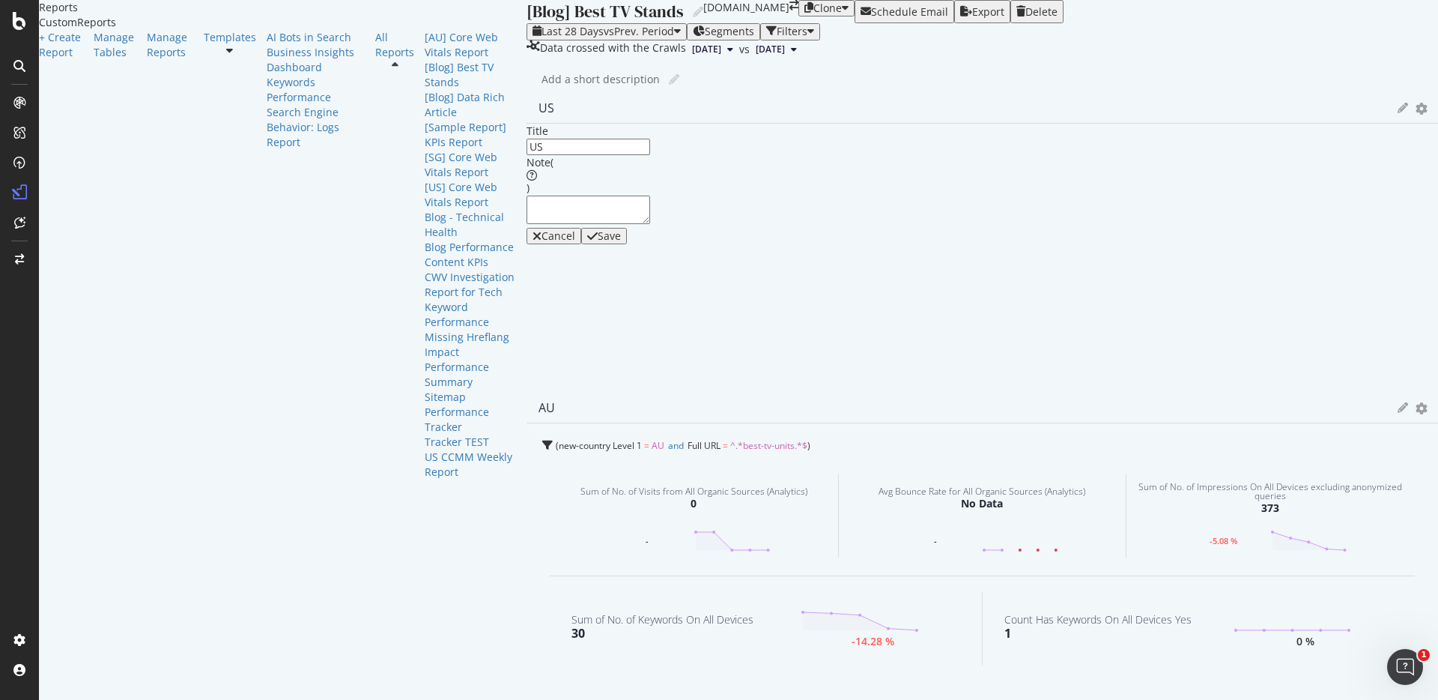
click at [621, 242] on div "Save" at bounding box center [609, 236] width 23 height 12
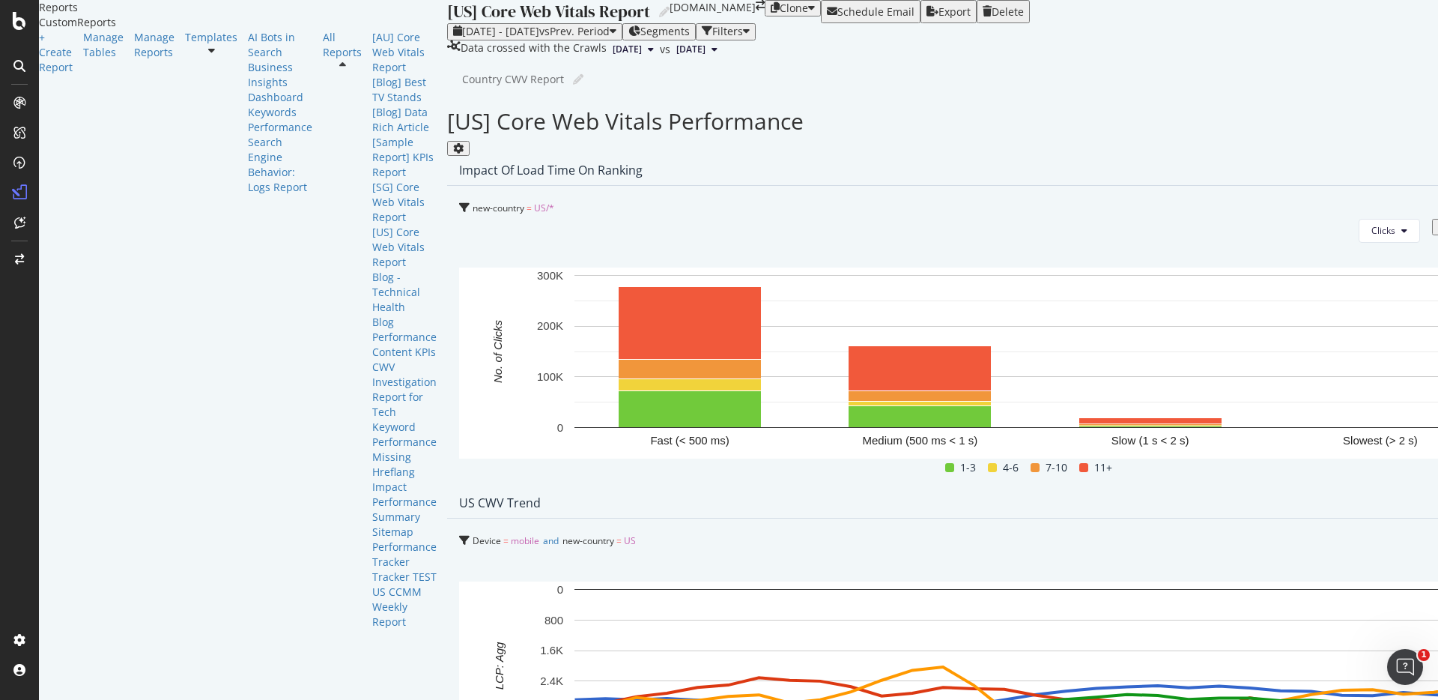
click at [676, 56] on span "2024 Dec. 29th" at bounding box center [690, 49] width 29 height 13
click at [613, 56] on span "2025 Jul. 27th" at bounding box center [627, 49] width 29 height 13
click at [539, 38] on span "vs Prev. Period" at bounding box center [574, 31] width 70 height 14
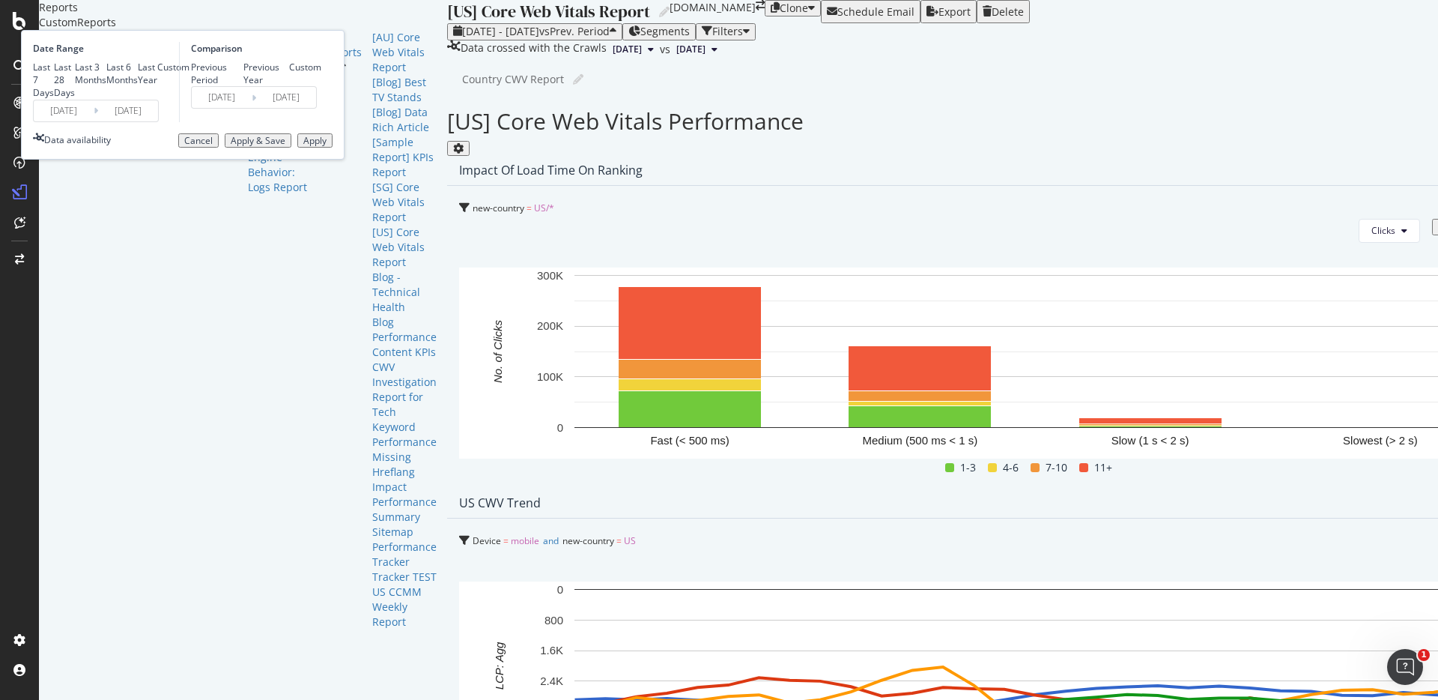
click at [54, 99] on div "Last 28 Days" at bounding box center [54, 80] width 0 height 38
type input "2025/08/07"
type input "2025/09/03"
type input "2025/07/10"
type input "2025/08/06"
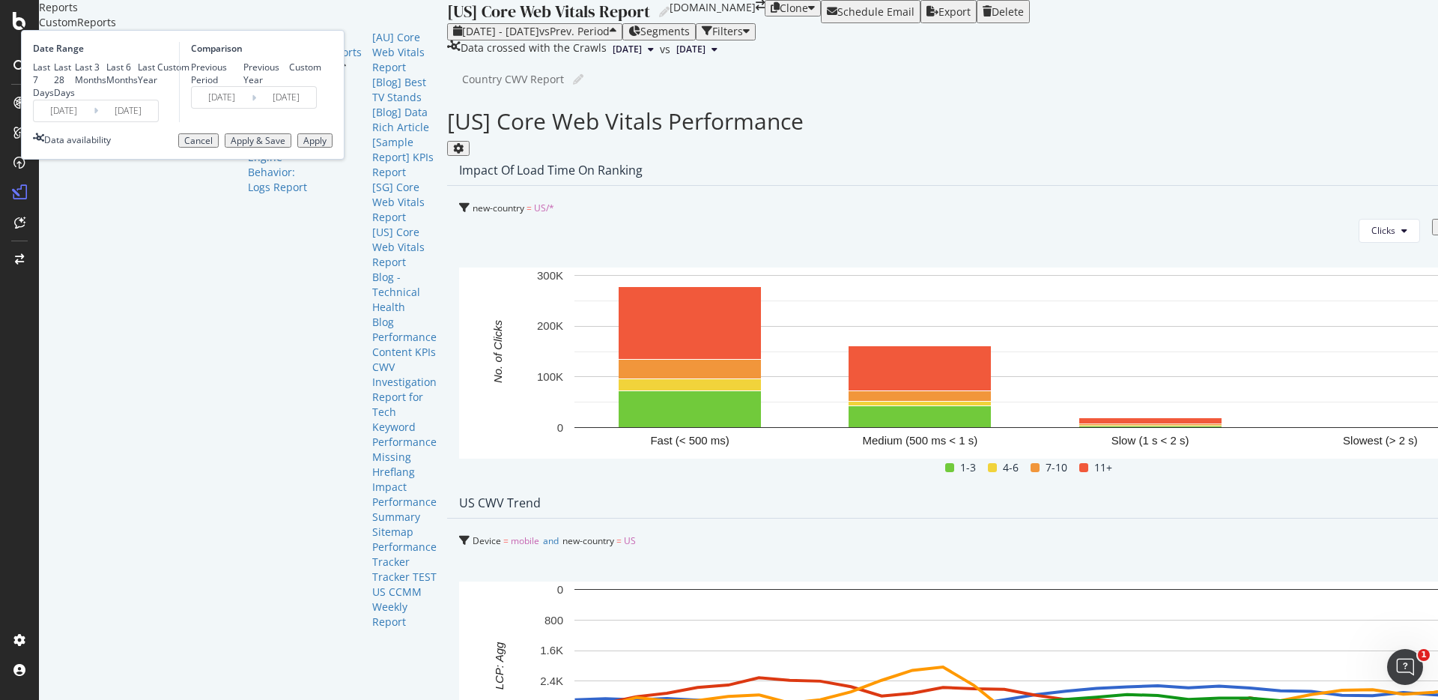
click at [327, 146] on div "Apply" at bounding box center [314, 141] width 23 height 10
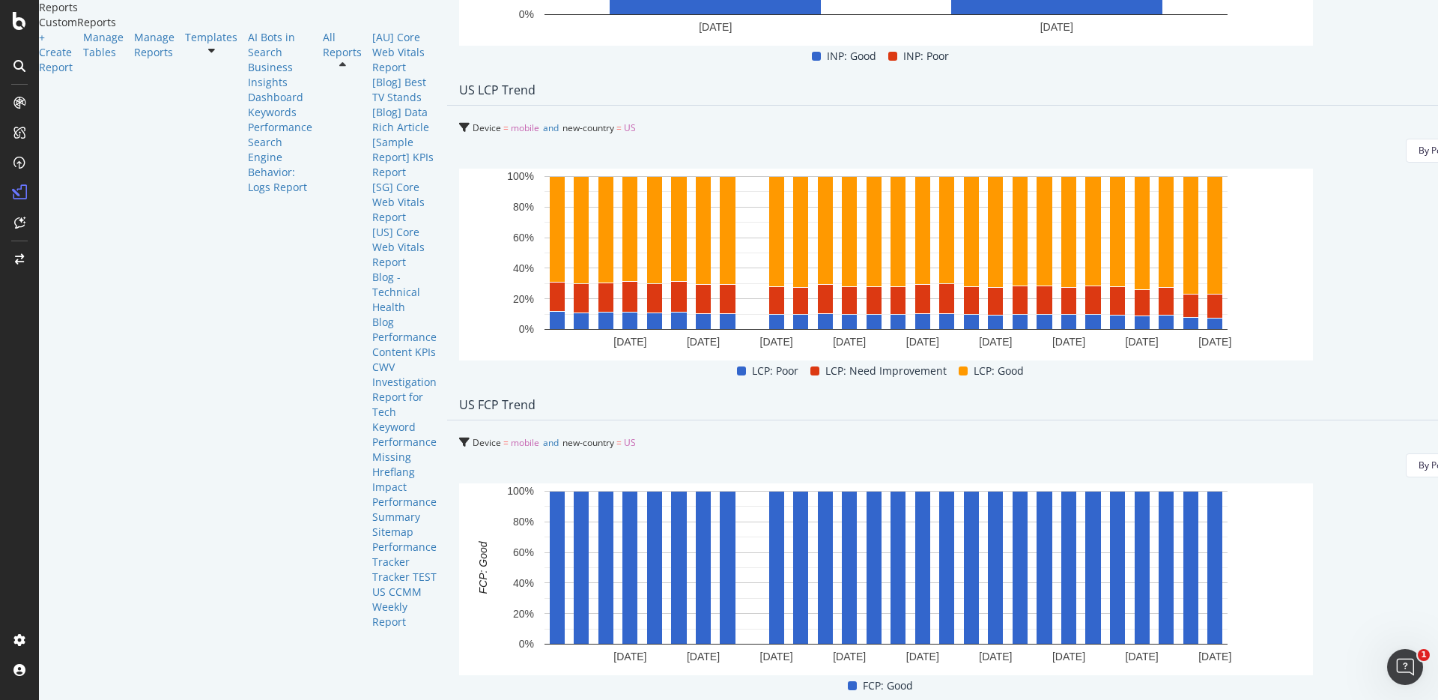
scroll to position [1111, 0]
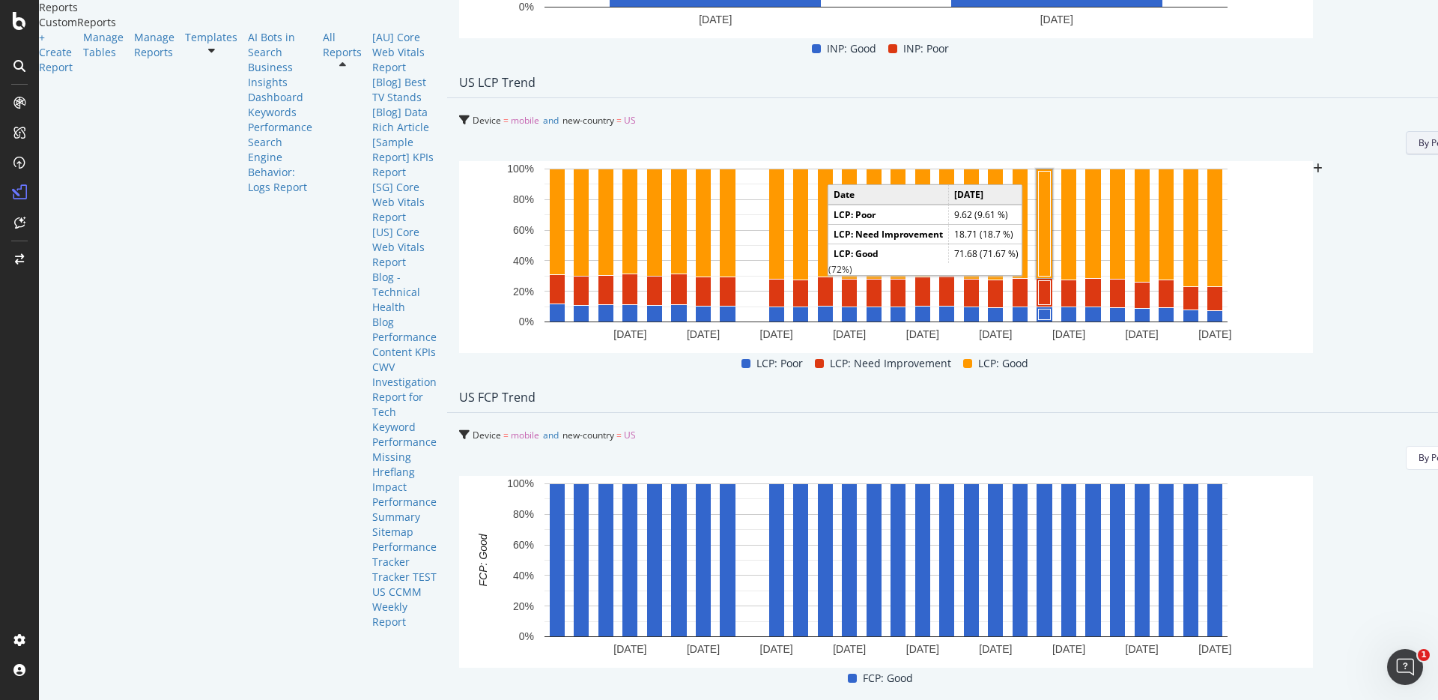
click at [964, 303] on span "By Value (stacked)" at bounding box center [938, 308] width 104 height 13
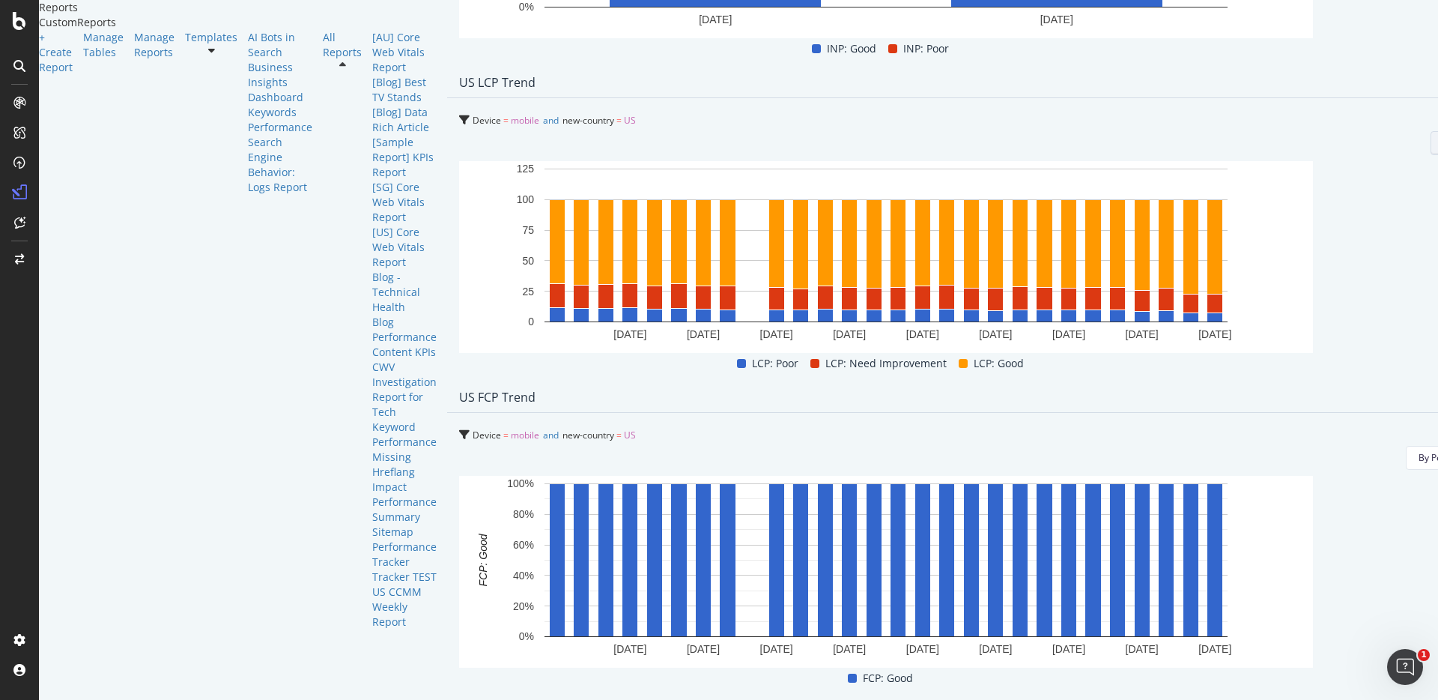
click at [962, 327] on div "By Percentage (stacked)" at bounding box center [960, 336] width 125 height 22
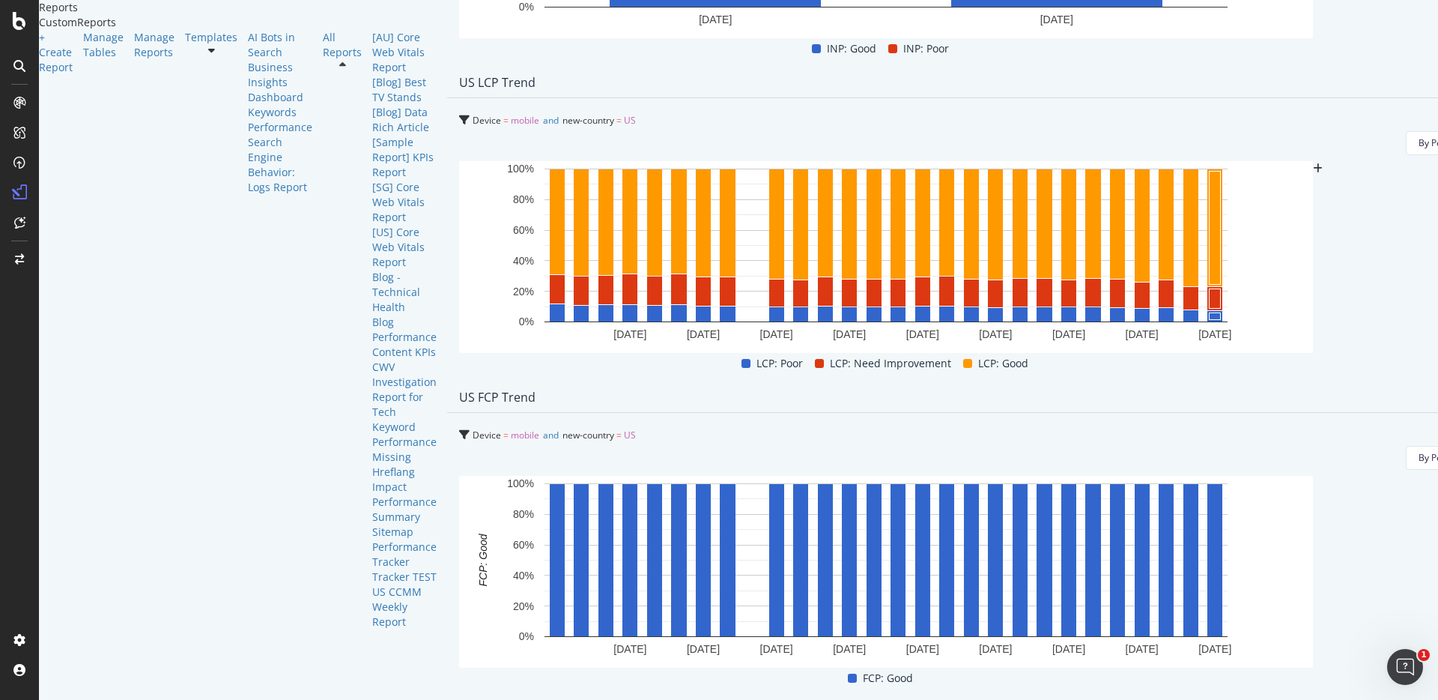
click at [1039, 330] on span "Month" at bounding box center [1047, 336] width 27 height 13
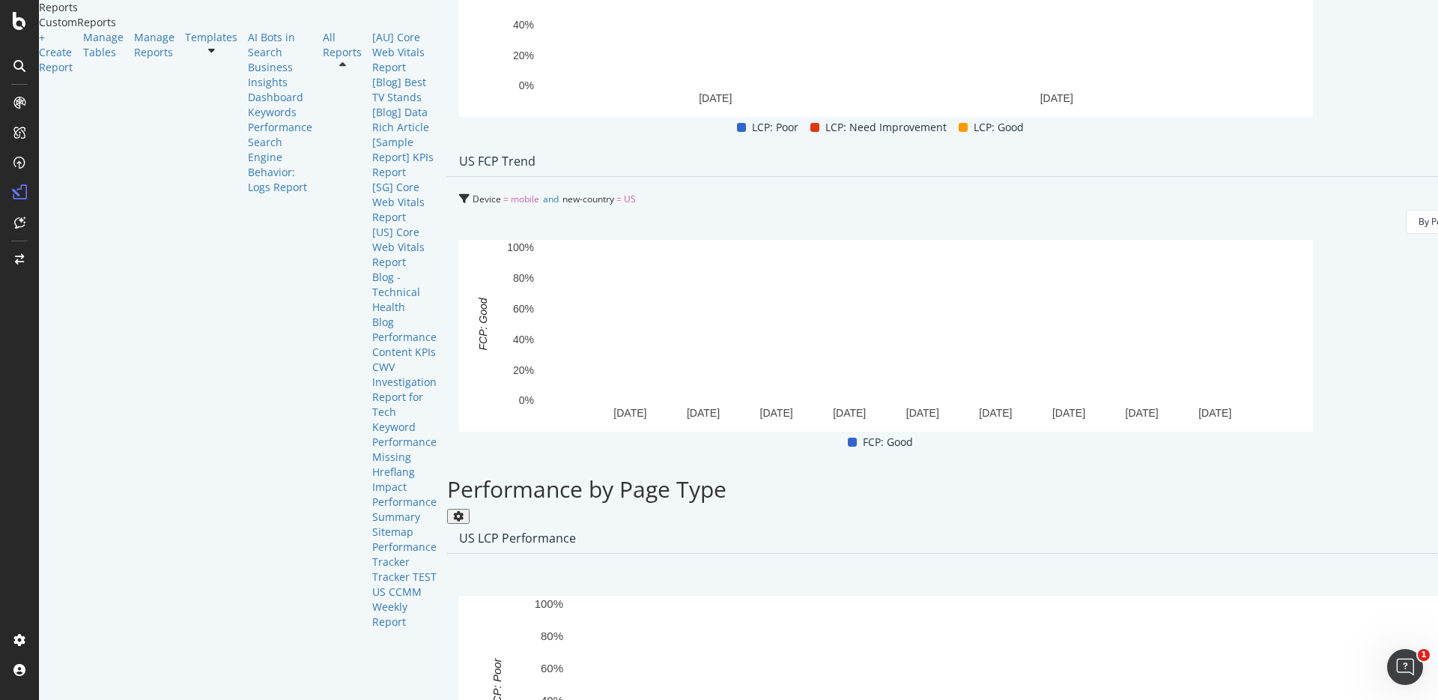
scroll to position [1433, 0]
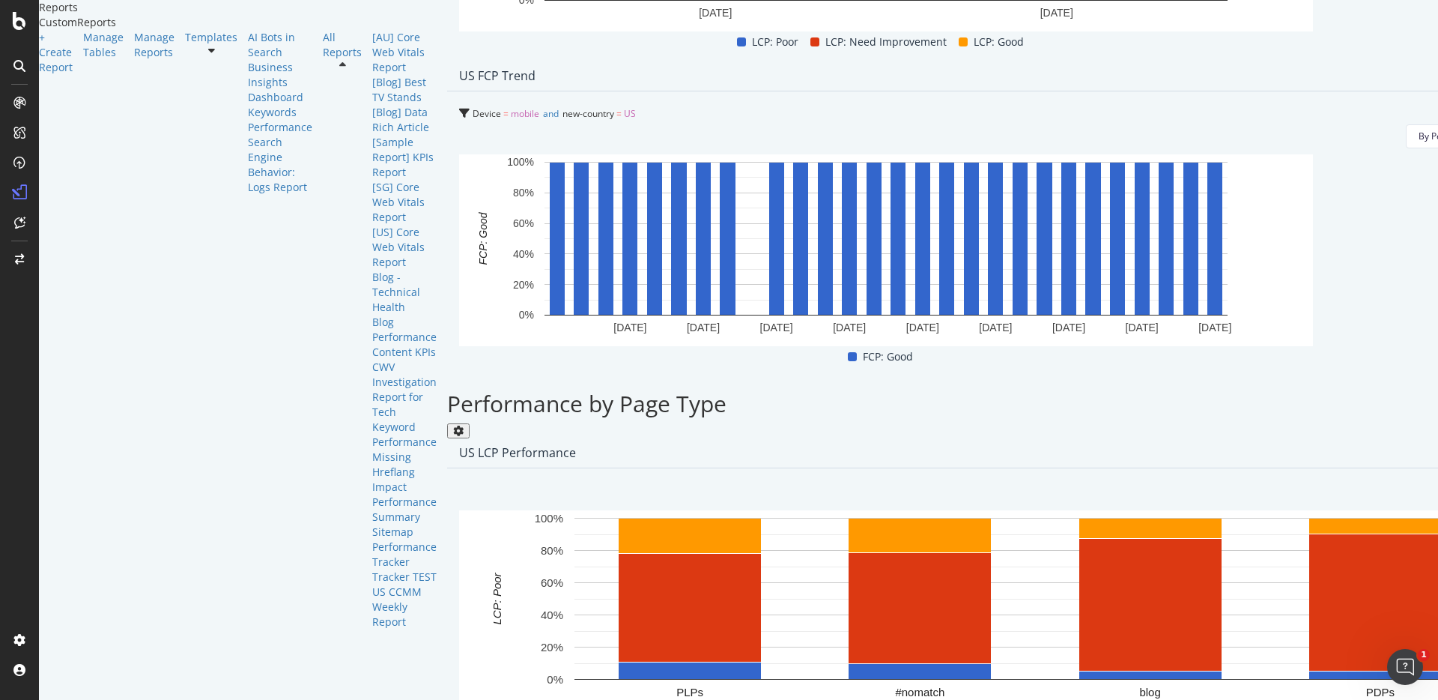
click at [1050, 357] on span "Month" at bounding box center [1047, 363] width 27 height 13
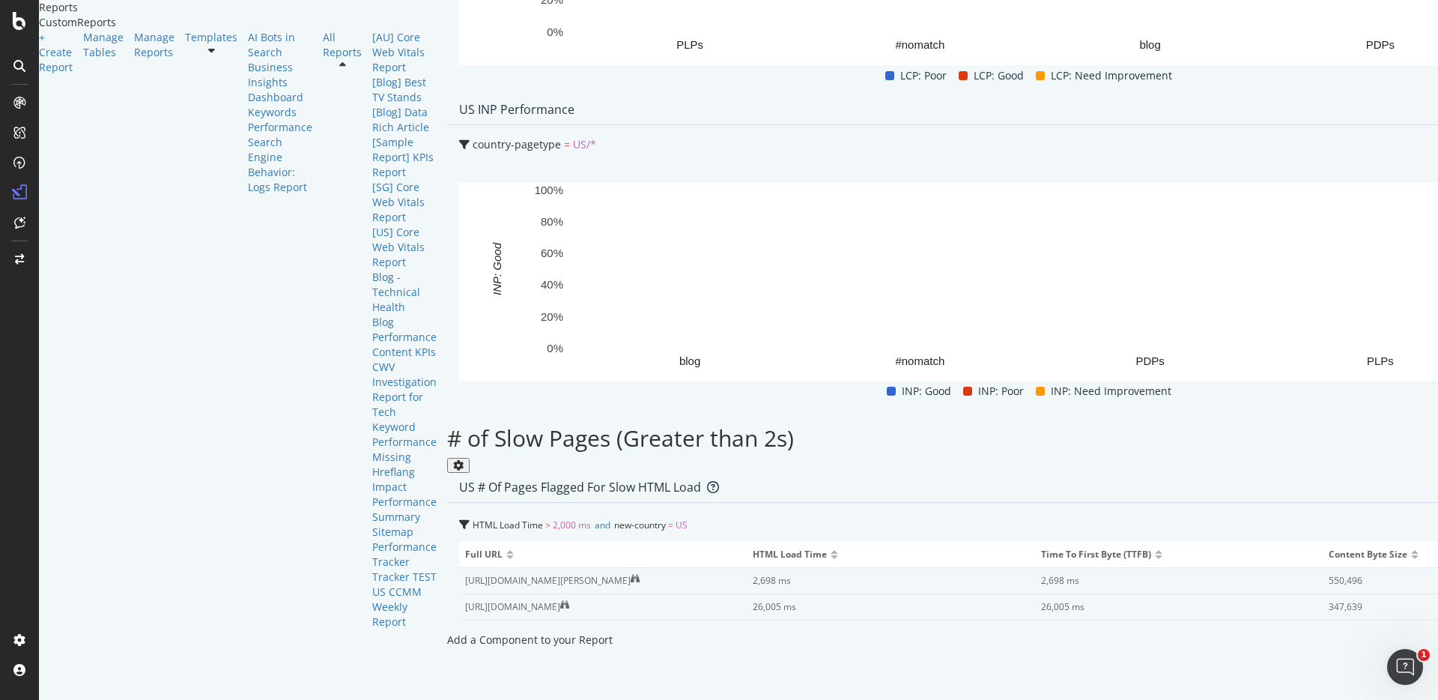
scroll to position [2621, 0]
